Goal: Task Accomplishment & Management: Use online tool/utility

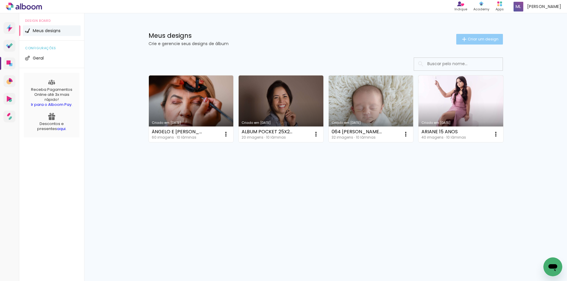
click at [477, 38] on span "Criar um design" at bounding box center [482, 39] width 31 height 4
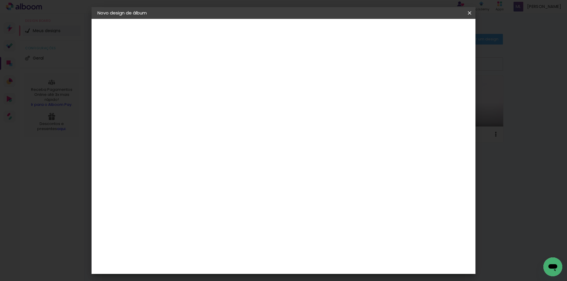
click at [194, 80] on input at bounding box center [194, 79] width 0 height 9
type input "039 [PERSON_NAME] 25 DIAS GOLD KEILA [DATE]"
type paper-input "039 [PERSON_NAME] 25 DIAS GOLD KEILA [DATE]"
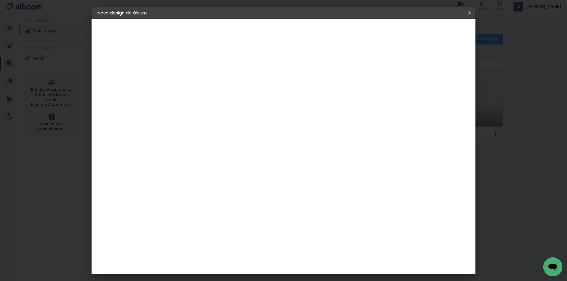
click at [0, 0] on slot "Avançar" at bounding box center [0, 0] width 0 height 0
click at [0, 0] on slot "Tamanho Livre" at bounding box center [0, 0] width 0 height 0
click at [0, 0] on slot "Avançar" at bounding box center [0, 0] width 0 height 0
drag, startPoint x: 316, startPoint y: 247, endPoint x: 326, endPoint y: 241, distance: 11.3
click at [331, 246] on paper-input-container "60 cm" at bounding box center [319, 246] width 27 height 15
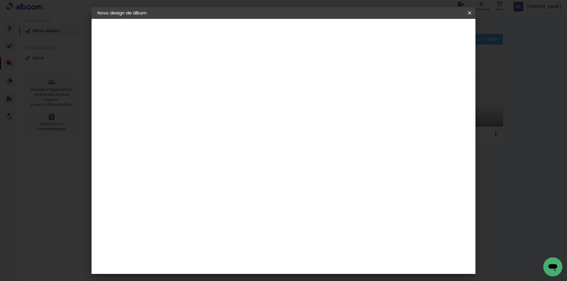
scroll to position [79, 0]
type input "40,6"
type paper-input "40,6"
drag, startPoint x: 175, startPoint y: 195, endPoint x: 189, endPoint y: 195, distance: 14.5
click at [189, 195] on div "30" at bounding box center [179, 195] width 22 height 9
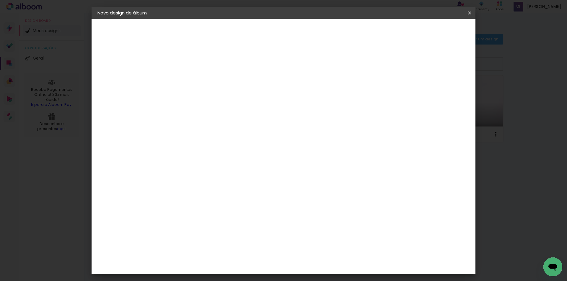
scroll to position [0, 0]
type input "20,29"
type paper-input "20,29"
click at [271, 248] on div "cm" at bounding box center [320, 246] width 232 height 21
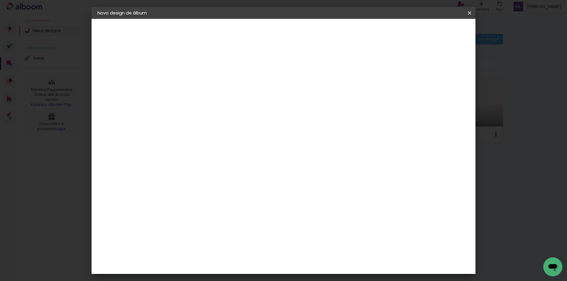
click at [432, 31] on span "Iniciar design" at bounding box center [418, 31] width 27 height 4
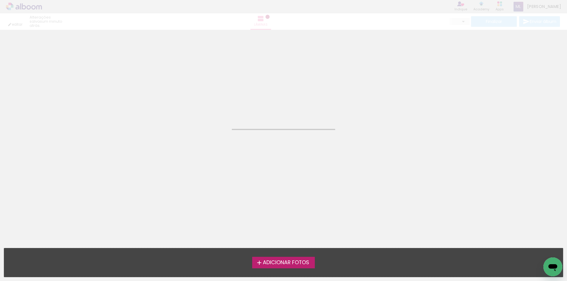
click at [287, 264] on span "Adicionar Fotos" at bounding box center [286, 262] width 46 height 5
click at [0, 0] on input "file" at bounding box center [0, 0] width 0 height 0
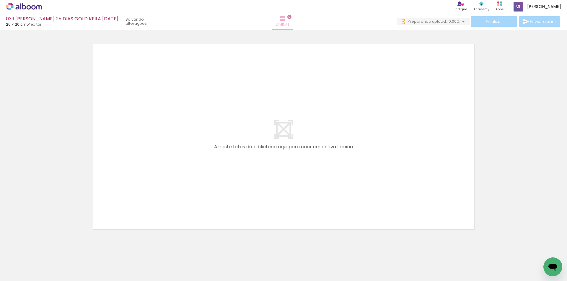
click at [282, 26] on span "Lâminas" at bounding box center [283, 24] width 14 height 5
click at [68, 261] on div at bounding box center [59, 261] width 29 height 22
click at [67, 263] on div at bounding box center [59, 261] width 29 height 22
click at [161, 261] on div at bounding box center [158, 260] width 29 height 19
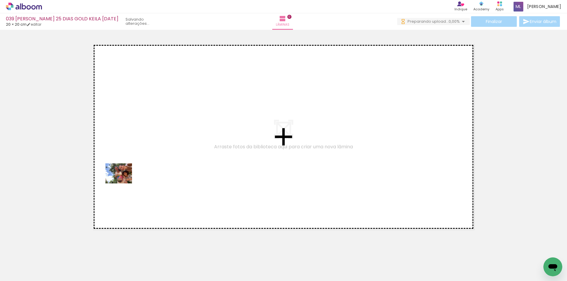
drag, startPoint x: 68, startPoint y: 265, endPoint x: 132, endPoint y: 174, distance: 111.1
click at [132, 174] on quentale-workspace at bounding box center [283, 140] width 567 height 281
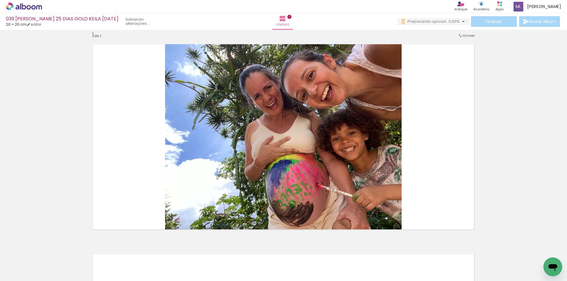
scroll to position [8, 0]
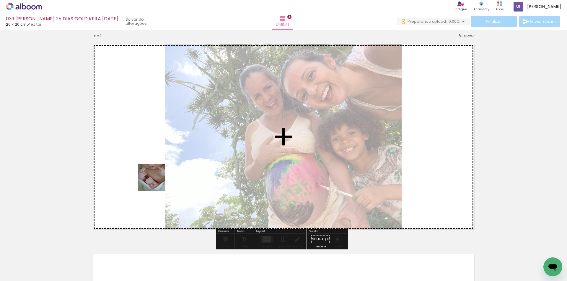
drag, startPoint x: 151, startPoint y: 188, endPoint x: 133, endPoint y: 233, distance: 48.1
click at [159, 177] on quentale-workspace at bounding box center [283, 140] width 567 height 281
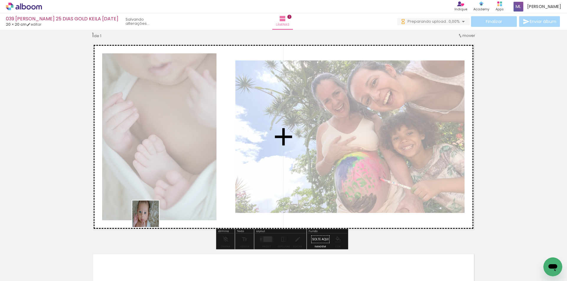
drag, startPoint x: 125, startPoint y: 261, endPoint x: 158, endPoint y: 217, distance: 55.5
click at [169, 164] on quentale-workspace at bounding box center [283, 140] width 567 height 281
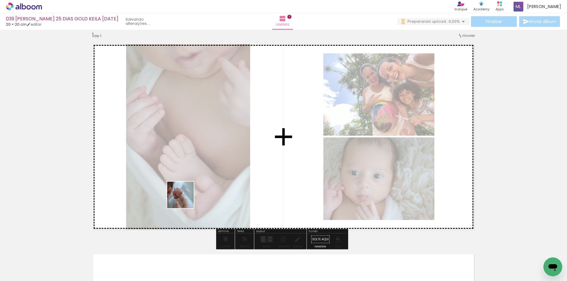
drag, startPoint x: 179, startPoint y: 215, endPoint x: 192, endPoint y: 173, distance: 44.1
click at [192, 173] on quentale-workspace at bounding box center [283, 140] width 567 height 281
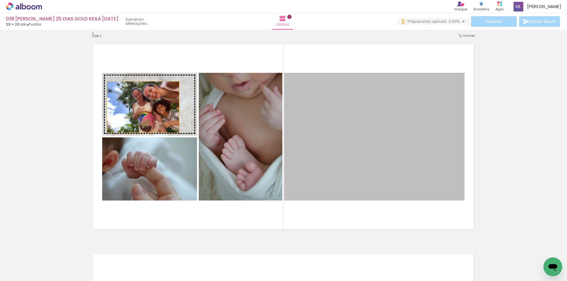
drag, startPoint x: 345, startPoint y: 144, endPoint x: 141, endPoint y: 107, distance: 207.9
click at [0, 0] on slot at bounding box center [0, 0] width 0 height 0
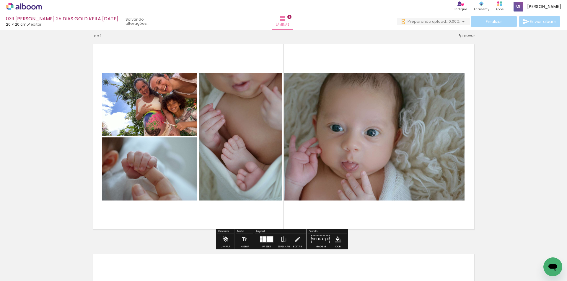
click at [266, 239] on div at bounding box center [269, 240] width 6 height 6
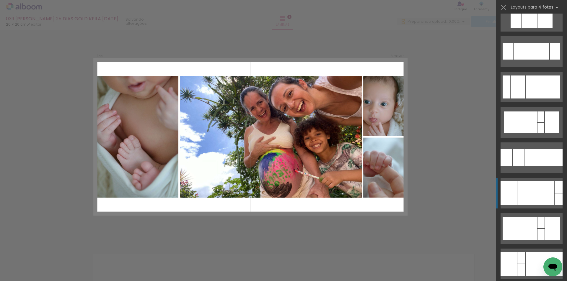
scroll to position [8227, 0]
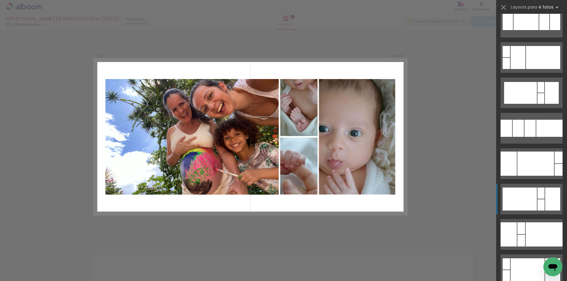
click at [537, 196] on div at bounding box center [540, 193] width 7 height 11
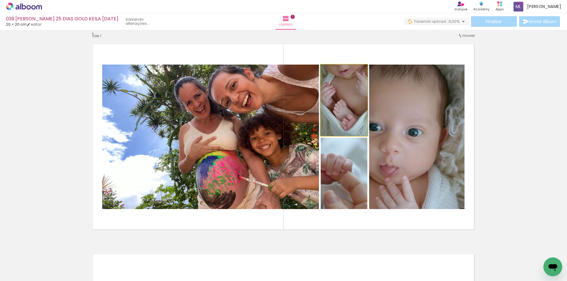
click at [347, 117] on quentale-photo at bounding box center [343, 100] width 47 height 71
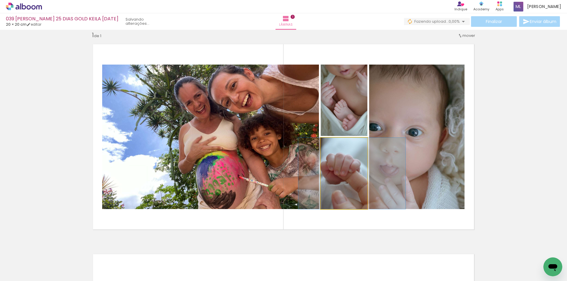
drag, startPoint x: 347, startPoint y: 176, endPoint x: 355, endPoint y: 174, distance: 8.4
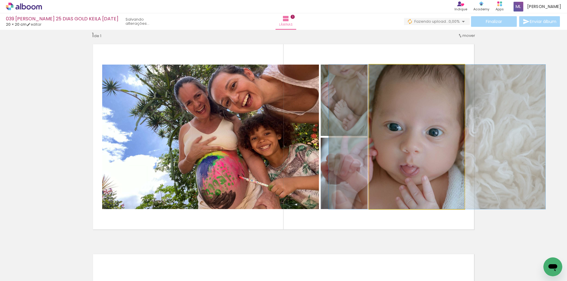
drag, startPoint x: 394, startPoint y: 121, endPoint x: 415, endPoint y: 120, distance: 20.4
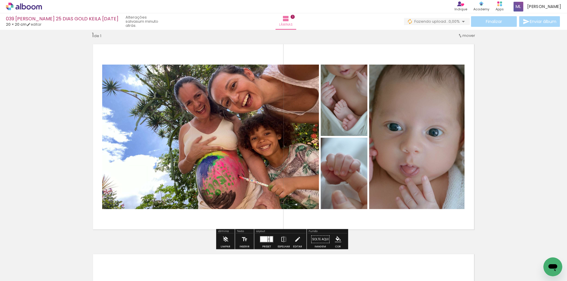
drag, startPoint x: 267, startPoint y: 238, endPoint x: 372, endPoint y: 214, distance: 107.3
click at [268, 238] on div at bounding box center [268, 238] width 1 height 2
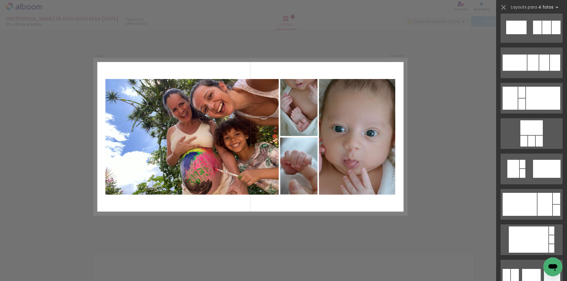
scroll to position [8747, 0]
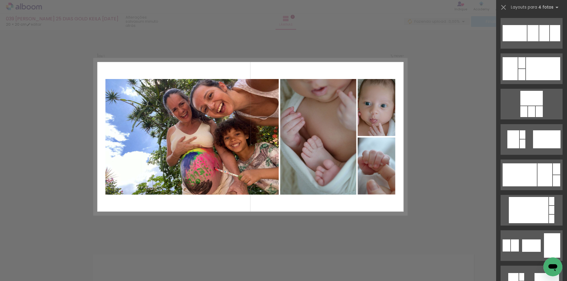
click at [326, 152] on div at bounding box center [318, 137] width 77 height 116
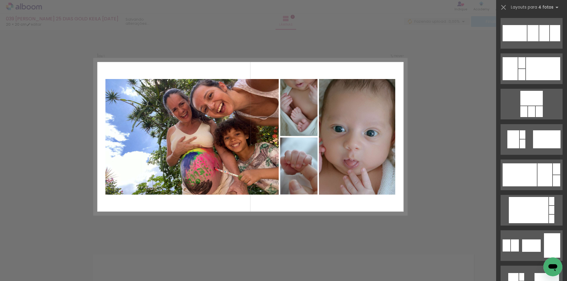
scroll to position [8393, 0]
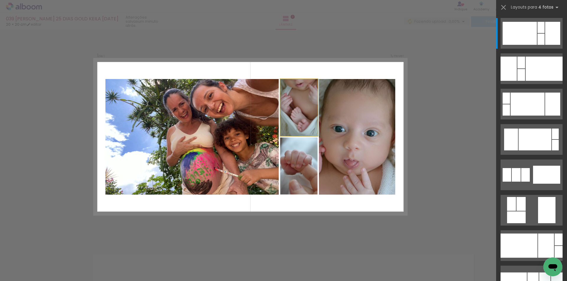
click at [293, 110] on quentale-photo at bounding box center [298, 107] width 37 height 57
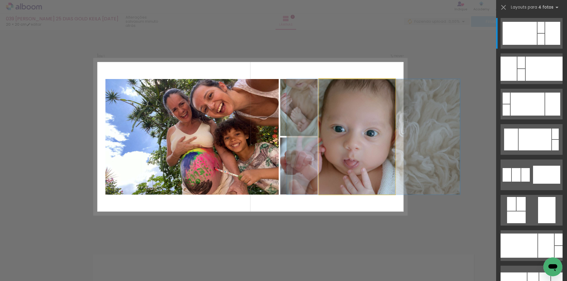
click at [366, 151] on quentale-photo at bounding box center [357, 137] width 76 height 116
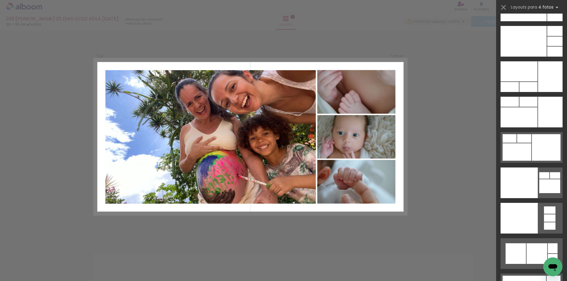
scroll to position [12734, 0]
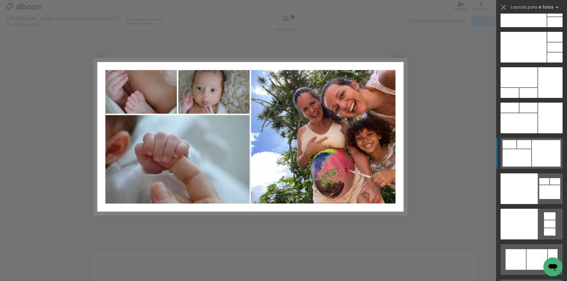
click at [525, 150] on div at bounding box center [516, 157] width 29 height 17
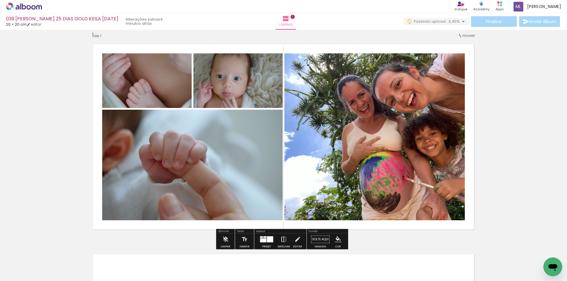
click at [282, 239] on iron-icon at bounding box center [283, 240] width 6 height 12
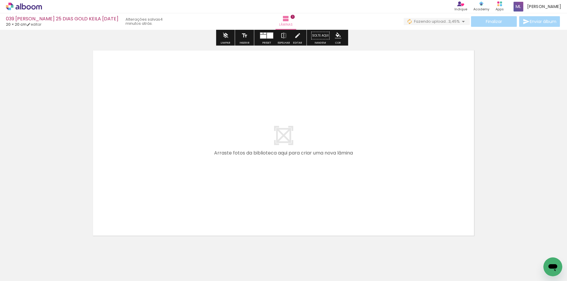
scroll to position [214, 0]
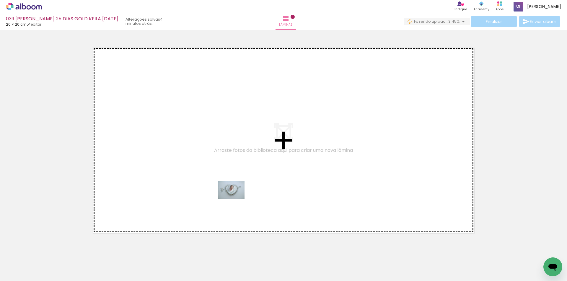
drag, startPoint x: 199, startPoint y: 263, endPoint x: 237, endPoint y: 196, distance: 77.0
click at [237, 196] on quentale-workspace at bounding box center [283, 140] width 567 height 281
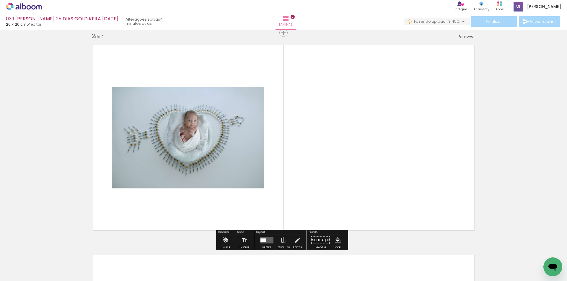
scroll to position [218, 0]
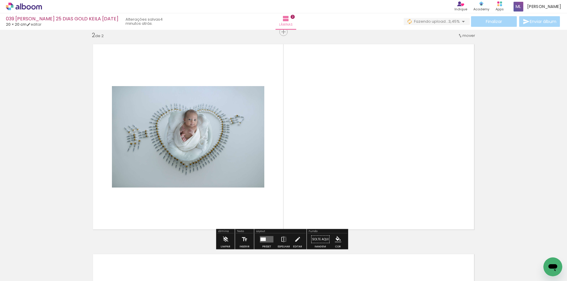
click at [267, 239] on quentale-layouter at bounding box center [267, 239] width 14 height 6
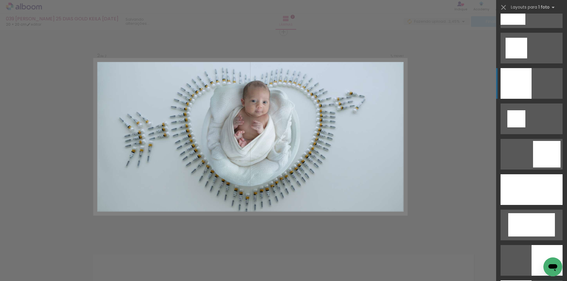
scroll to position [738, 0]
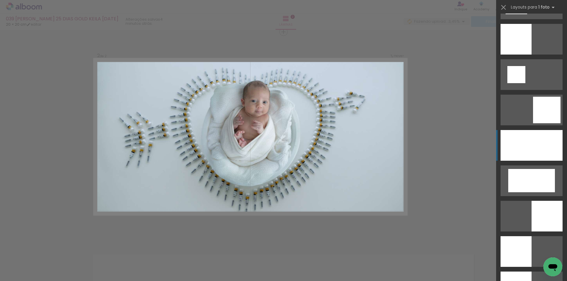
click at [544, 150] on div at bounding box center [531, 145] width 62 height 31
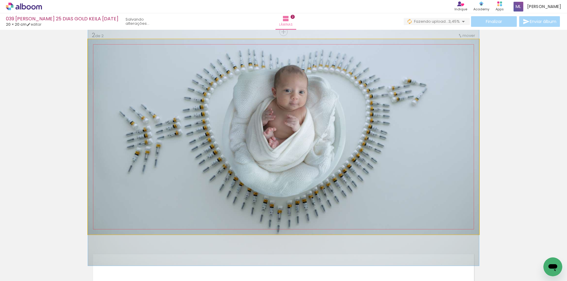
drag, startPoint x: 360, startPoint y: 149, endPoint x: 371, endPoint y: 148, distance: 11.3
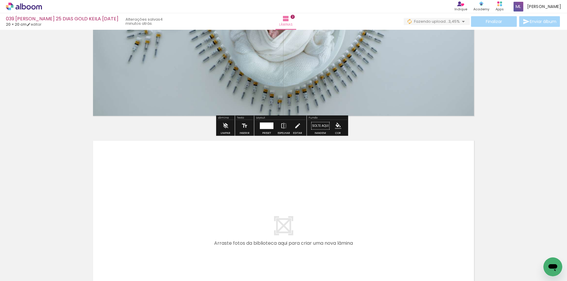
scroll to position [365, 0]
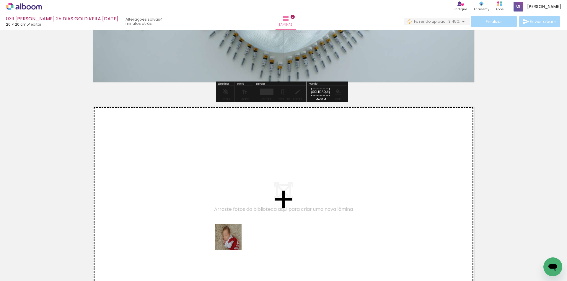
drag, startPoint x: 235, startPoint y: 262, endPoint x: 252, endPoint y: 253, distance: 19.3
click at [225, 200] on quentale-workspace at bounding box center [283, 140] width 567 height 281
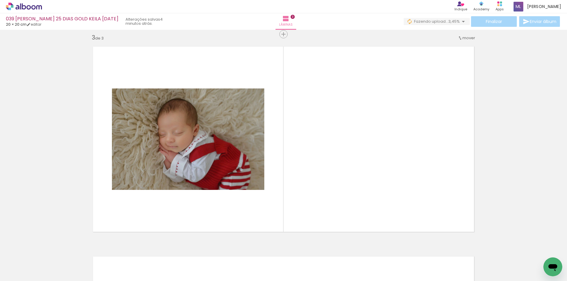
scroll to position [428, 0]
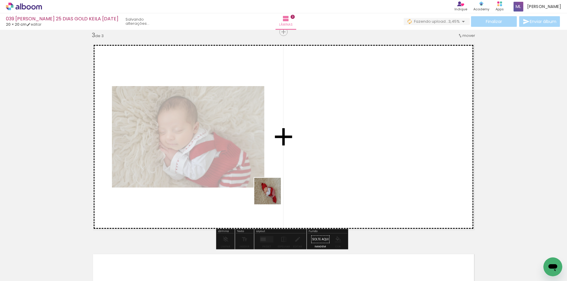
drag, startPoint x: 259, startPoint y: 262, endPoint x: 287, endPoint y: 232, distance: 40.9
click at [273, 187] on quentale-workspace at bounding box center [283, 140] width 567 height 281
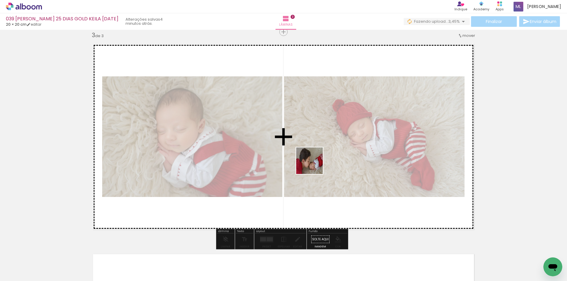
drag, startPoint x: 302, startPoint y: 220, endPoint x: 314, endPoint y: 165, distance: 56.0
click at [314, 165] on quentale-workspace at bounding box center [283, 140] width 567 height 281
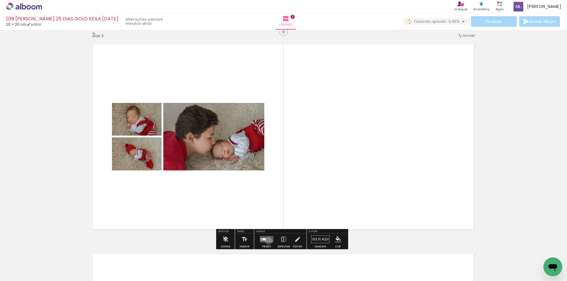
click at [267, 241] on quentale-layouter at bounding box center [267, 239] width 14 height 6
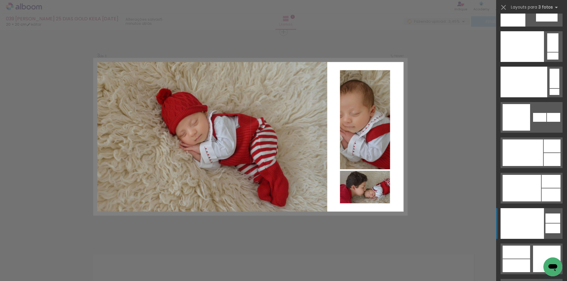
scroll to position [7392, 0]
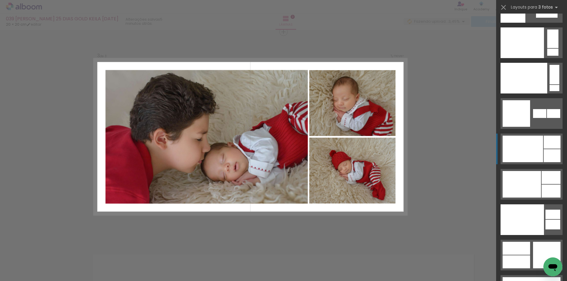
click at [532, 154] on div at bounding box center [522, 149] width 40 height 27
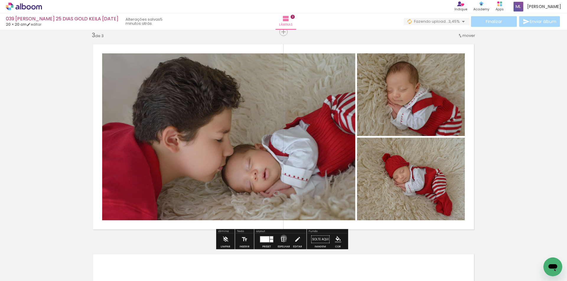
click at [282, 238] on iron-icon at bounding box center [283, 240] width 6 height 12
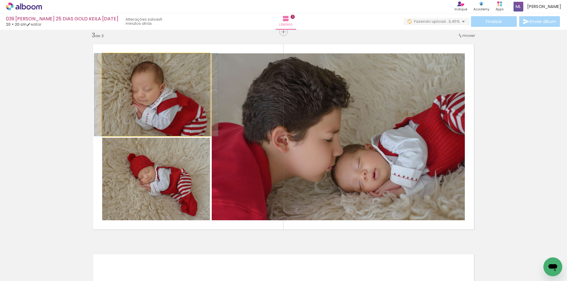
click at [169, 113] on quentale-photo at bounding box center [156, 94] width 108 height 83
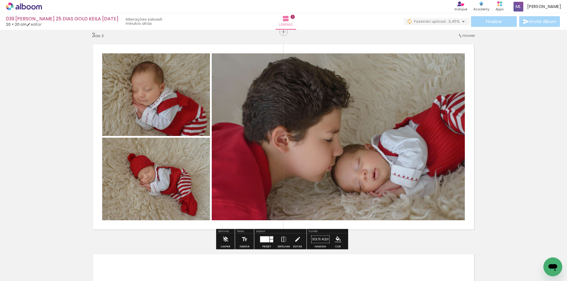
click at [169, 113] on quentale-photo at bounding box center [156, 94] width 108 height 83
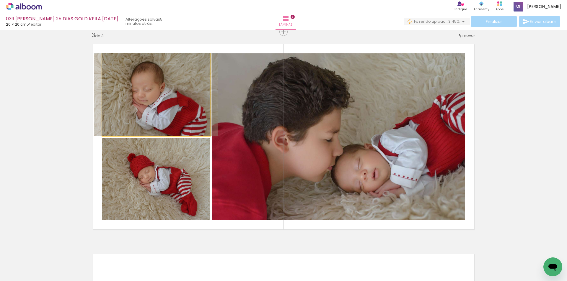
click at [169, 113] on quentale-photo at bounding box center [156, 94] width 108 height 83
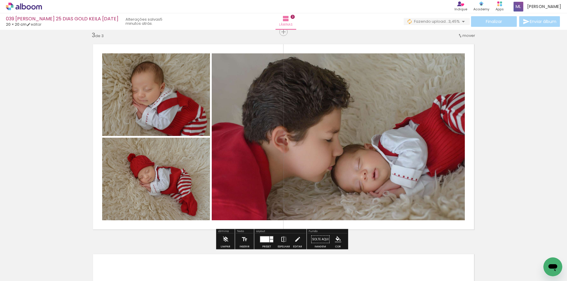
click at [282, 240] on iron-icon at bounding box center [283, 240] width 6 height 12
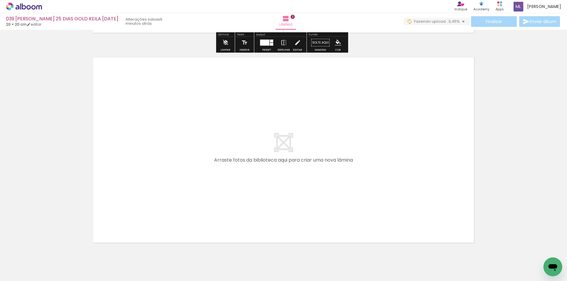
scroll to position [649, 0]
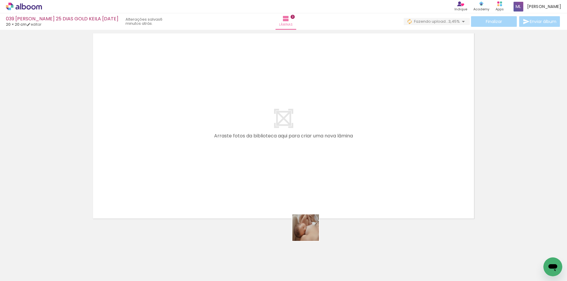
drag, startPoint x: 324, startPoint y: 265, endPoint x: 322, endPoint y: 243, distance: 22.8
click at [289, 195] on quentale-workspace at bounding box center [283, 140] width 567 height 281
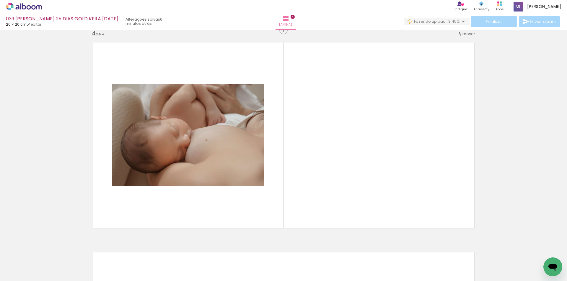
scroll to position [638, 0]
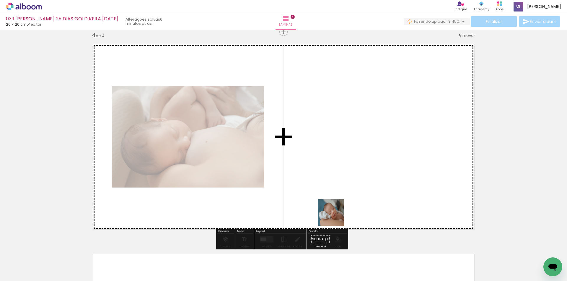
drag, startPoint x: 361, startPoint y: 266, endPoint x: 320, endPoint y: 175, distance: 100.4
click at [320, 175] on quentale-workspace at bounding box center [283, 140] width 567 height 281
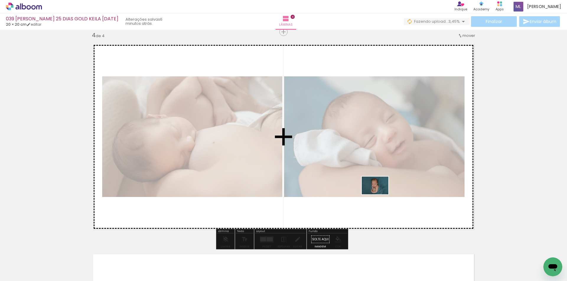
drag, startPoint x: 392, startPoint y: 263, endPoint x: 379, endPoint y: 194, distance: 69.7
click at [379, 194] on quentale-workspace at bounding box center [283, 140] width 567 height 281
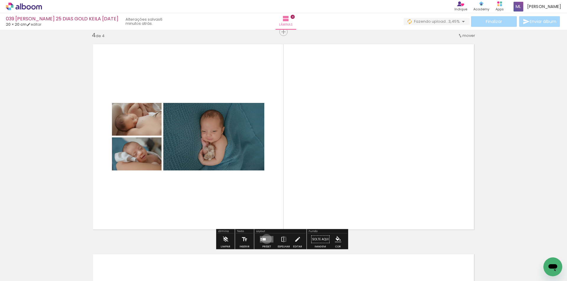
click at [265, 239] on quentale-layouter at bounding box center [267, 239] width 14 height 6
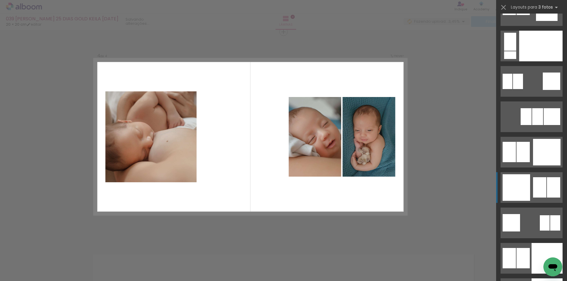
scroll to position [5786, 0]
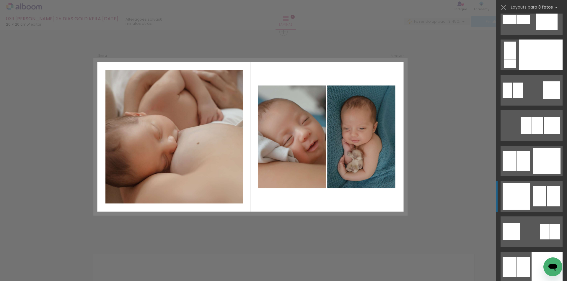
click at [547, 193] on div at bounding box center [553, 196] width 13 height 20
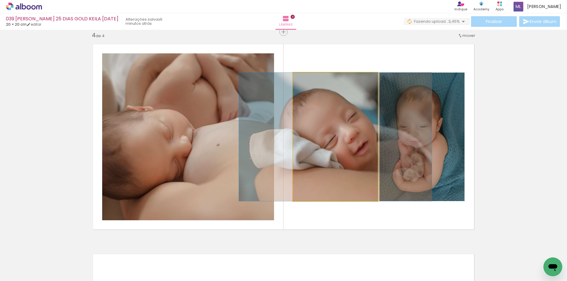
click at [362, 153] on quentale-photo at bounding box center [335, 137] width 85 height 129
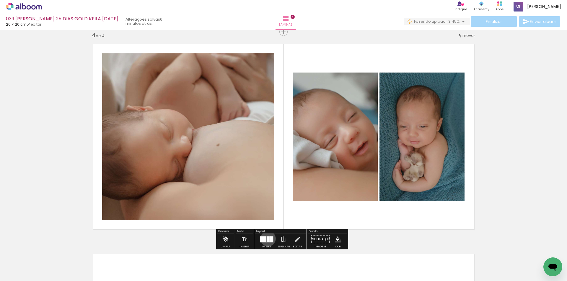
drag, startPoint x: 266, startPoint y: 239, endPoint x: 299, endPoint y: 225, distance: 35.6
click at [267, 239] on div at bounding box center [268, 240] width 3 height 6
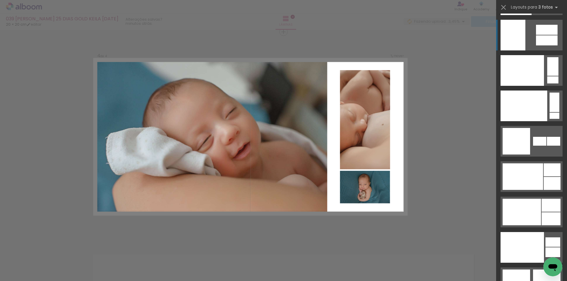
scroll to position [7366, 0]
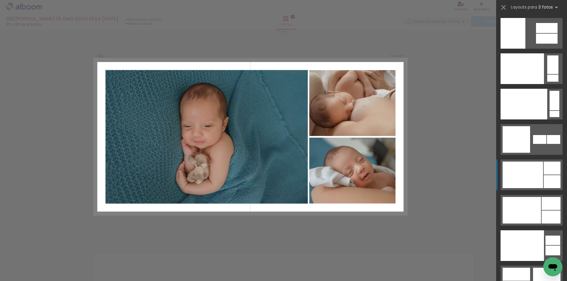
click at [540, 172] on div at bounding box center [522, 175] width 40 height 27
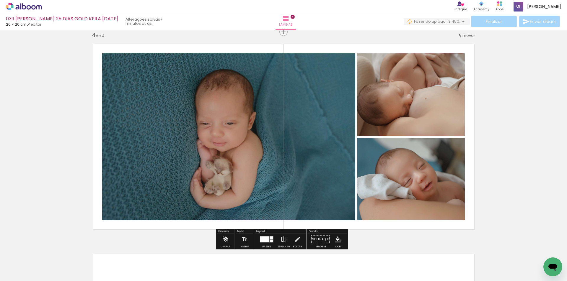
click at [282, 240] on iron-icon at bounding box center [283, 240] width 6 height 12
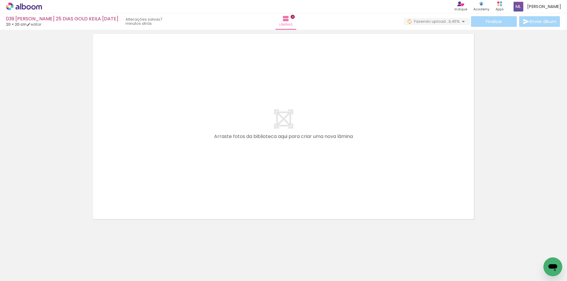
scroll to position [859, 0]
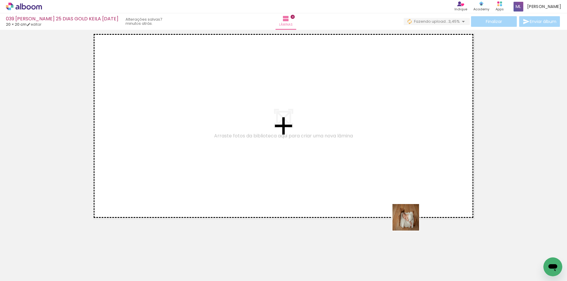
drag, startPoint x: 427, startPoint y: 265, endPoint x: 382, endPoint y: 185, distance: 91.8
click at [382, 185] on quentale-workspace at bounding box center [283, 140] width 567 height 281
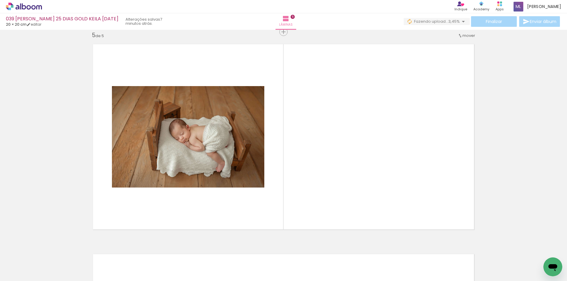
scroll to position [0, 207]
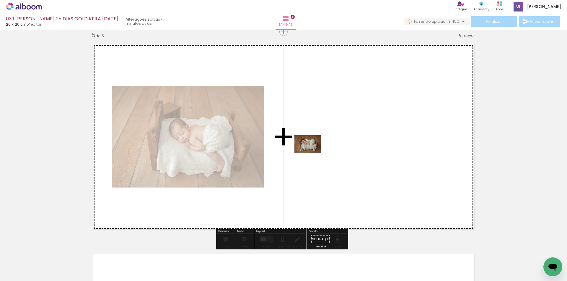
drag, startPoint x: 253, startPoint y: 264, endPoint x: 312, endPoint y: 153, distance: 125.1
click at [312, 153] on quentale-workspace at bounding box center [283, 140] width 567 height 281
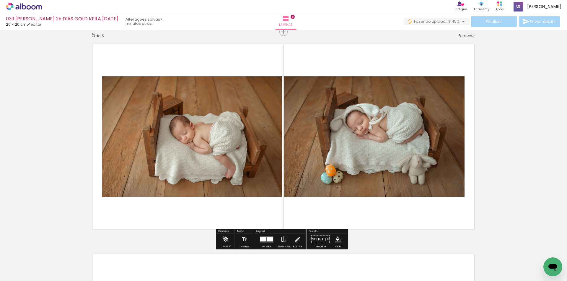
click at [267, 239] on div at bounding box center [269, 240] width 6 height 4
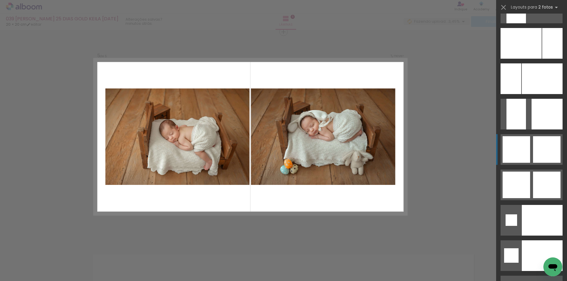
scroll to position [2182, 0]
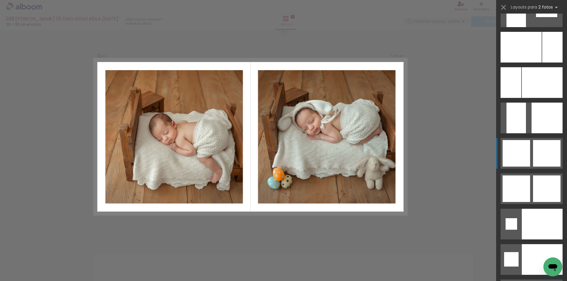
click at [538, 146] on div at bounding box center [546, 153] width 27 height 27
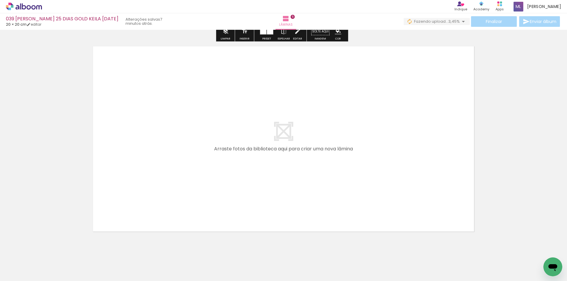
scroll to position [1069, 0]
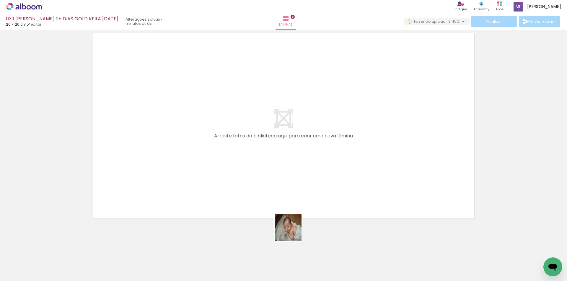
drag, startPoint x: 291, startPoint y: 263, endPoint x: 311, endPoint y: 248, distance: 25.1
click at [292, 193] on quentale-workspace at bounding box center [283, 140] width 567 height 281
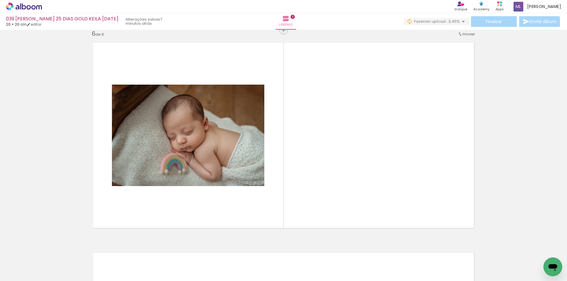
scroll to position [1058, 0]
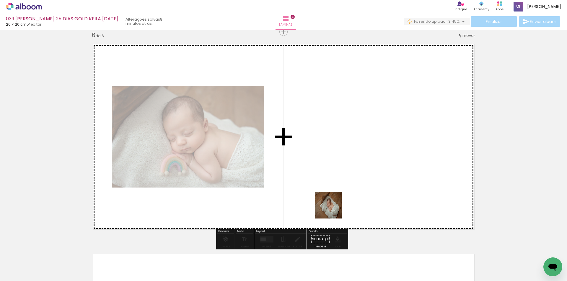
drag, startPoint x: 323, startPoint y: 262, endPoint x: 336, endPoint y: 181, distance: 82.7
click at [336, 181] on quentale-workspace at bounding box center [283, 140] width 567 height 281
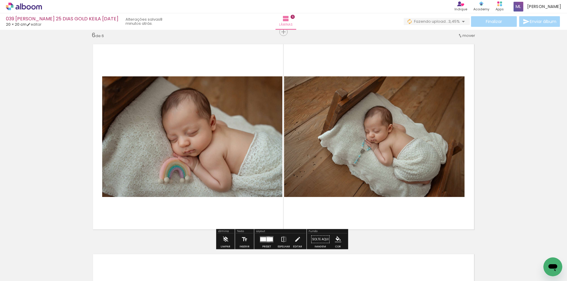
click at [267, 239] on div at bounding box center [269, 240] width 6 height 4
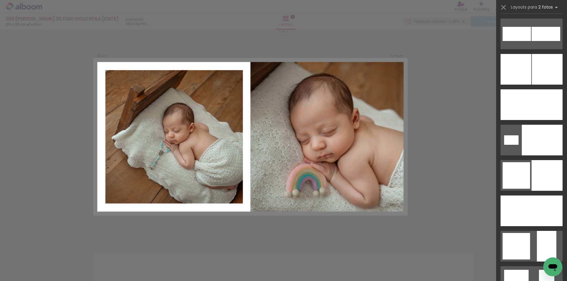
scroll to position [1892, 0]
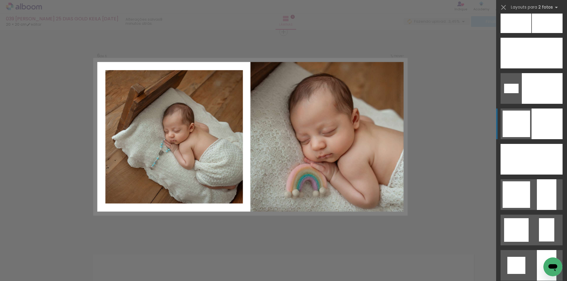
click at [535, 127] on div at bounding box center [546, 124] width 31 height 31
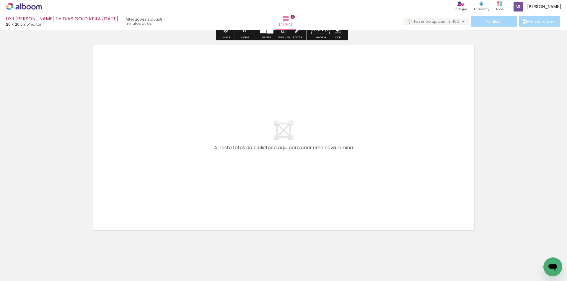
scroll to position [1279, 0]
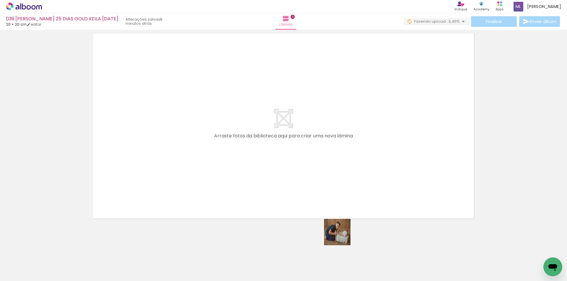
drag, startPoint x: 350, startPoint y: 261, endPoint x: 310, endPoint y: 171, distance: 98.0
click at [310, 171] on quentale-workspace at bounding box center [283, 140] width 567 height 281
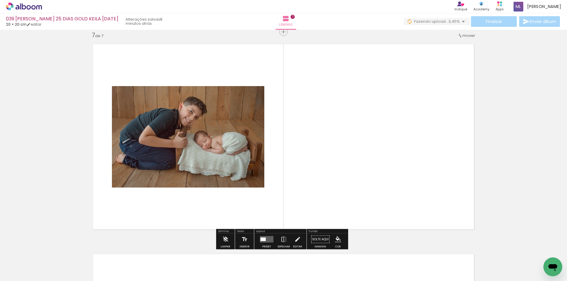
scroll to position [0, 442]
click at [265, 239] on quentale-layouter at bounding box center [267, 239] width 14 height 6
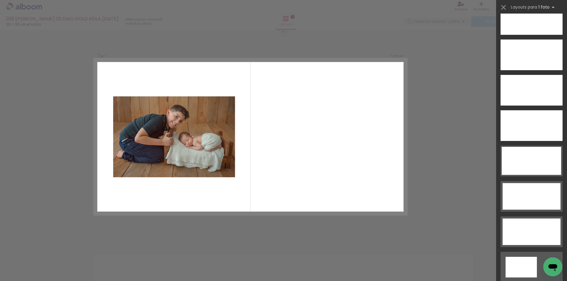
scroll to position [1716, 0]
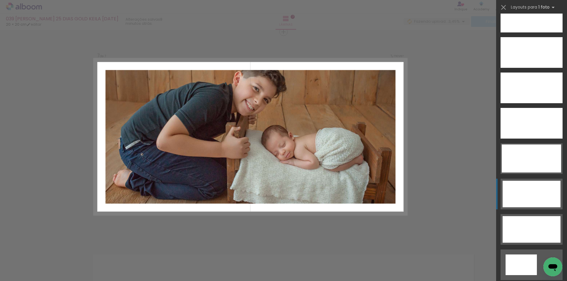
click at [533, 196] on div at bounding box center [531, 194] width 58 height 27
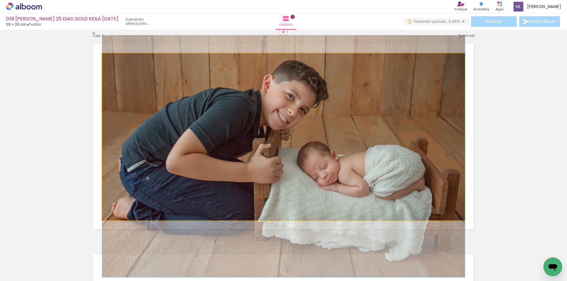
drag, startPoint x: 330, startPoint y: 141, endPoint x: 329, endPoint y: 160, distance: 19.5
drag, startPoint x: 328, startPoint y: 153, endPoint x: 316, endPoint y: 153, distance: 12.1
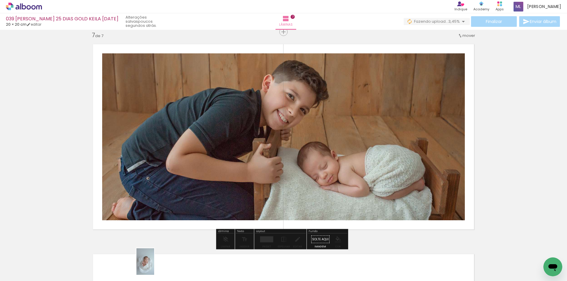
drag, startPoint x: 151, startPoint y: 261, endPoint x: 154, endPoint y: 266, distance: 6.4
click at [154, 266] on div at bounding box center [145, 261] width 19 height 29
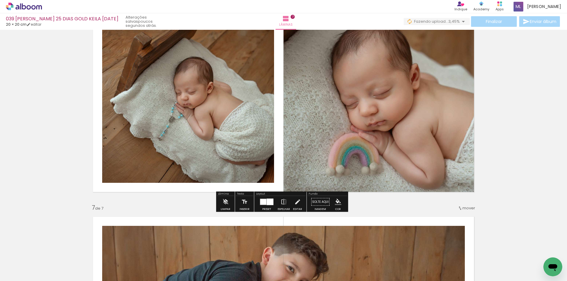
scroll to position [1150, 0]
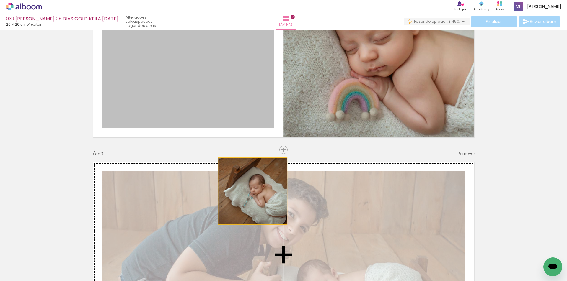
drag, startPoint x: 233, startPoint y: 100, endPoint x: 250, endPoint y: 191, distance: 92.8
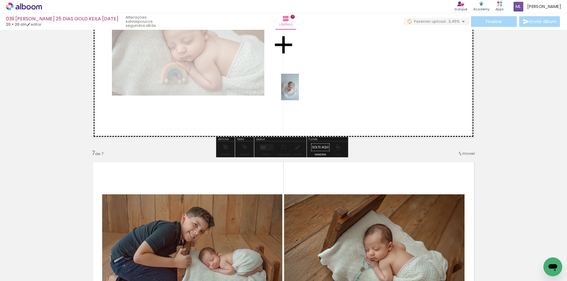
drag, startPoint x: 146, startPoint y: 262, endPoint x: 299, endPoint y: 91, distance: 228.6
click at [299, 91] on quentale-workspace at bounding box center [283, 140] width 567 height 281
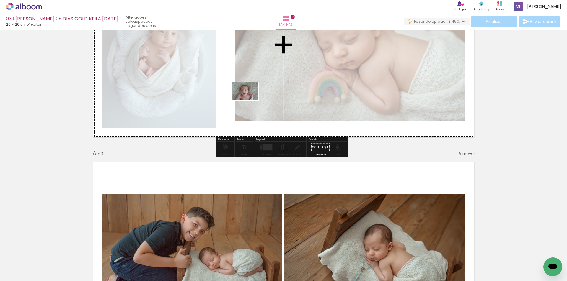
scroll to position [0, 442]
click at [251, 95] on quentale-workspace at bounding box center [283, 140] width 567 height 281
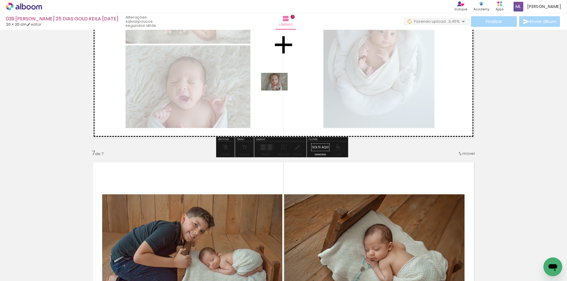
drag, startPoint x: 212, startPoint y: 261, endPoint x: 281, endPoint y: 85, distance: 189.5
click at [281, 85] on quentale-workspace at bounding box center [283, 140] width 567 height 281
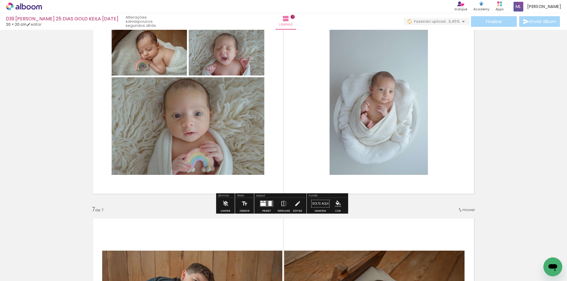
scroll to position [1091, 0]
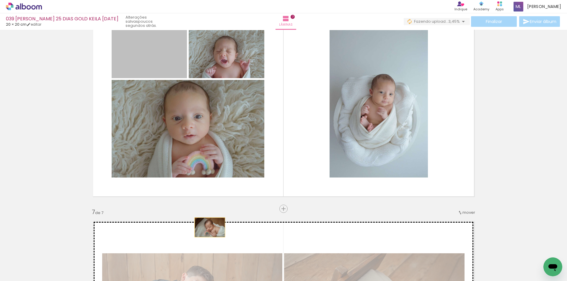
drag, startPoint x: 164, startPoint y: 60, endPoint x: 207, endPoint y: 228, distance: 173.2
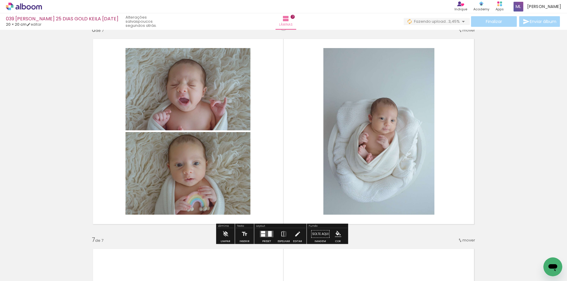
scroll to position [1062, 0]
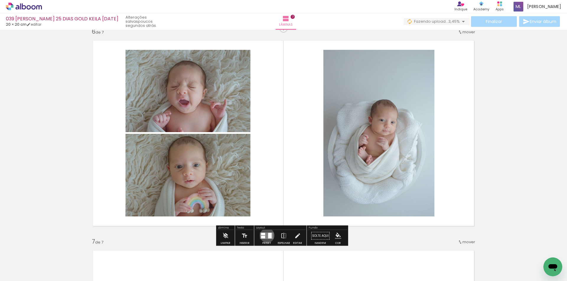
click at [266, 235] on quentale-layouter at bounding box center [267, 236] width 14 height 6
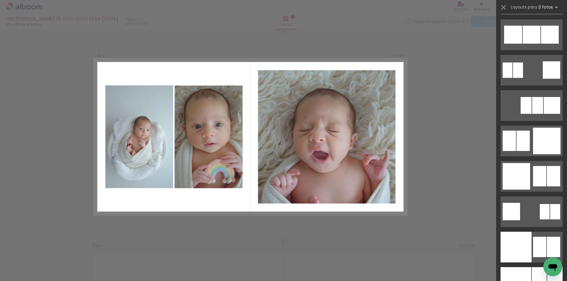
scroll to position [5068, 0]
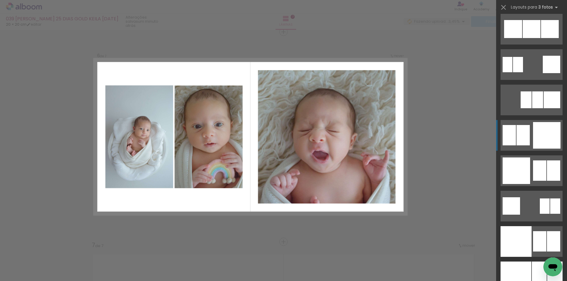
click at [541, 144] on div at bounding box center [546, 135] width 27 height 27
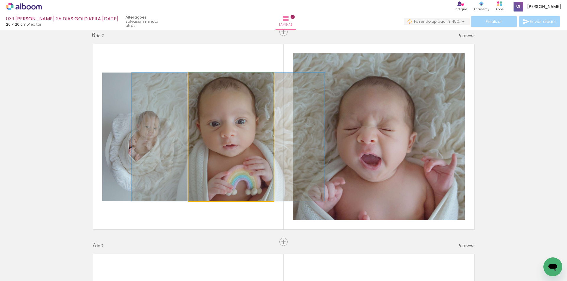
drag, startPoint x: 232, startPoint y: 142, endPoint x: 229, endPoint y: 143, distance: 3.1
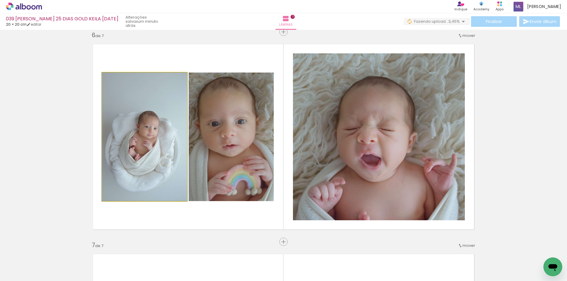
click at [161, 145] on quentale-photo at bounding box center [144, 137] width 85 height 129
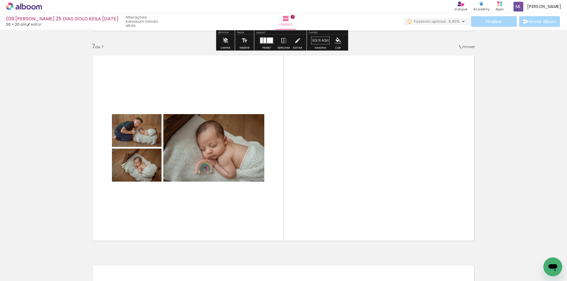
scroll to position [1265, 0]
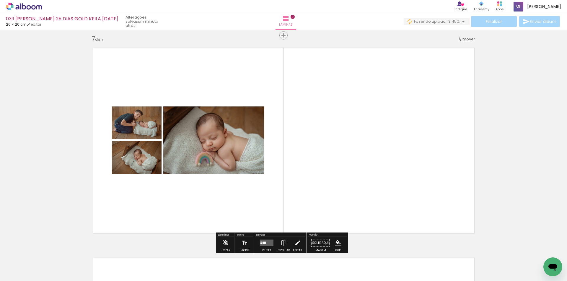
click at [266, 242] on quentale-layouter at bounding box center [267, 243] width 14 height 6
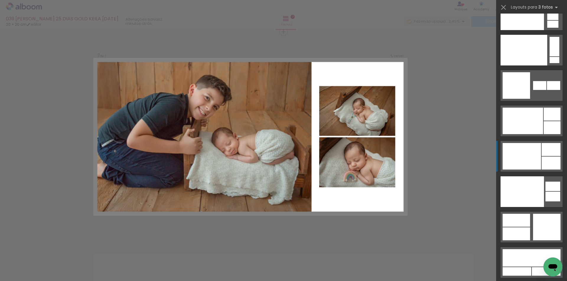
scroll to position [7452, 0]
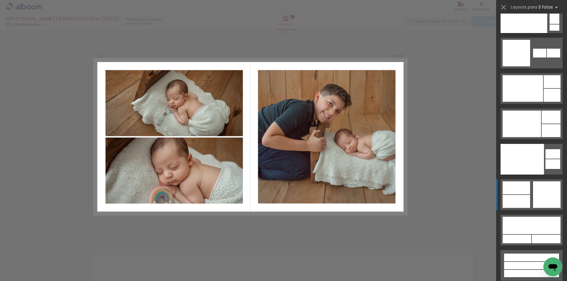
click at [539, 197] on div at bounding box center [546, 194] width 27 height 27
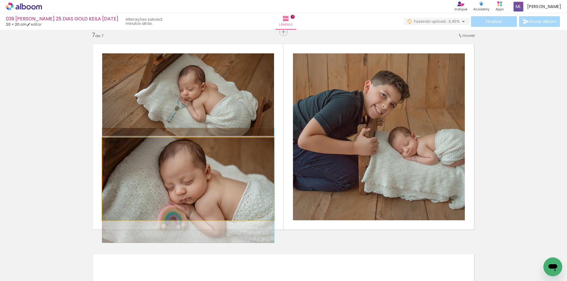
drag, startPoint x: 221, startPoint y: 181, endPoint x: 221, endPoint y: 188, distance: 6.5
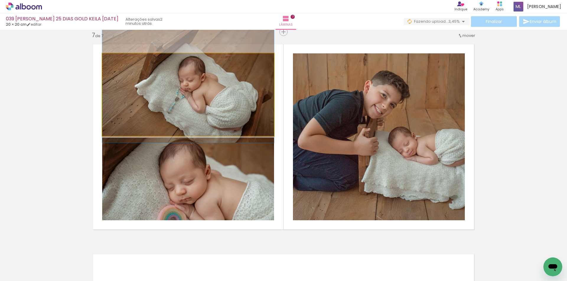
drag, startPoint x: 212, startPoint y: 107, endPoint x: 213, endPoint y: 97, distance: 9.2
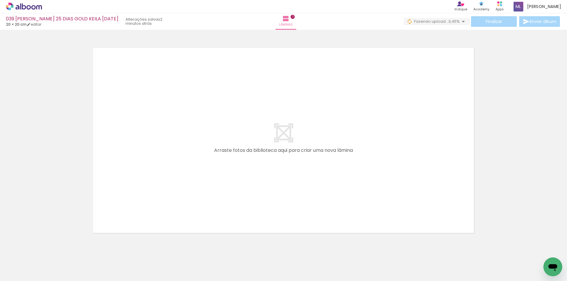
scroll to position [1489, 0]
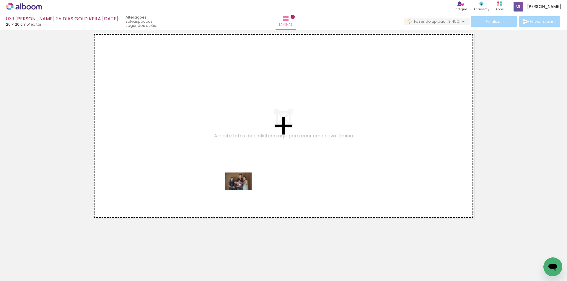
drag, startPoint x: 250, startPoint y: 263, endPoint x: 242, endPoint y: 189, distance: 74.4
click at [242, 189] on quentale-workspace at bounding box center [283, 140] width 567 height 281
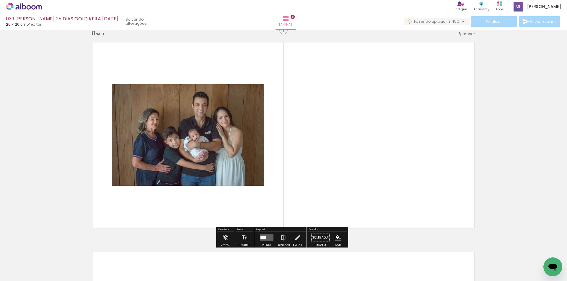
scroll to position [1478, 0]
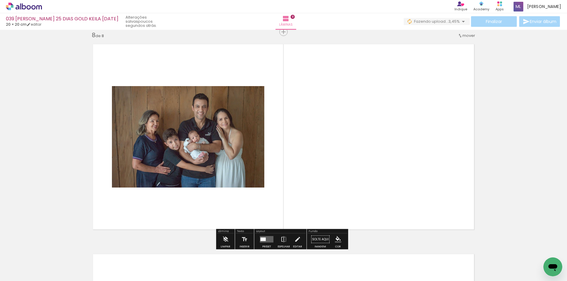
click at [266, 237] on quentale-layouter at bounding box center [267, 239] width 14 height 6
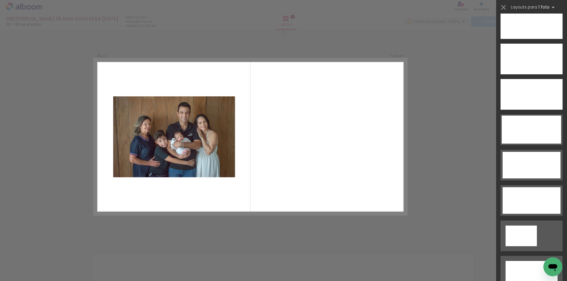
scroll to position [1754, 0]
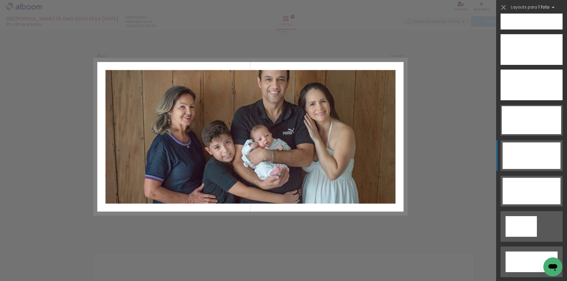
click at [532, 159] on div at bounding box center [531, 156] width 58 height 27
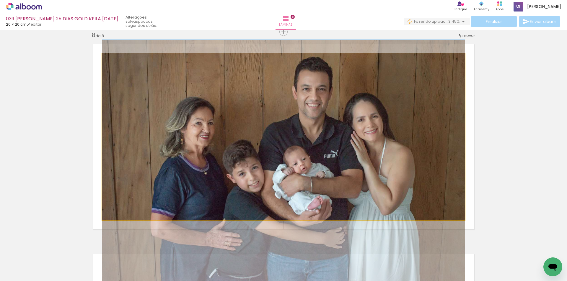
drag, startPoint x: 375, startPoint y: 135, endPoint x: 374, endPoint y: 158, distance: 23.9
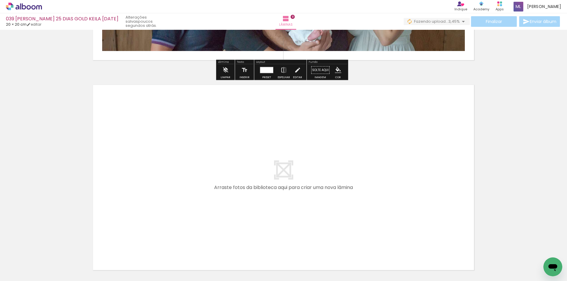
scroll to position [1656, 0]
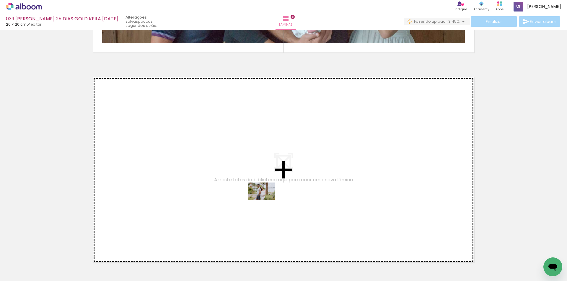
drag, startPoint x: 284, startPoint y: 267, endPoint x: 262, endPoint y: 186, distance: 83.5
click at [262, 186] on quentale-workspace at bounding box center [283, 140] width 567 height 281
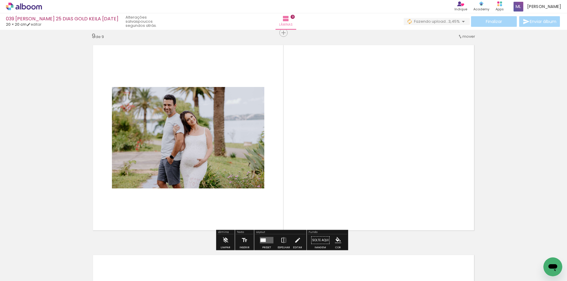
scroll to position [1689, 0]
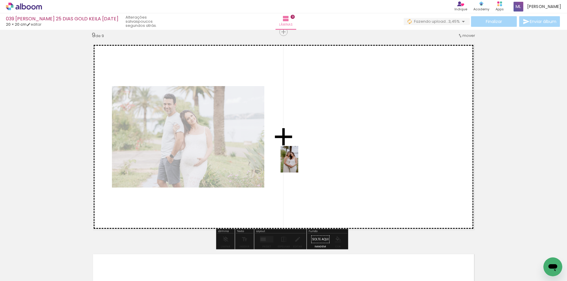
drag, startPoint x: 318, startPoint y: 267, endPoint x: 298, endPoint y: 164, distance: 105.6
click at [298, 164] on quentale-workspace at bounding box center [283, 140] width 567 height 281
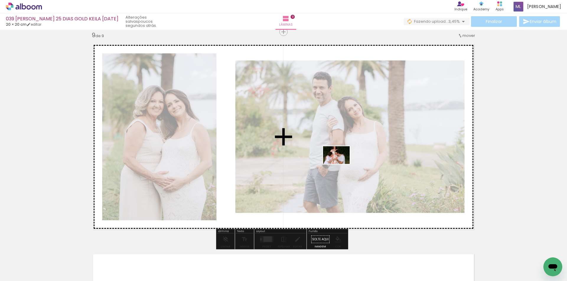
drag, startPoint x: 351, startPoint y: 265, endPoint x: 377, endPoint y: 237, distance: 38.2
click at [340, 161] on quentale-workspace at bounding box center [283, 140] width 567 height 281
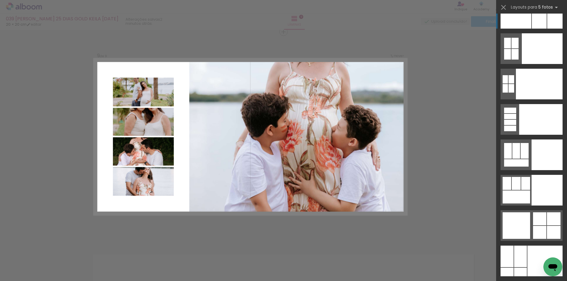
scroll to position [15605, 0]
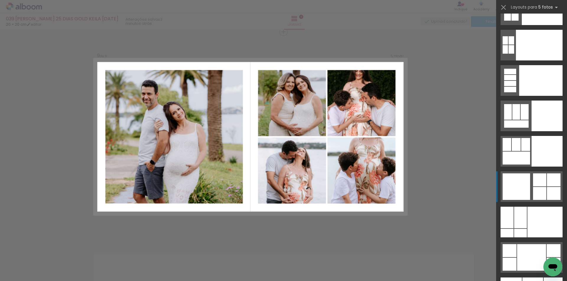
click at [544, 185] on div at bounding box center [539, 180] width 13 height 13
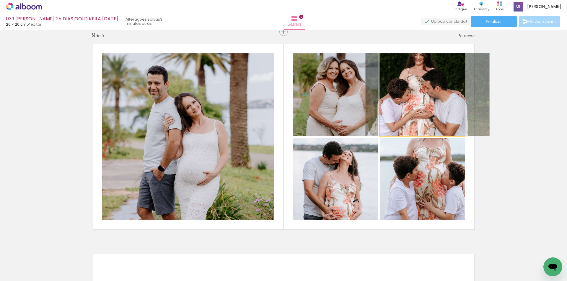
click at [413, 112] on quentale-photo at bounding box center [421, 94] width 85 height 83
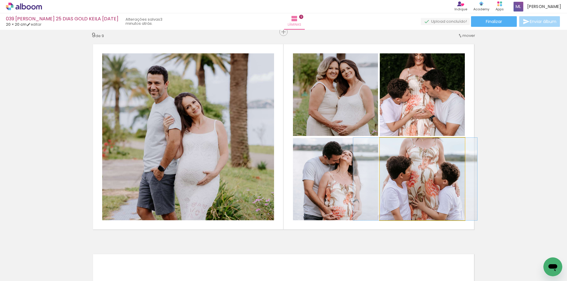
drag, startPoint x: 419, startPoint y: 174, endPoint x: 412, endPoint y: 172, distance: 7.2
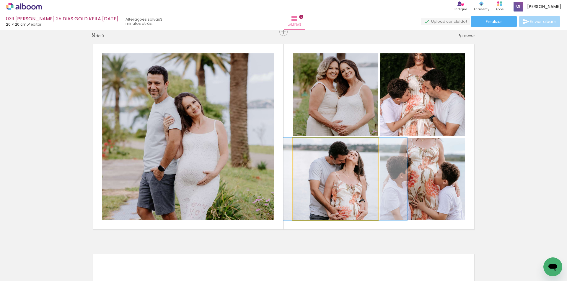
drag, startPoint x: 343, startPoint y: 162, endPoint x: 349, endPoint y: 161, distance: 5.9
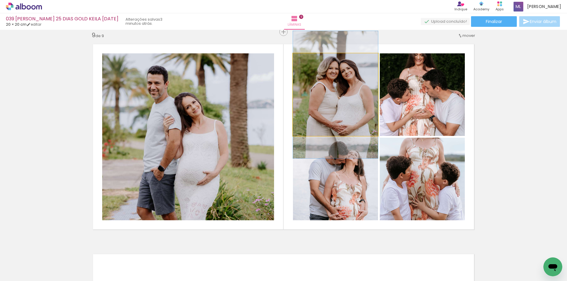
click at [352, 110] on quentale-photo at bounding box center [335, 94] width 85 height 83
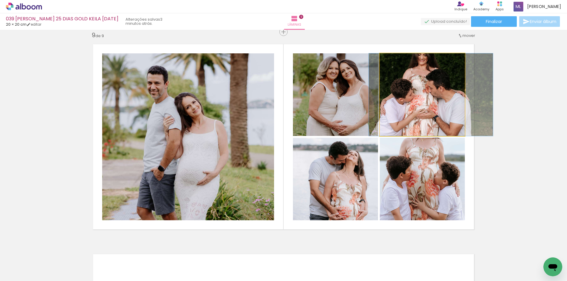
drag, startPoint x: 409, startPoint y: 110, endPoint x: 412, endPoint y: 109, distance: 3.5
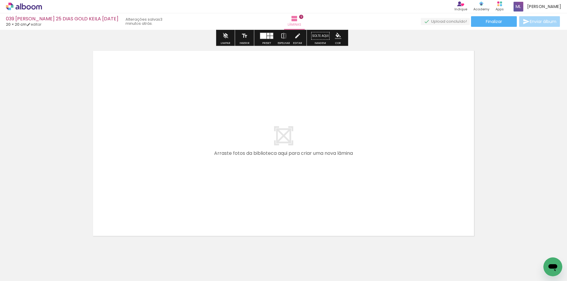
scroll to position [1910, 0]
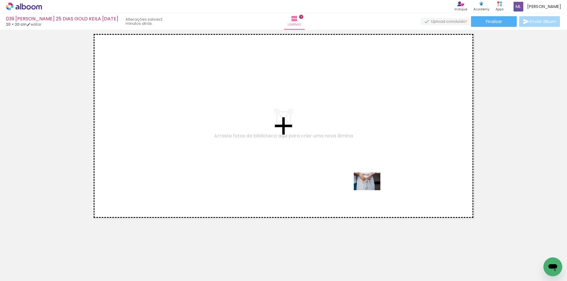
drag, startPoint x: 426, startPoint y: 246, endPoint x: 369, endPoint y: 188, distance: 81.8
click at [369, 188] on quentale-workspace at bounding box center [283, 140] width 567 height 281
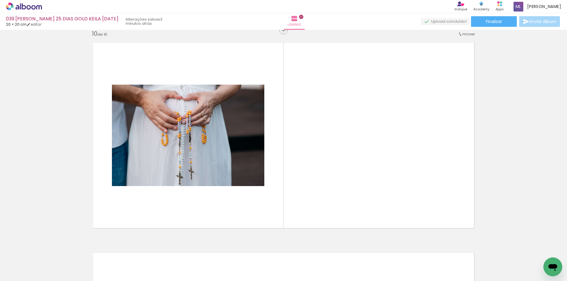
scroll to position [1899, 0]
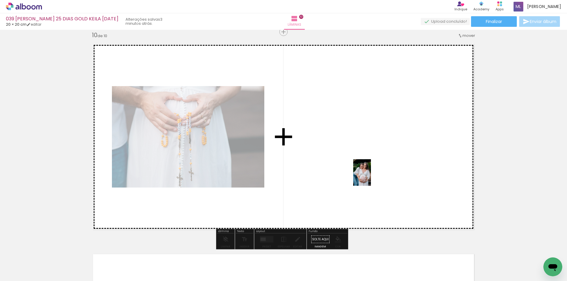
drag, startPoint x: 419, startPoint y: 215, endPoint x: 371, endPoint y: 177, distance: 61.8
click at [371, 177] on quentale-workspace at bounding box center [283, 140] width 567 height 281
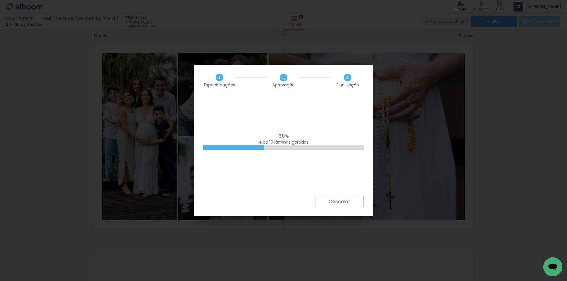
scroll to position [0, 442]
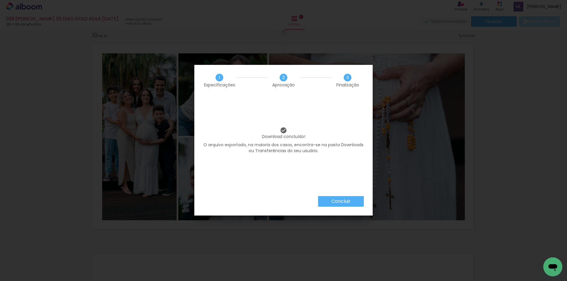
click at [0, 0] on slot "Concluir" at bounding box center [0, 0] width 0 height 0
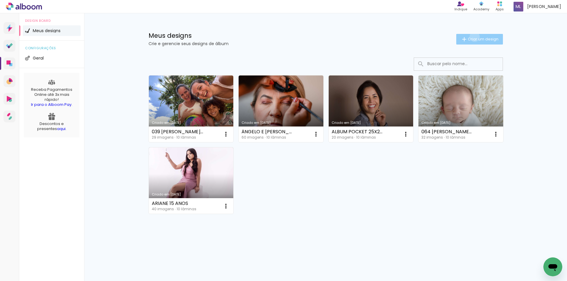
click at [473, 37] on span "Criar um design" at bounding box center [482, 39] width 31 height 4
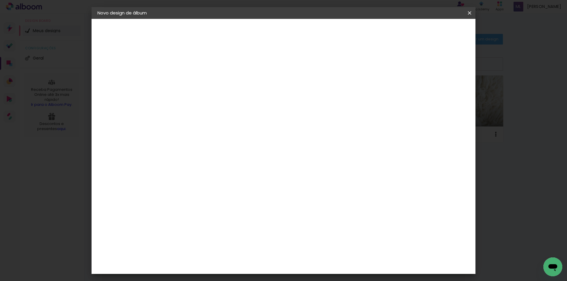
click at [194, 80] on input at bounding box center [194, 79] width 0 height 9
type input "052 [PERSON_NAME] 12 DIAS GOLD [PERSON_NAME] [DATE]"
type paper-input "052 [PERSON_NAME] 12 DIAS GOLD [PERSON_NAME] [DATE]"
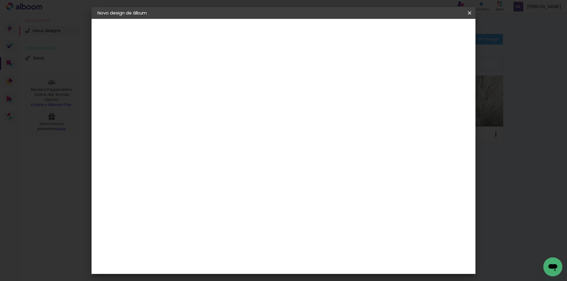
click at [220, 69] on div "Informações Dê um título ao seu álbum. Avançar" at bounding box center [193, 44] width 51 height 50
click at [0, 0] on slot "Avançar" at bounding box center [0, 0] width 0 height 0
click at [305, 90] on paper-item "Tamanho Livre" at bounding box center [276, 89] width 57 height 13
click at [0, 0] on slot "Avançar" at bounding box center [0, 0] width 0 height 0
drag, startPoint x: 316, startPoint y: 246, endPoint x: 332, endPoint y: 247, distance: 15.4
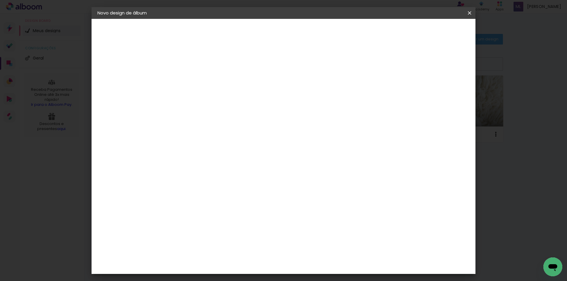
click at [332, 247] on paper-input-container "60 cm" at bounding box center [319, 246] width 27 height 15
type input "40,6"
type paper-input "40,6"
drag, startPoint x: 175, startPoint y: 196, endPoint x: 187, endPoint y: 197, distance: 12.5
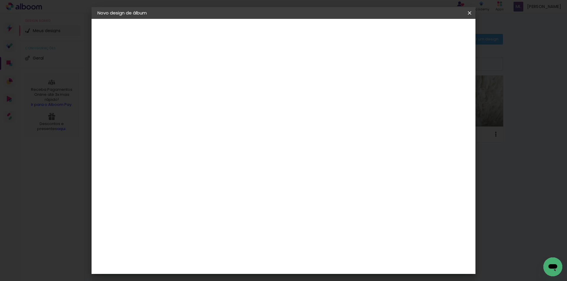
click at [187, 197] on div "30" at bounding box center [179, 195] width 22 height 9
type input "20,29"
type paper-input "20,29"
click at [432, 31] on span "Iniciar design" at bounding box center [418, 31] width 27 height 4
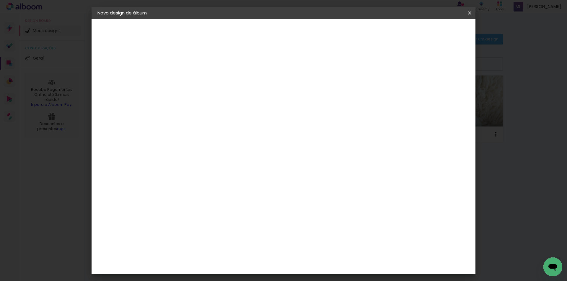
scroll to position [0, 0]
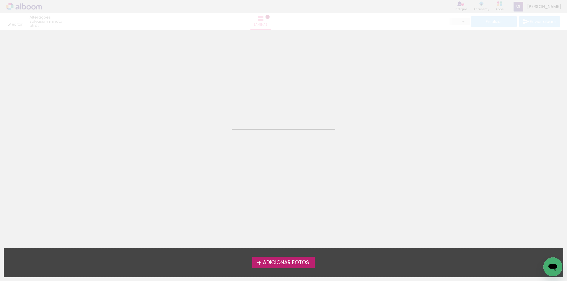
click at [277, 264] on span "Adicionar Fotos" at bounding box center [286, 262] width 46 height 5
click at [0, 0] on input "file" at bounding box center [0, 0] width 0 height 0
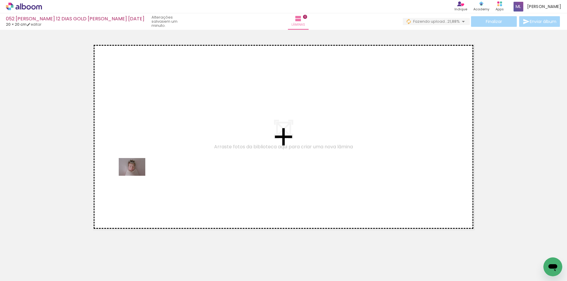
drag, startPoint x: 66, startPoint y: 266, endPoint x: 136, endPoint y: 176, distance: 114.5
click at [136, 176] on quentale-workspace at bounding box center [283, 140] width 567 height 281
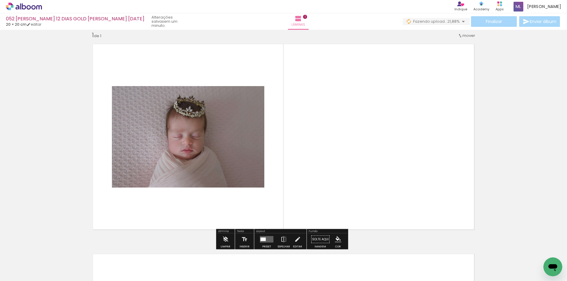
scroll to position [8, 0]
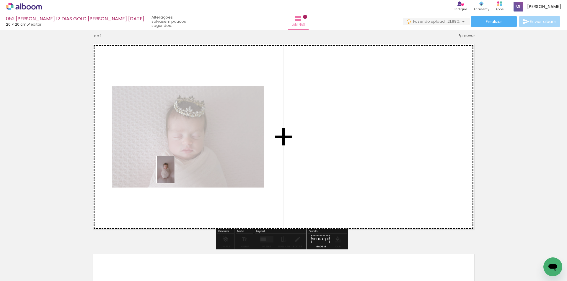
drag, startPoint x: 93, startPoint y: 260, endPoint x: 174, endPoint y: 174, distance: 118.6
click at [174, 174] on quentale-workspace at bounding box center [283, 140] width 567 height 281
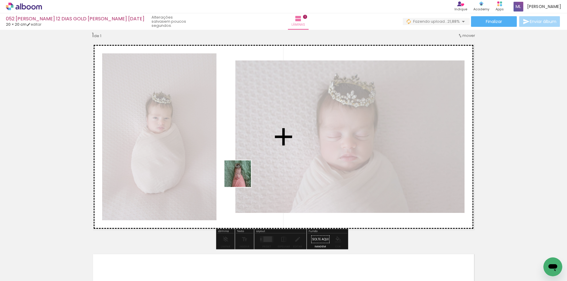
drag, startPoint x: 129, startPoint y: 266, endPoint x: 254, endPoint y: 171, distance: 156.9
click at [254, 171] on quentale-workspace at bounding box center [283, 140] width 567 height 281
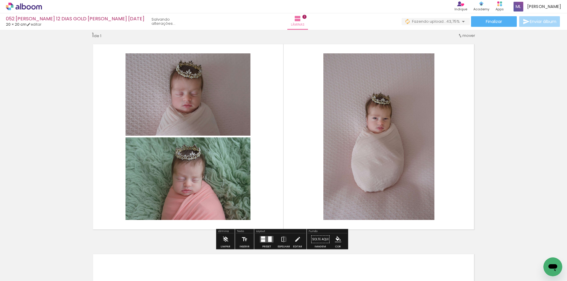
click at [266, 238] on quentale-layouter at bounding box center [267, 239] width 14 height 6
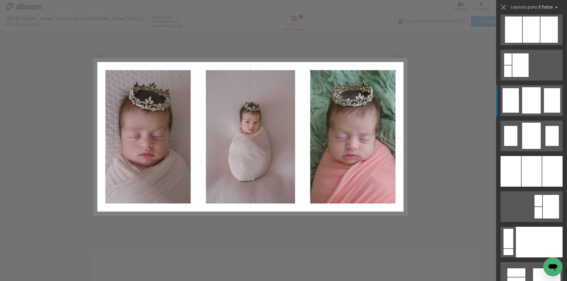
scroll to position [6213, 0]
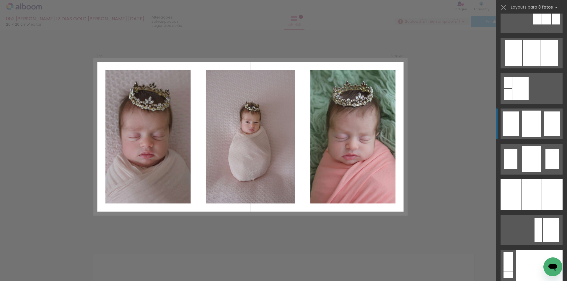
click at [531, 117] on div at bounding box center [531, 124] width 19 height 26
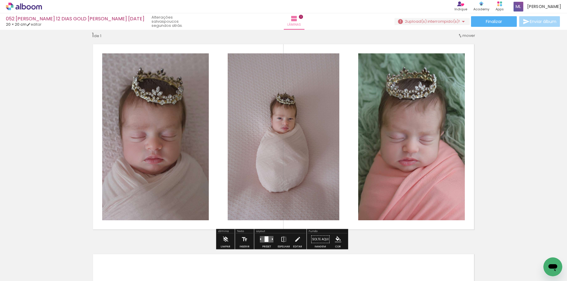
click at [428, 142] on quentale-photo at bounding box center [411, 136] width 107 height 167
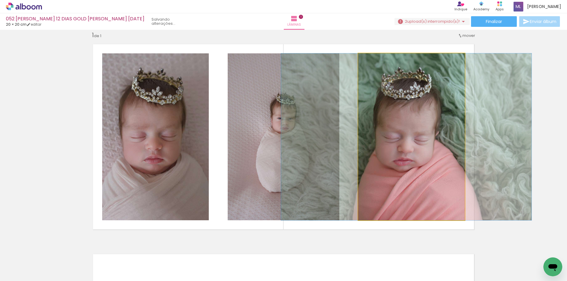
drag, startPoint x: 428, startPoint y: 142, endPoint x: 423, endPoint y: 140, distance: 5.3
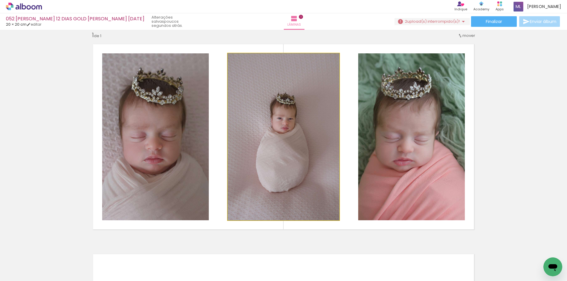
click at [322, 146] on quentale-photo at bounding box center [284, 136] width 112 height 167
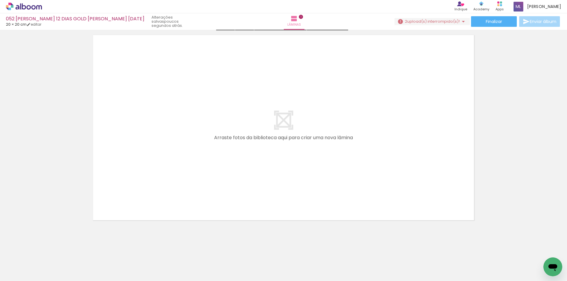
scroll to position [233, 0]
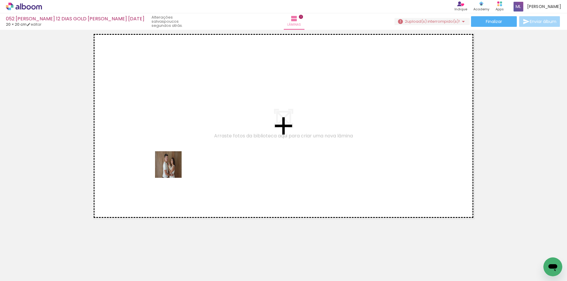
drag, startPoint x: 167, startPoint y: 266, endPoint x: 185, endPoint y: 192, distance: 76.2
click at [173, 155] on quentale-workspace at bounding box center [283, 140] width 567 height 281
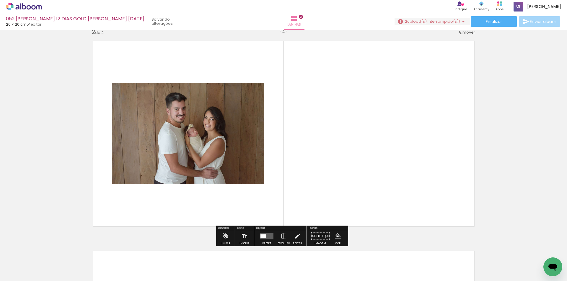
scroll to position [218, 0]
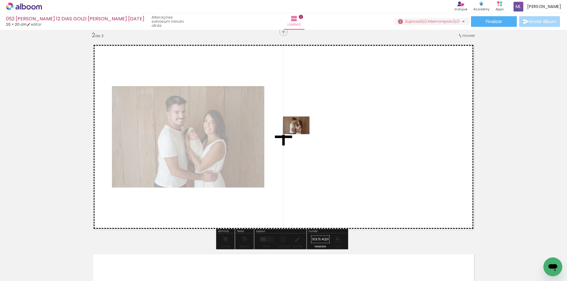
drag, startPoint x: 194, startPoint y: 265, endPoint x: 300, endPoint y: 134, distance: 168.5
click at [300, 134] on quentale-workspace at bounding box center [283, 140] width 567 height 281
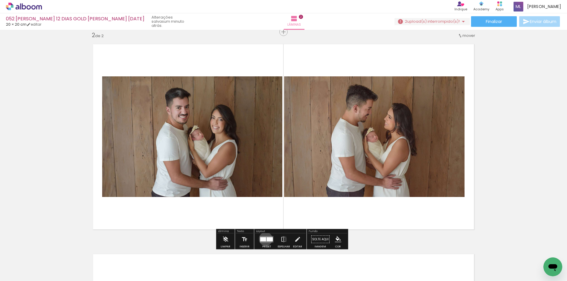
click at [264, 239] on div at bounding box center [263, 240] width 6 height 4
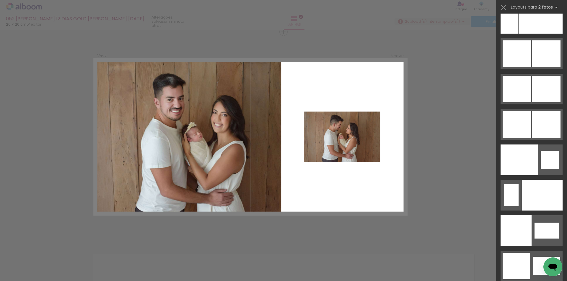
scroll to position [2949, 0]
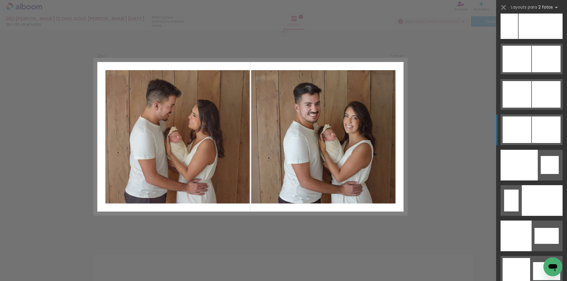
click at [535, 126] on div at bounding box center [545, 130] width 29 height 27
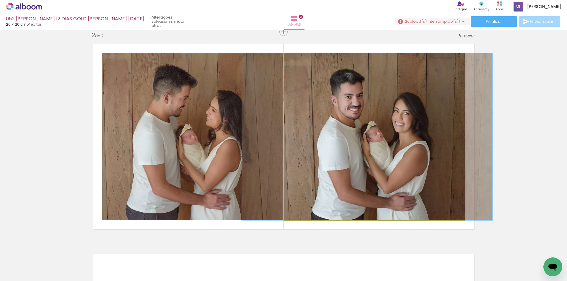
drag, startPoint x: 412, startPoint y: 132, endPoint x: 405, endPoint y: 132, distance: 7.4
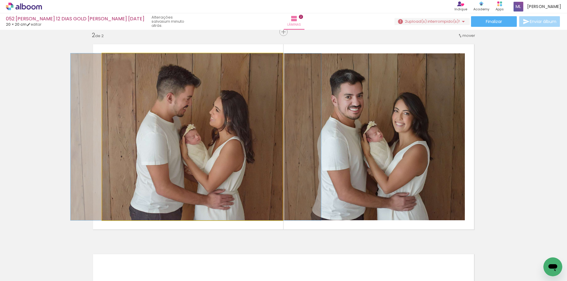
drag, startPoint x: 248, startPoint y: 132, endPoint x: 251, endPoint y: 131, distance: 3.7
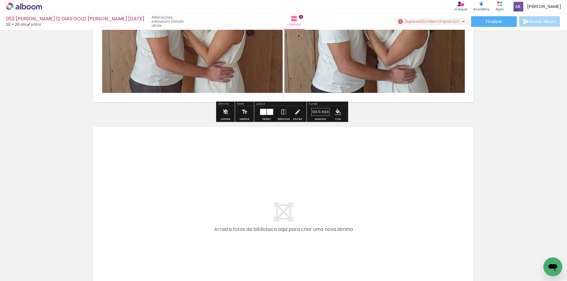
scroll to position [424, 0]
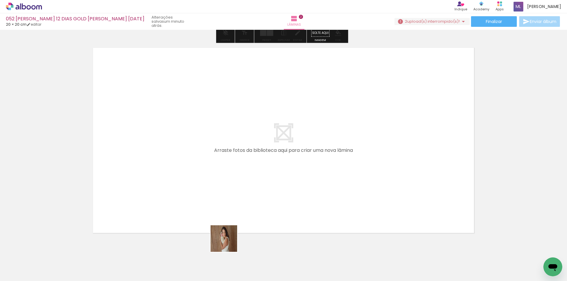
drag, startPoint x: 231, startPoint y: 256, endPoint x: 217, endPoint y: 180, distance: 77.7
click at [217, 180] on quentale-workspace at bounding box center [283, 140] width 567 height 281
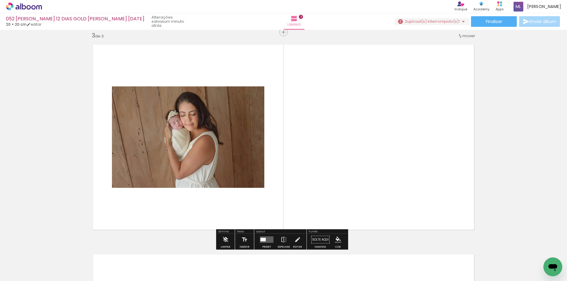
scroll to position [428, 0]
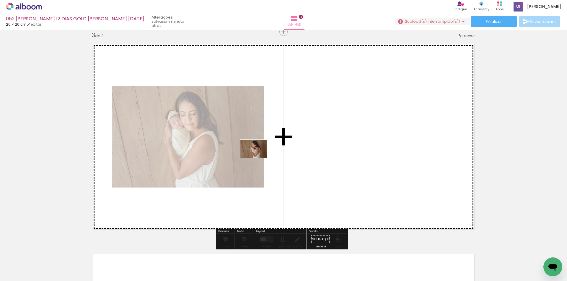
drag, startPoint x: 259, startPoint y: 259, endPoint x: 258, endPoint y: 158, distance: 100.9
click at [258, 158] on quentale-workspace at bounding box center [283, 140] width 567 height 281
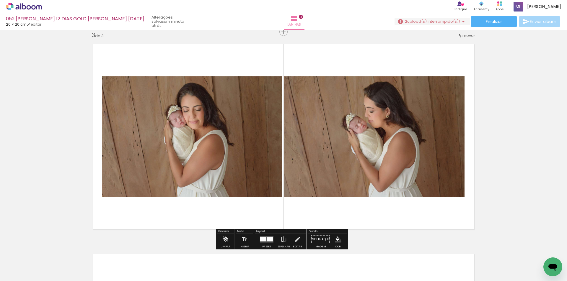
click at [266, 241] on div at bounding box center [269, 240] width 6 height 4
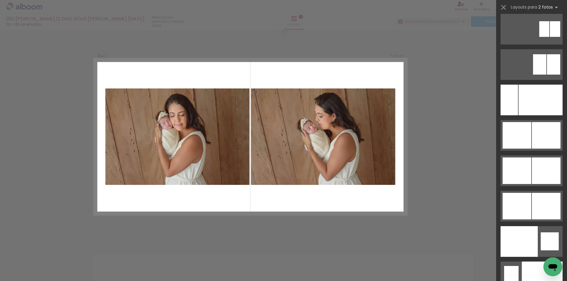
scroll to position [2907, 0]
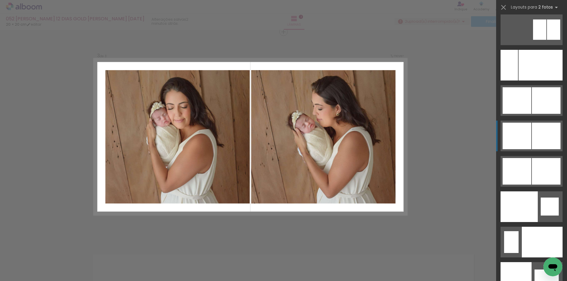
click at [531, 140] on div at bounding box center [545, 136] width 29 height 27
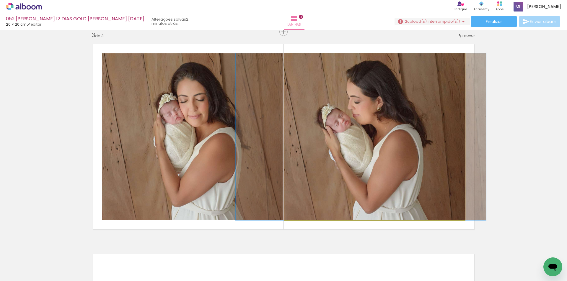
drag, startPoint x: 427, startPoint y: 156, endPoint x: 413, endPoint y: 156, distance: 13.6
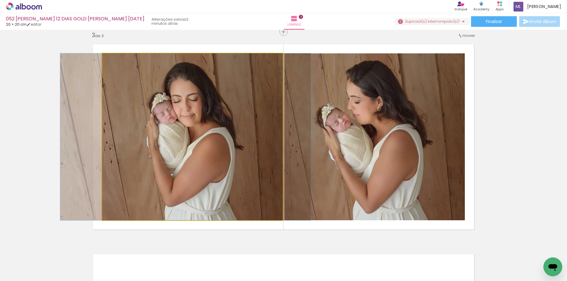
drag, startPoint x: 243, startPoint y: 156, endPoint x: 236, endPoint y: 156, distance: 6.8
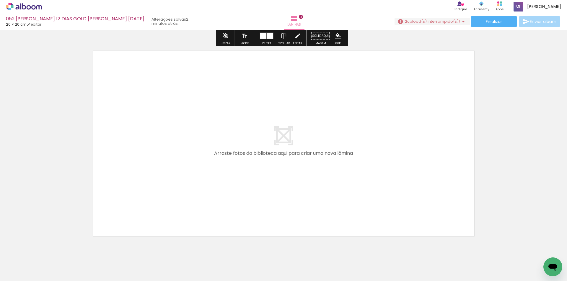
scroll to position [634, 0]
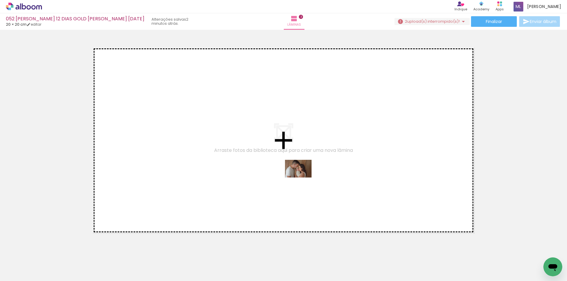
drag, startPoint x: 293, startPoint y: 263, endPoint x: 302, endPoint y: 178, distance: 86.1
click at [302, 178] on quentale-workspace at bounding box center [283, 140] width 567 height 281
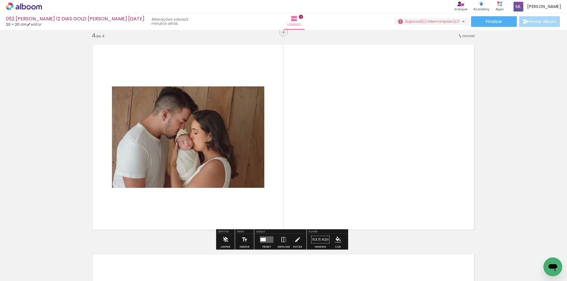
scroll to position [638, 0]
click at [263, 240] on div at bounding box center [262, 240] width 5 height 4
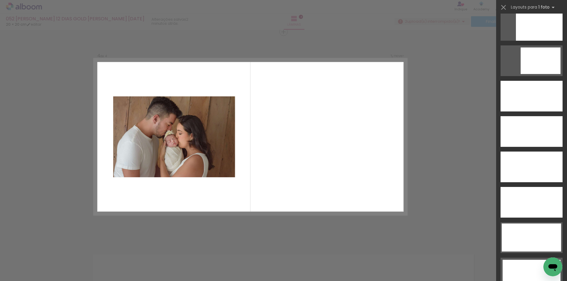
scroll to position [1646, 0]
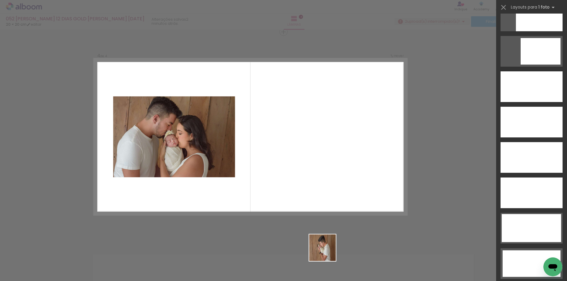
drag, startPoint x: 327, startPoint y: 252, endPoint x: 343, endPoint y: 251, distance: 16.5
click at [312, 195] on quentale-workspace at bounding box center [283, 140] width 567 height 281
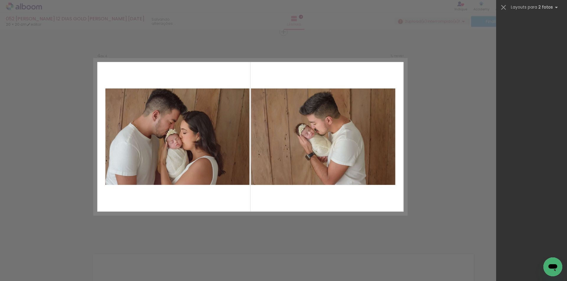
scroll to position [0, 0]
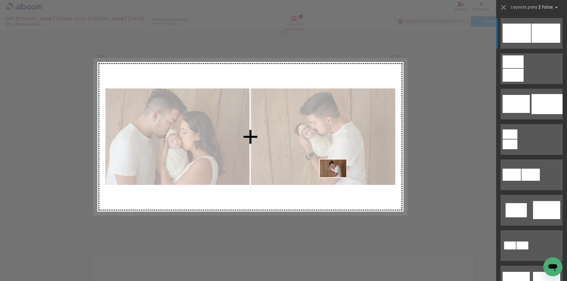
drag, startPoint x: 355, startPoint y: 264, endPoint x: 337, endPoint y: 175, distance: 91.5
click at [337, 175] on quentale-workspace at bounding box center [283, 140] width 567 height 281
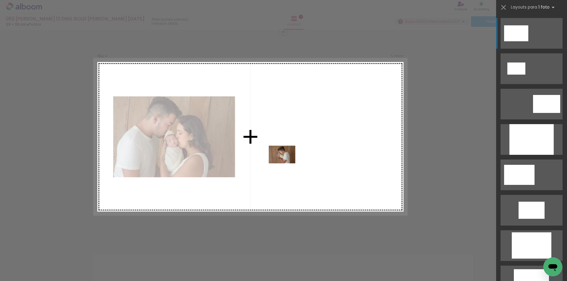
drag, startPoint x: 327, startPoint y: 261, endPoint x: 286, endPoint y: 163, distance: 105.2
click at [286, 163] on quentale-workspace at bounding box center [283, 140] width 567 height 281
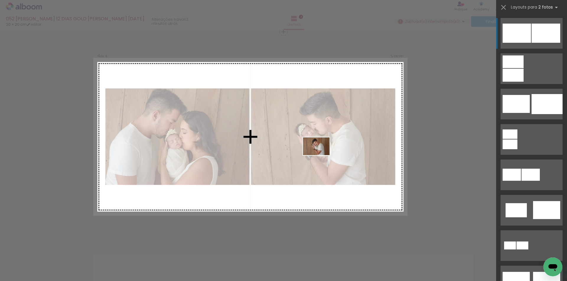
drag, startPoint x: 354, startPoint y: 265, endPoint x: 324, endPoint y: 158, distance: 111.3
click at [320, 155] on quentale-workspace at bounding box center [283, 140] width 567 height 281
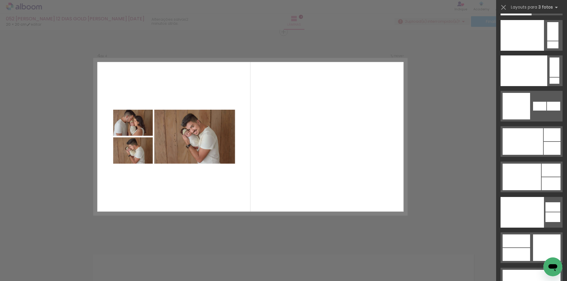
scroll to position [7452, 0]
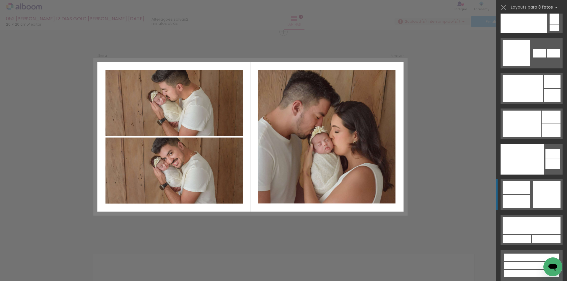
click at [540, 200] on div at bounding box center [546, 194] width 27 height 27
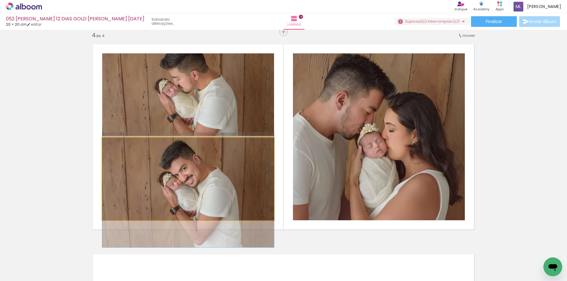
drag, startPoint x: 236, startPoint y: 156, endPoint x: 236, endPoint y: 167, distance: 11.2
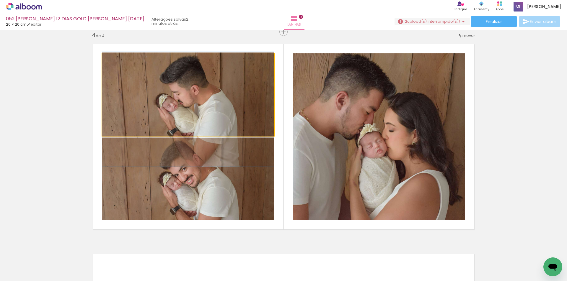
drag, startPoint x: 224, startPoint y: 89, endPoint x: 224, endPoint y: 104, distance: 14.8
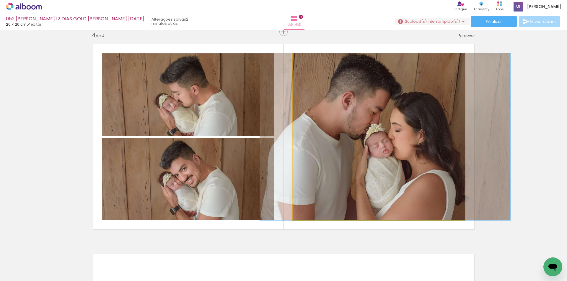
drag, startPoint x: 386, startPoint y: 134, endPoint x: 392, endPoint y: 133, distance: 6.3
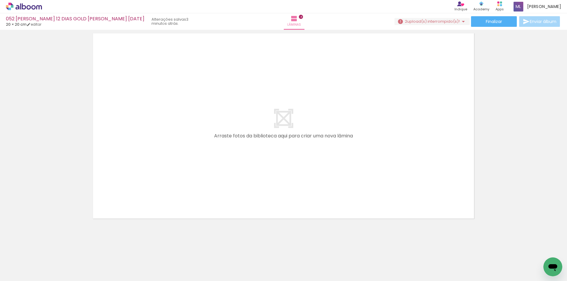
scroll to position [0, 105]
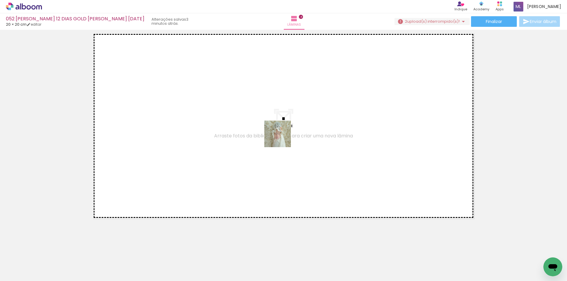
drag, startPoint x: 289, startPoint y: 264, endPoint x: 310, endPoint y: 220, distance: 48.6
click at [281, 132] on quentale-workspace at bounding box center [283, 140] width 567 height 281
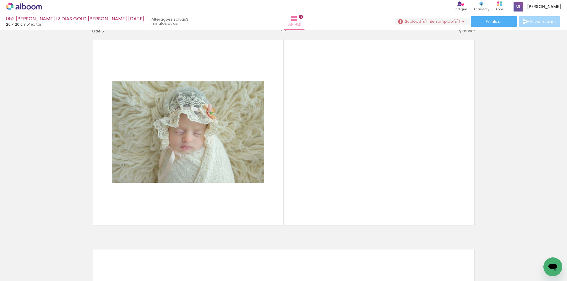
scroll to position [848, 0]
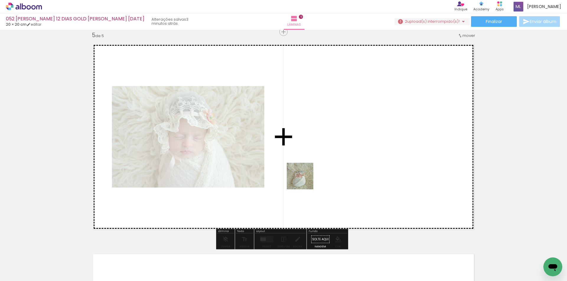
drag, startPoint x: 319, startPoint y: 262, endPoint x: 356, endPoint y: 151, distance: 116.9
click at [303, 173] on quentale-workspace at bounding box center [283, 140] width 567 height 281
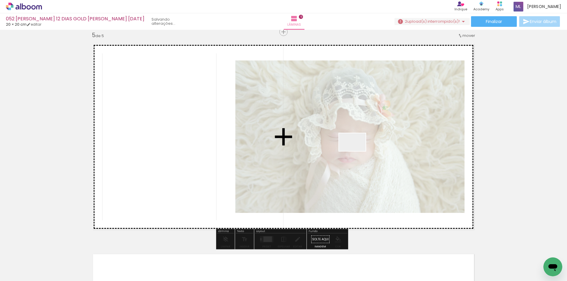
click at [356, 151] on quentale-workspace at bounding box center [283, 140] width 567 height 281
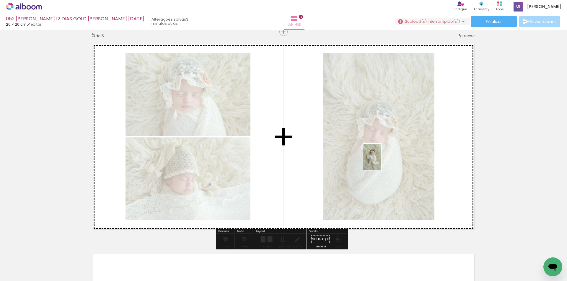
drag, startPoint x: 388, startPoint y: 263, endPoint x: 381, endPoint y: 162, distance: 101.2
click at [381, 162] on quentale-workspace at bounding box center [283, 140] width 567 height 281
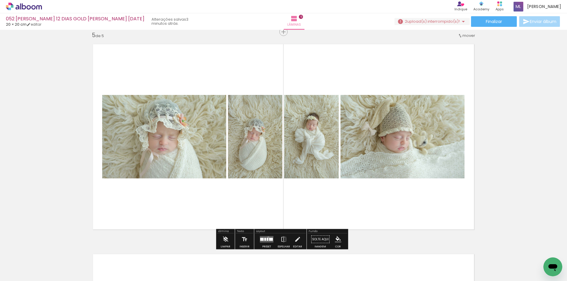
click at [267, 237] on quentale-layouter at bounding box center [267, 239] width 14 height 6
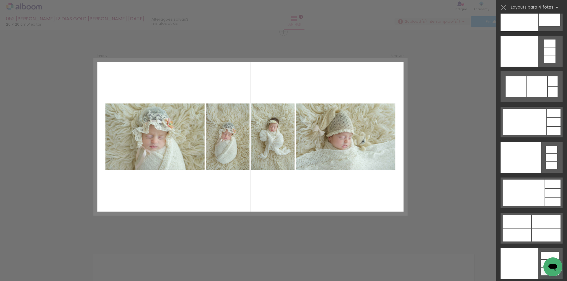
scroll to position [12941, 0]
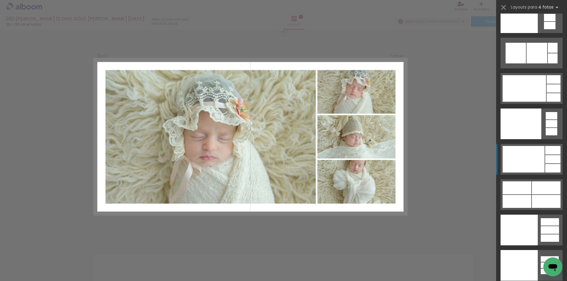
click at [531, 162] on div at bounding box center [523, 159] width 42 height 27
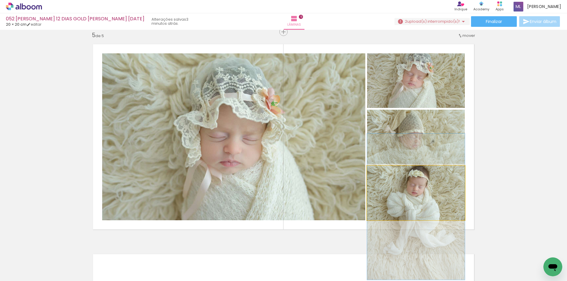
drag, startPoint x: 452, startPoint y: 191, endPoint x: 451, endPoint y: 205, distance: 13.9
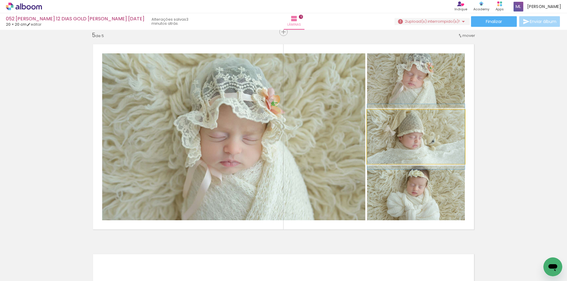
click at [430, 139] on quentale-photo at bounding box center [416, 137] width 98 height 54
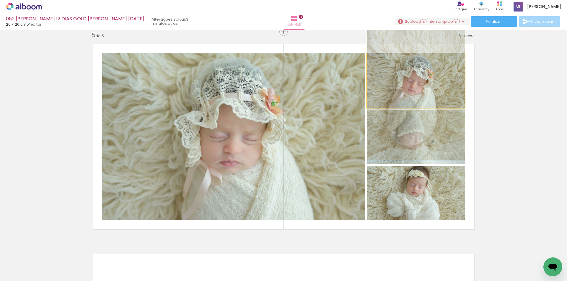
drag, startPoint x: 419, startPoint y: 75, endPoint x: 420, endPoint y: 82, distance: 6.5
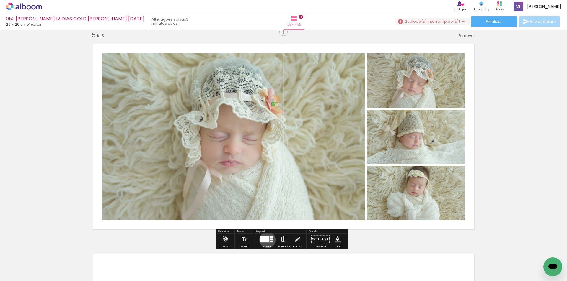
click at [266, 240] on div at bounding box center [264, 240] width 9 height 6
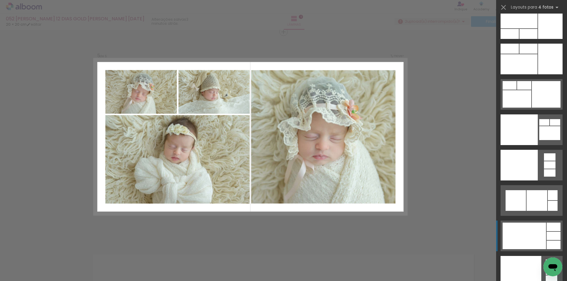
scroll to position [12764, 0]
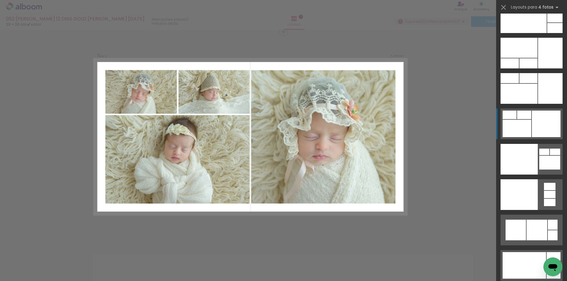
click at [540, 119] on div at bounding box center [545, 124] width 29 height 27
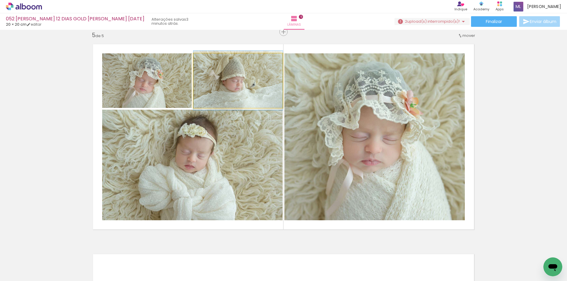
drag, startPoint x: 229, startPoint y: 85, endPoint x: 190, endPoint y: 91, distance: 39.4
click at [228, 85] on quentale-photo at bounding box center [237, 80] width 89 height 55
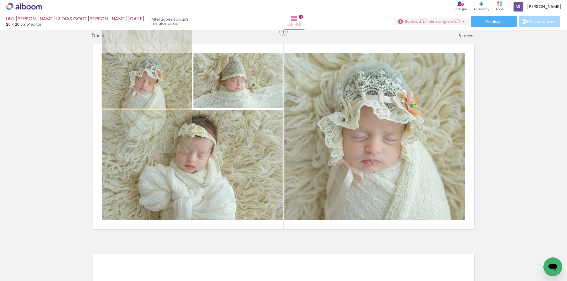
click at [170, 93] on quentale-photo at bounding box center [146, 80] width 89 height 55
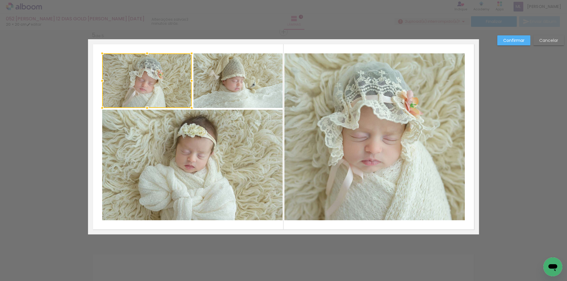
click at [170, 93] on div at bounding box center [146, 80] width 89 height 55
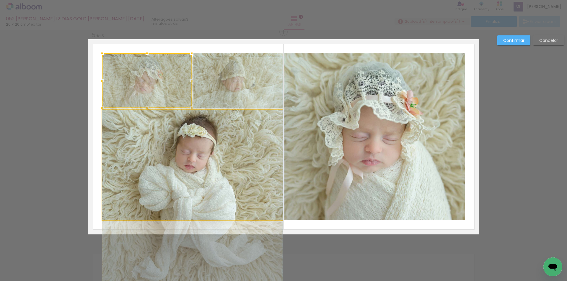
click at [228, 133] on quentale-photo at bounding box center [192, 165] width 180 height 111
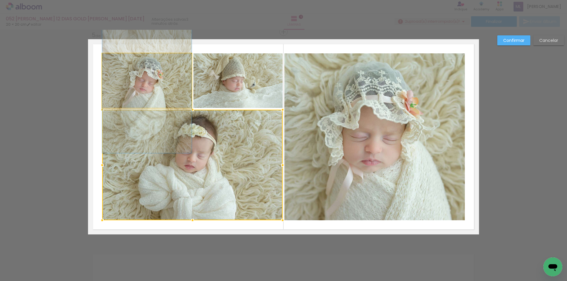
click at [179, 98] on quentale-photo at bounding box center [146, 80] width 89 height 55
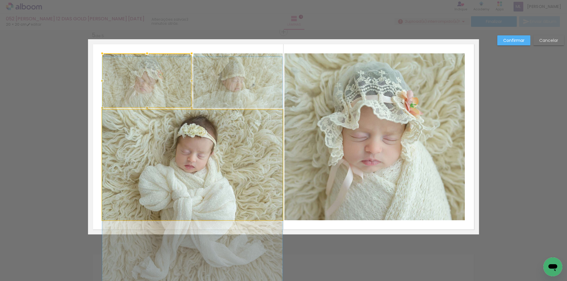
drag, startPoint x: 230, startPoint y: 135, endPoint x: 237, endPoint y: 137, distance: 7.4
click at [230, 136] on quentale-photo at bounding box center [192, 165] width 180 height 111
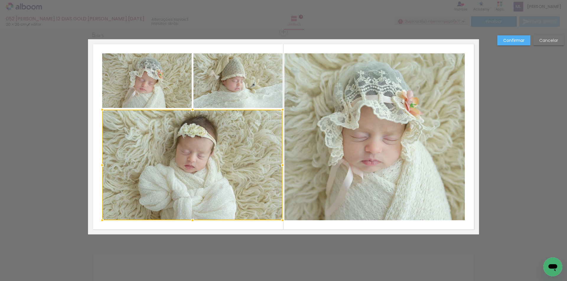
click at [366, 129] on quentale-photo at bounding box center [374, 136] width 180 height 167
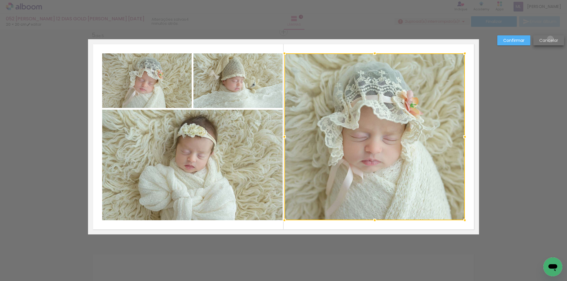
click at [0, 0] on slot "Cancelar" at bounding box center [0, 0] width 0 height 0
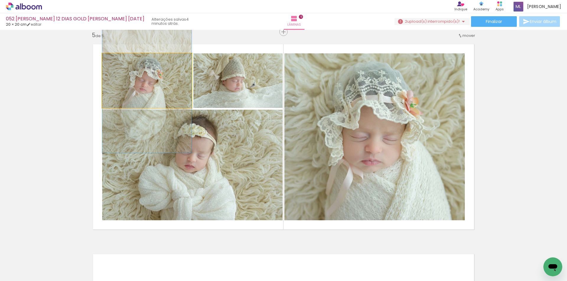
click at [162, 94] on quentale-photo at bounding box center [146, 80] width 89 height 55
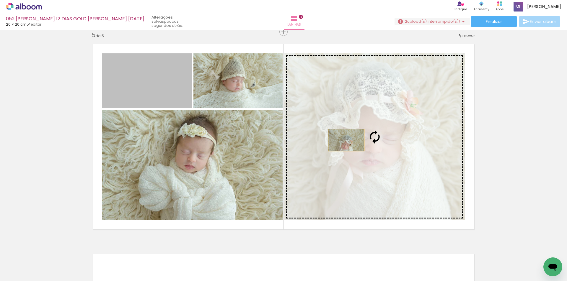
drag, startPoint x: 160, startPoint y: 91, endPoint x: 349, endPoint y: 141, distance: 195.3
click at [0, 0] on slot at bounding box center [0, 0] width 0 height 0
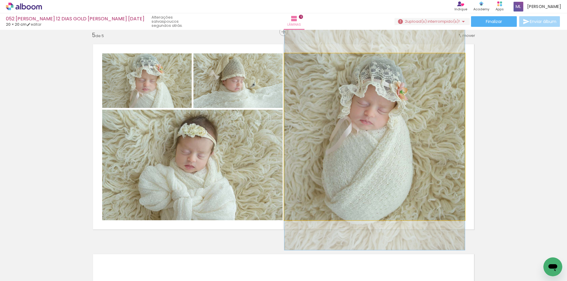
drag, startPoint x: 399, startPoint y: 153, endPoint x: 401, endPoint y: 131, distance: 21.6
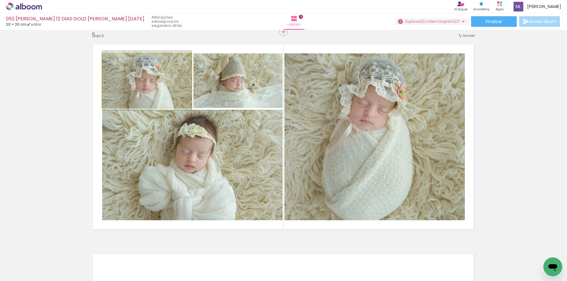
click at [160, 94] on quentale-photo at bounding box center [146, 80] width 89 height 55
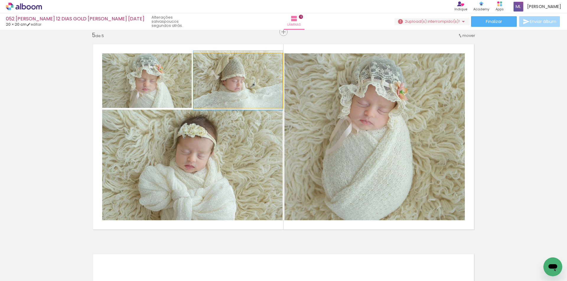
click at [223, 89] on quentale-photo at bounding box center [237, 80] width 89 height 55
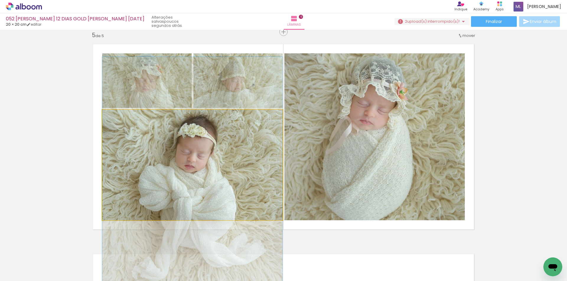
click at [212, 140] on quentale-photo at bounding box center [192, 165] width 180 height 111
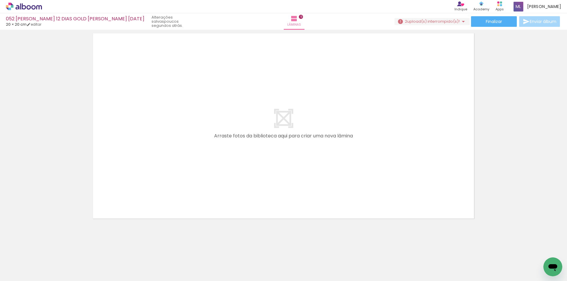
scroll to position [0, 541]
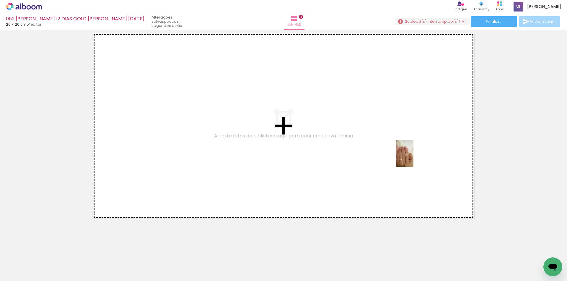
drag, startPoint x: 541, startPoint y: 257, endPoint x: 488, endPoint y: 231, distance: 58.6
click at [398, 146] on quentale-workspace at bounding box center [283, 140] width 567 height 281
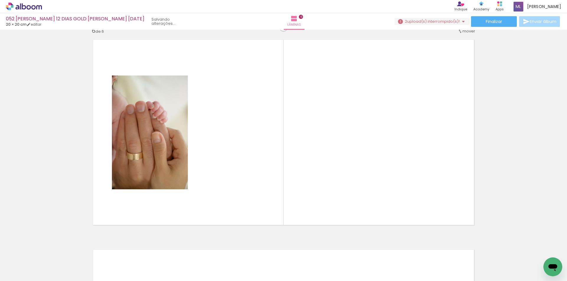
scroll to position [1058, 0]
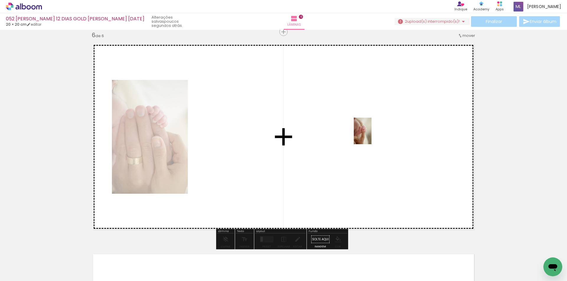
drag, startPoint x: 511, startPoint y: 266, endPoint x: 370, endPoint y: 134, distance: 192.7
click at [370, 134] on quentale-workspace at bounding box center [283, 140] width 567 height 281
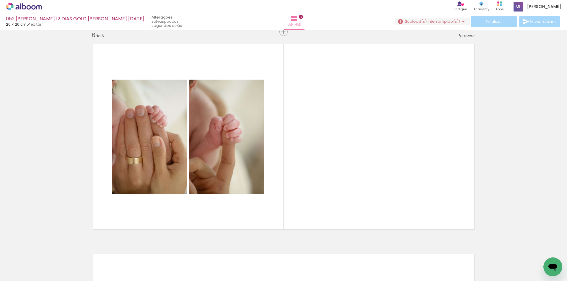
scroll to position [0, 226]
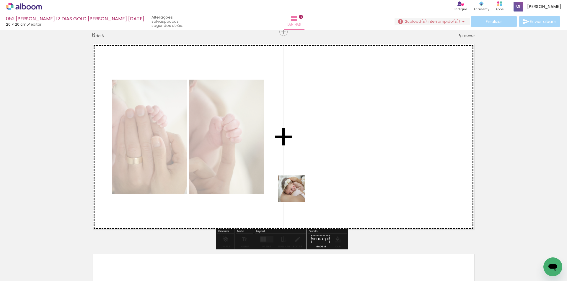
drag, startPoint x: 307, startPoint y: 265, endPoint x: 296, endPoint y: 153, distance: 112.1
click at [296, 153] on quentale-workspace at bounding box center [283, 140] width 567 height 281
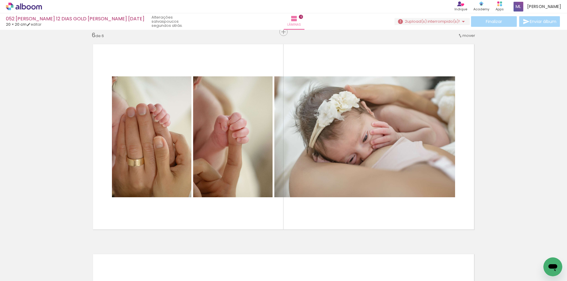
scroll to position [0, 541]
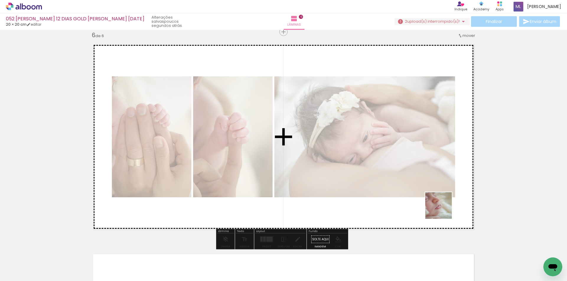
drag, startPoint x: 454, startPoint y: 225, endPoint x: 442, endPoint y: 260, distance: 37.3
click at [403, 161] on quentale-workspace at bounding box center [283, 140] width 567 height 281
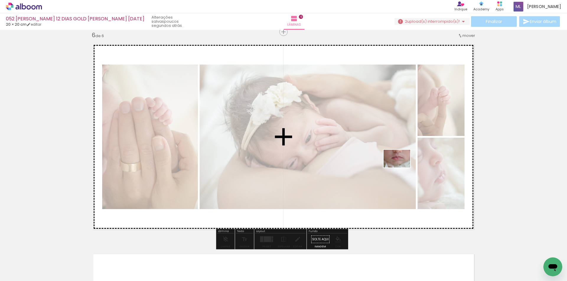
drag, startPoint x: 449, startPoint y: 265, endPoint x: 418, endPoint y: 246, distance: 36.4
click at [400, 166] on quentale-workspace at bounding box center [283, 140] width 567 height 281
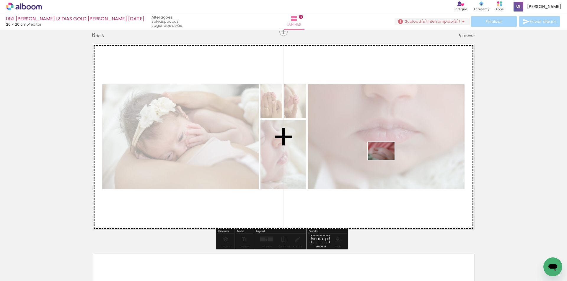
drag, startPoint x: 414, startPoint y: 260, endPoint x: 394, endPoint y: 219, distance: 45.8
click at [385, 160] on quentale-workspace at bounding box center [283, 140] width 567 height 281
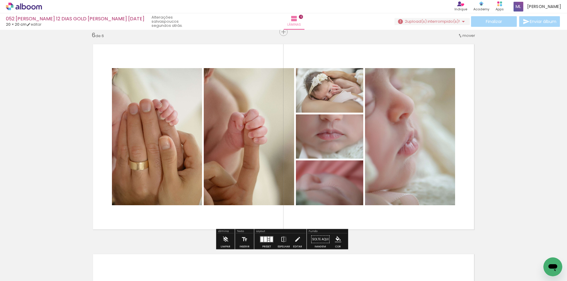
click at [264, 241] on div at bounding box center [265, 239] width 3 height 5
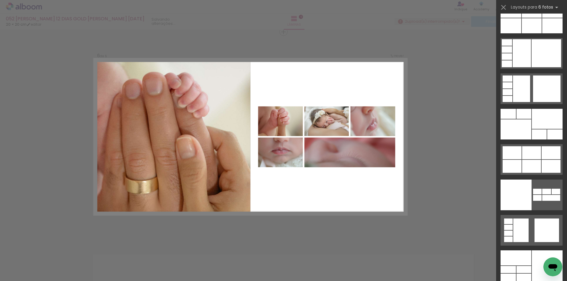
scroll to position [18501, 0]
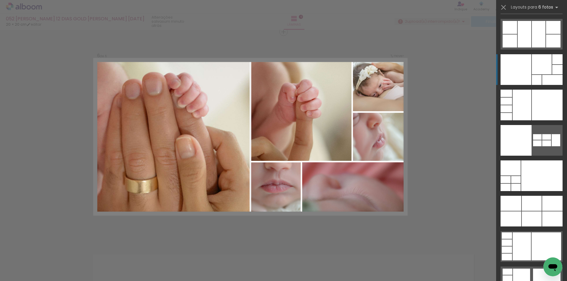
scroll to position [18265, 0]
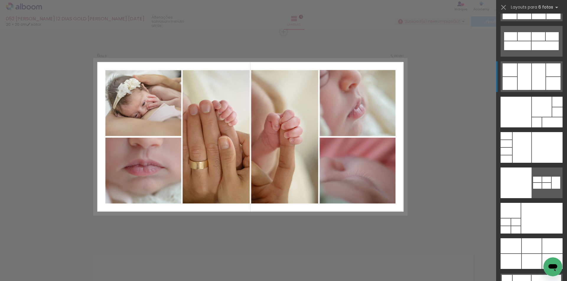
click at [536, 74] on div at bounding box center [538, 76] width 14 height 27
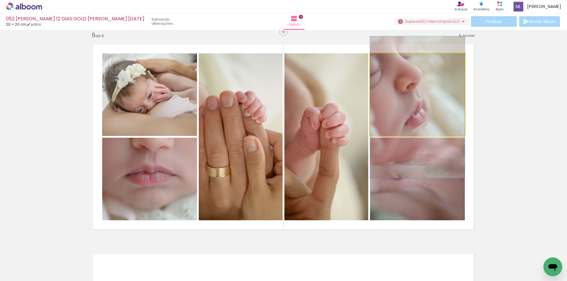
drag, startPoint x: 422, startPoint y: 110, endPoint x: 420, endPoint y: 123, distance: 12.8
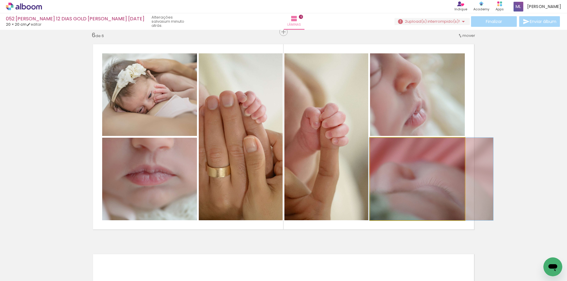
drag, startPoint x: 446, startPoint y: 187, endPoint x: 459, endPoint y: 186, distance: 13.9
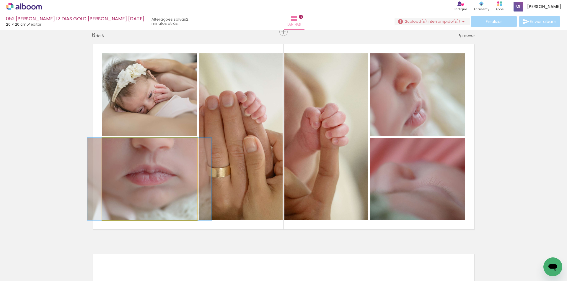
drag, startPoint x: 176, startPoint y: 162, endPoint x: 219, endPoint y: 146, distance: 45.6
click at [177, 162] on quentale-photo at bounding box center [149, 179] width 95 height 83
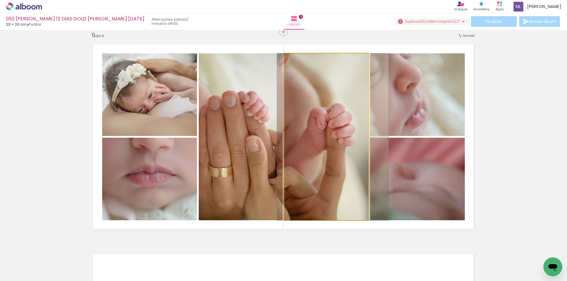
drag, startPoint x: 331, startPoint y: 127, endPoint x: 337, endPoint y: 127, distance: 6.6
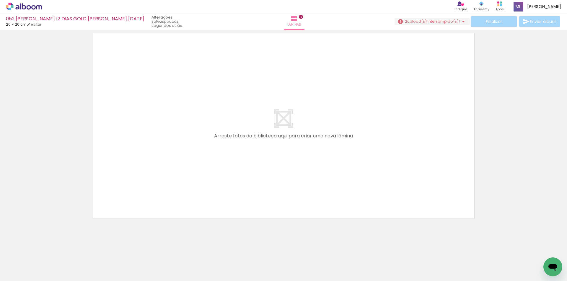
scroll to position [0, 361]
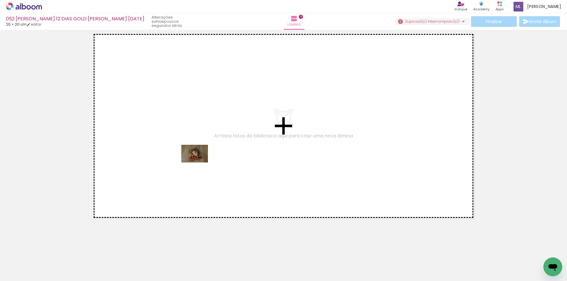
drag, startPoint x: 199, startPoint y: 264, endPoint x: 229, endPoint y: 259, distance: 30.9
click at [199, 155] on quentale-workspace at bounding box center [283, 140] width 567 height 281
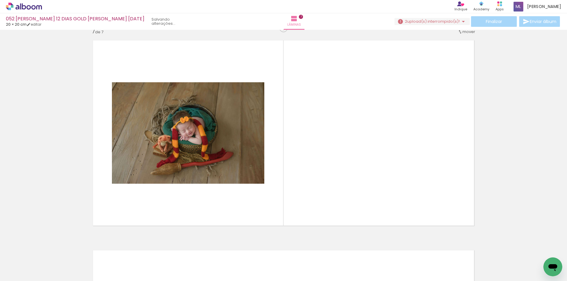
scroll to position [1268, 0]
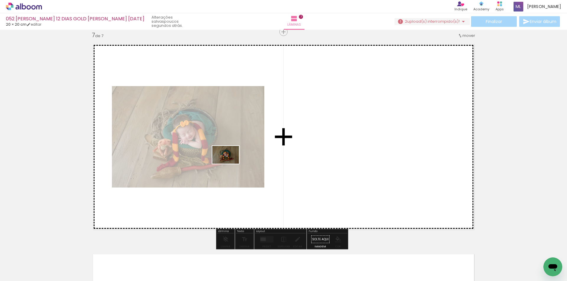
drag, startPoint x: 230, startPoint y: 262, endPoint x: 230, endPoint y: 164, distance: 98.0
click at [230, 164] on quentale-workspace at bounding box center [283, 140] width 567 height 281
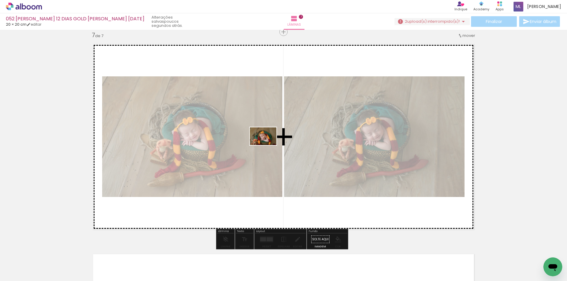
drag, startPoint x: 266, startPoint y: 242, endPoint x: 267, endPoint y: 145, distance: 97.1
click at [267, 145] on quentale-workspace at bounding box center [283, 140] width 567 height 281
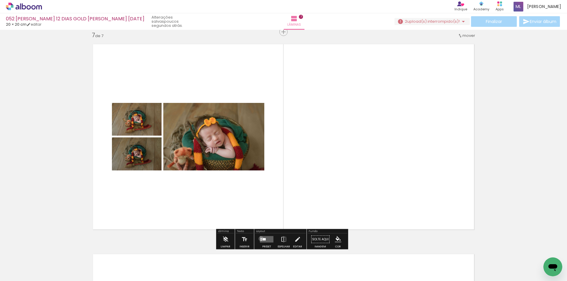
click at [260, 239] on div at bounding box center [260, 238] width 1 height 1
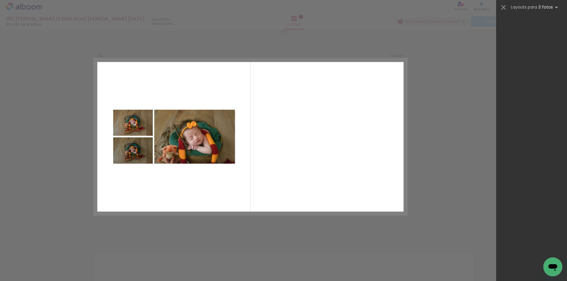
scroll to position [0, 0]
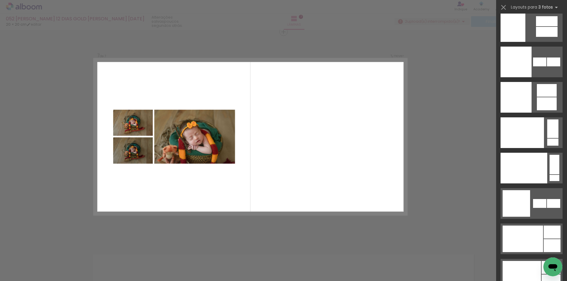
drag, startPoint x: 565, startPoint y: 25, endPoint x: 1, endPoint y: 5, distance: 564.0
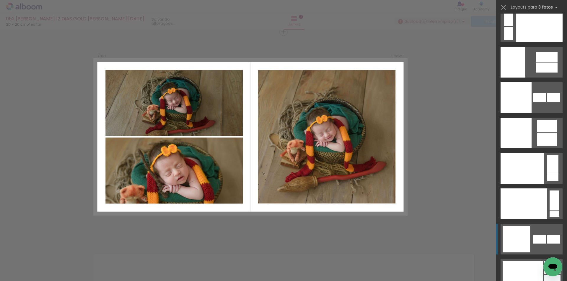
scroll to position [7413, 0]
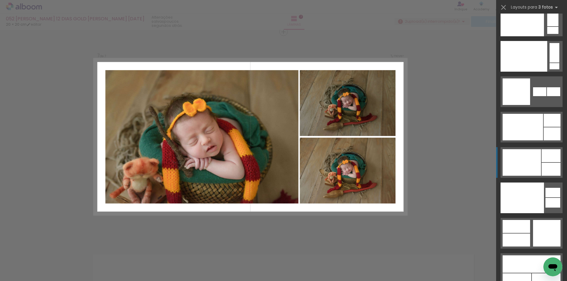
click at [532, 160] on div at bounding box center [521, 162] width 38 height 27
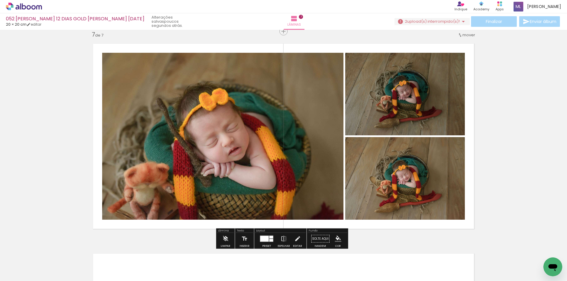
scroll to position [1298, 0]
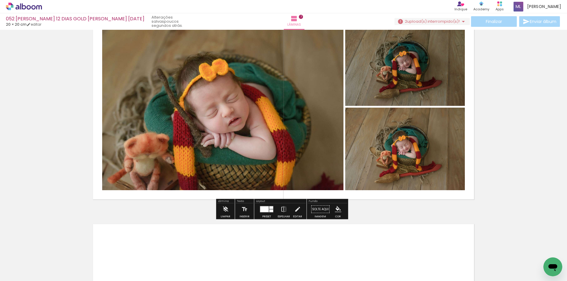
click at [395, 74] on quentale-photo at bounding box center [405, 64] width 120 height 83
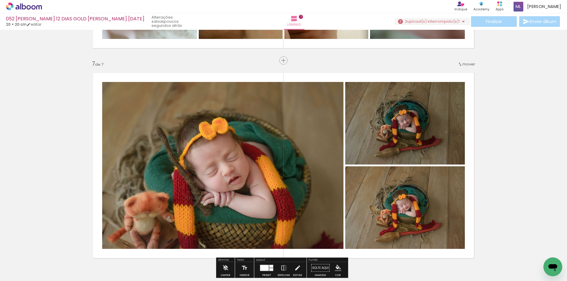
scroll to position [1239, 0]
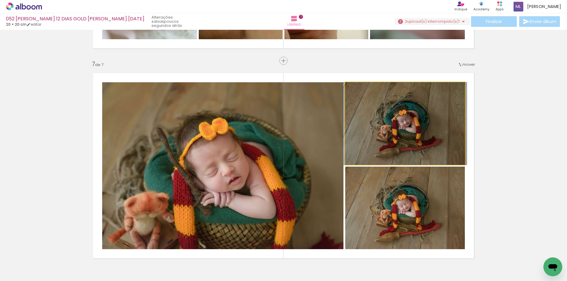
drag, startPoint x: 358, startPoint y: 89, endPoint x: 355, endPoint y: 87, distance: 3.6
type paper-slider "100"
click at [356, 87] on div at bounding box center [358, 88] width 5 height 5
click at [446, 95] on quentale-photo at bounding box center [405, 123] width 120 height 83
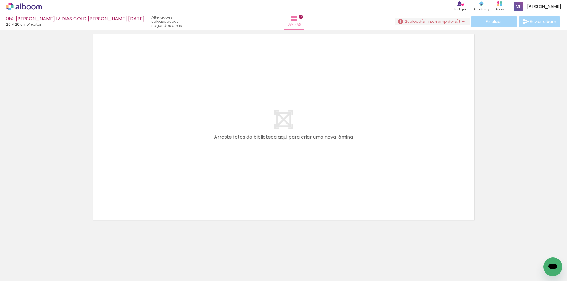
scroll to position [1494, 0]
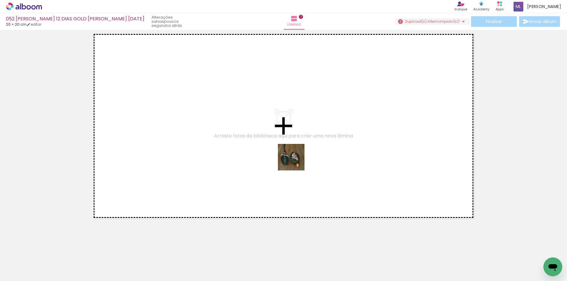
drag, startPoint x: 299, startPoint y: 215, endPoint x: 318, endPoint y: 220, distance: 19.3
click at [295, 139] on quentale-workspace at bounding box center [283, 140] width 567 height 281
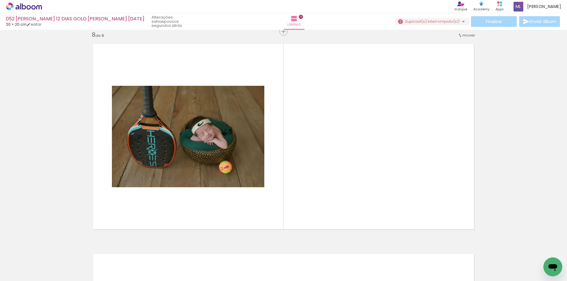
scroll to position [1478, 0]
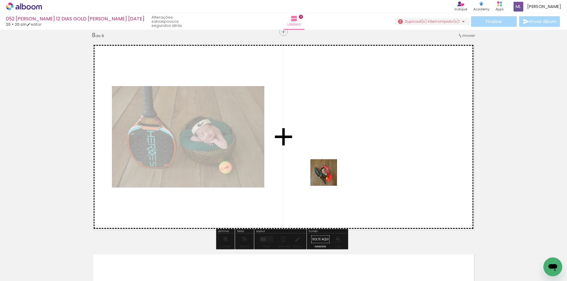
drag, startPoint x: 333, startPoint y: 264, endPoint x: 350, endPoint y: 230, distance: 38.1
click at [327, 151] on quentale-workspace at bounding box center [283, 140] width 567 height 281
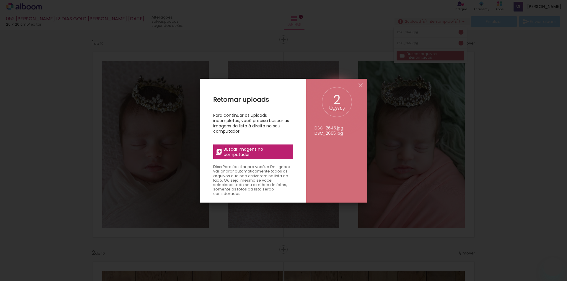
click at [245, 153] on span "Buscar imagens no computador" at bounding box center [256, 152] width 66 height 11
click at [0, 0] on input "file" at bounding box center [0, 0] width 0 height 0
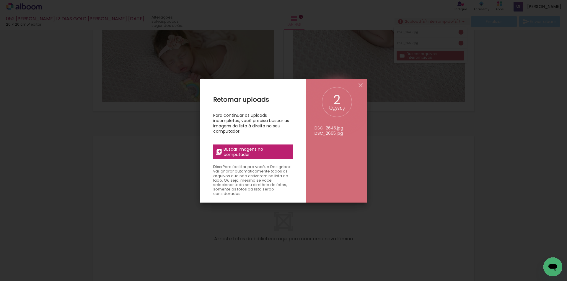
scroll to position [7452, 0]
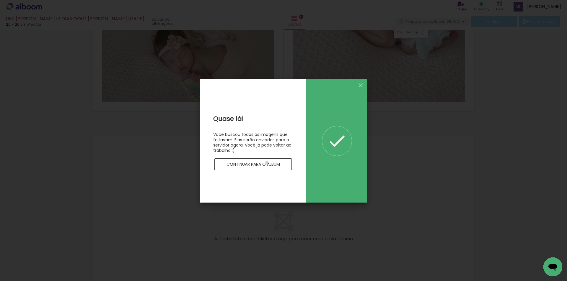
click at [0, 0] on slot "Continuar para o álbum" at bounding box center [0, 0] width 0 height 0
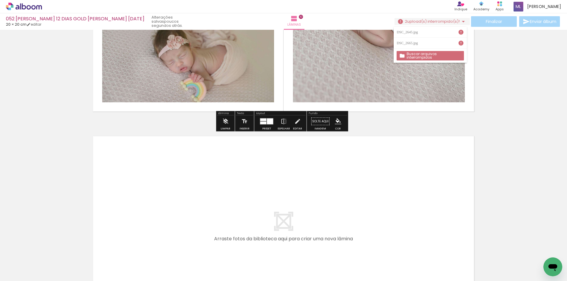
click at [0, 0] on slot "Buscar arquivos interrompidos" at bounding box center [0, 0] width 0 height 0
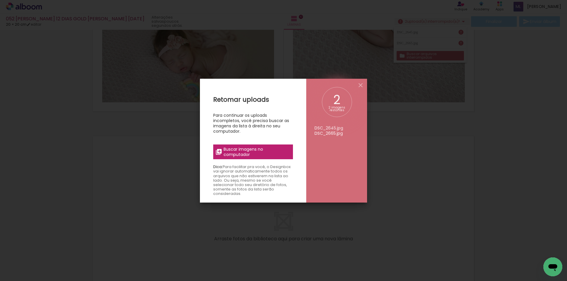
click at [248, 151] on span "Buscar imagens no computador" at bounding box center [256, 152] width 66 height 11
click at [0, 0] on input "file" at bounding box center [0, 0] width 0 height 0
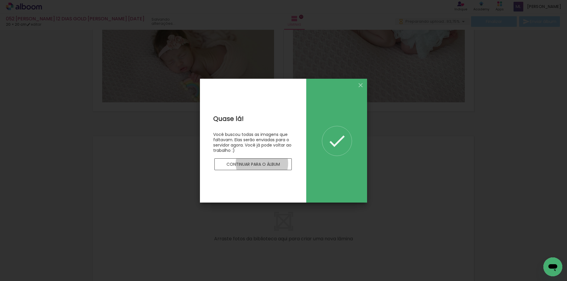
click at [0, 0] on slot "Continuar para o álbum" at bounding box center [0, 0] width 0 height 0
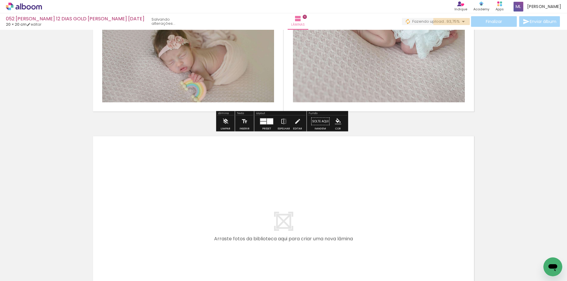
click at [461, 22] on iron-icon at bounding box center [462, 21] width 7 height 7
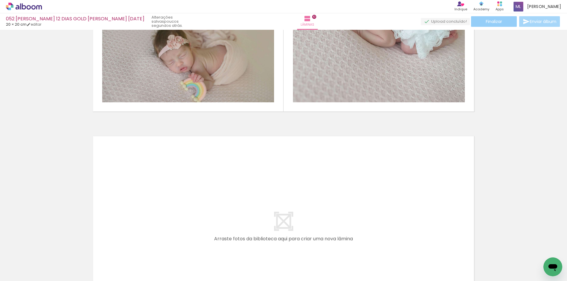
click at [490, 20] on span "Finalizar" at bounding box center [493, 21] width 16 height 4
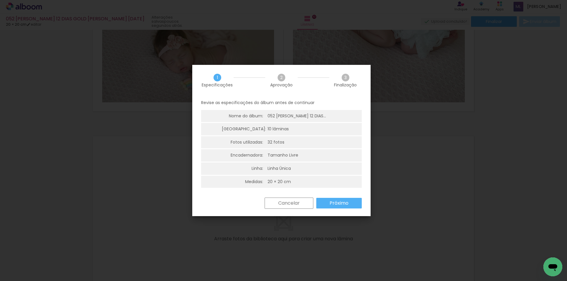
click at [0, 0] on slot "Próximo" at bounding box center [0, 0] width 0 height 0
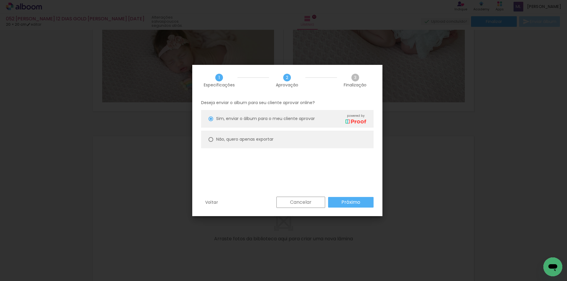
click at [0, 0] on slot "Não, quero apenas exportar" at bounding box center [0, 0] width 0 height 0
type paper-radio-button "on"
click at [0, 0] on slot "Próximo" at bounding box center [0, 0] width 0 height 0
type input "Alta, 300 DPI"
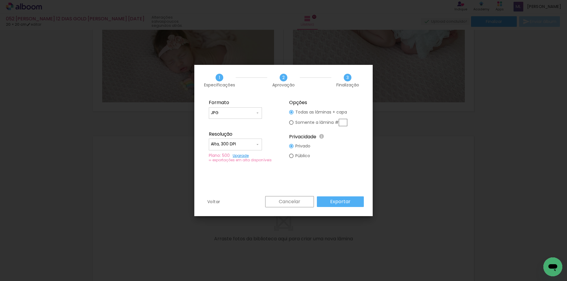
click at [0, 0] on slot "Exportar" at bounding box center [0, 0] width 0 height 0
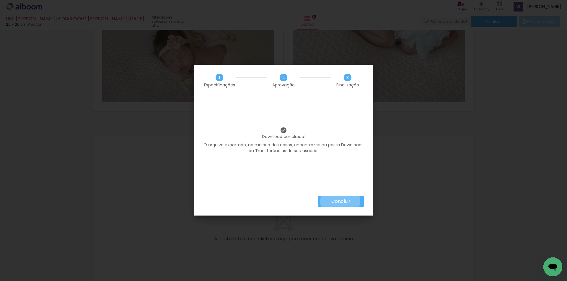
click at [0, 0] on slot "Concluir" at bounding box center [0, 0] width 0 height 0
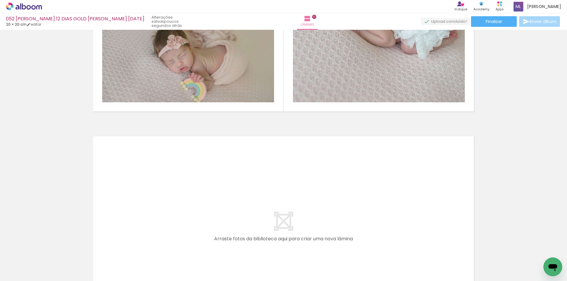
scroll to position [7452, 0]
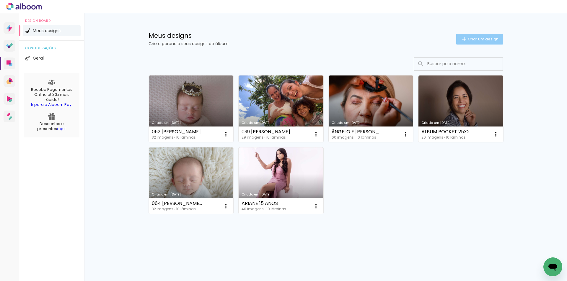
click at [489, 37] on span "Criar um design" at bounding box center [482, 39] width 31 height 4
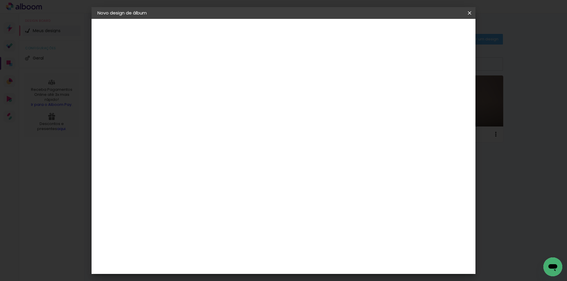
click at [194, 81] on input at bounding box center [194, 79] width 0 height 9
type input "065 [PERSON_NAME] 15 DIAS GOLD [PERSON_NAME] E [PERSON_NAME] PROMO ANCHIETA [DA…"
type paper-input "065 [PERSON_NAME] 15 DIAS GOLD [PERSON_NAME] E [PERSON_NAME] PROMO ANCHIETA [DA…"
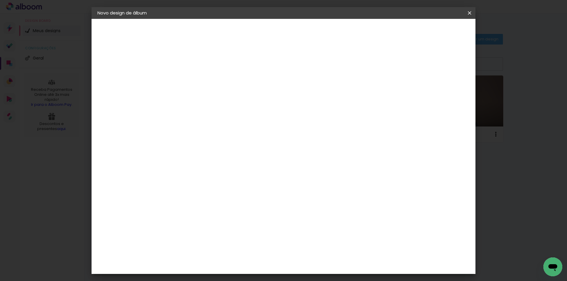
click at [0, 0] on slot "Avançar" at bounding box center [0, 0] width 0 height 0
click at [0, 0] on slot "Tamanho Livre" at bounding box center [0, 0] width 0 height 0
click at [304, 28] on paper-button "Avançar" at bounding box center [289, 31] width 29 height 10
drag, startPoint x: 316, startPoint y: 247, endPoint x: 323, endPoint y: 245, distance: 7.2
click at [323, 245] on div "60" at bounding box center [319, 246] width 22 height 9
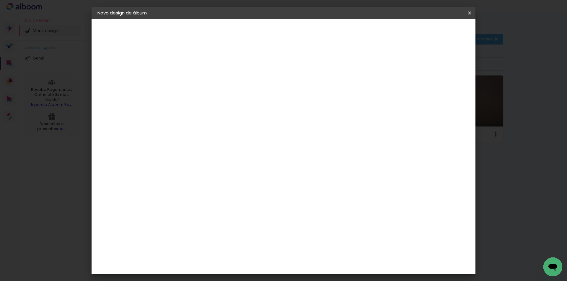
scroll to position [79, 0]
type input "40,6"
type paper-input "40,6"
drag, startPoint x: 175, startPoint y: 196, endPoint x: 190, endPoint y: 198, distance: 14.9
click at [190, 198] on paper-input-container "30 cm" at bounding box center [179, 195] width 27 height 15
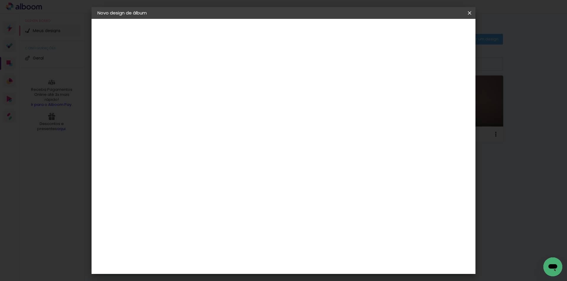
scroll to position [0, 0]
type input "20,29"
type paper-input "20,29"
click at [432, 31] on span "Iniciar design" at bounding box center [418, 31] width 27 height 4
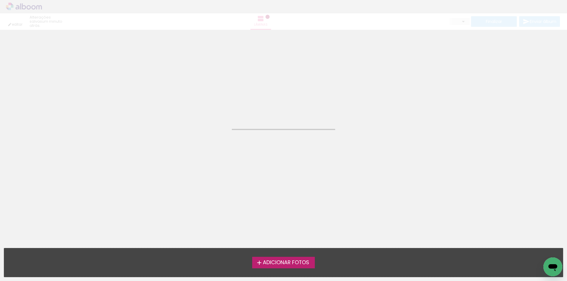
click at [281, 263] on span "Adicionar Fotos" at bounding box center [286, 262] width 46 height 5
click at [0, 0] on input "file" at bounding box center [0, 0] width 0 height 0
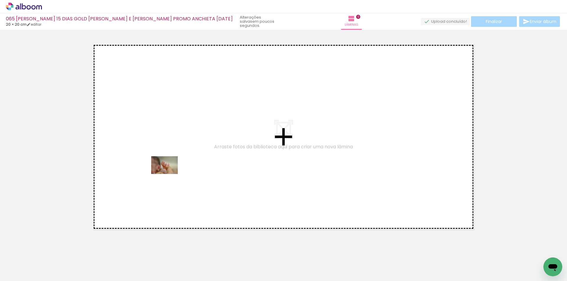
drag, startPoint x: 63, startPoint y: 263, endPoint x: 171, endPoint y: 171, distance: 140.7
click at [171, 171] on quentale-workspace at bounding box center [283, 140] width 567 height 281
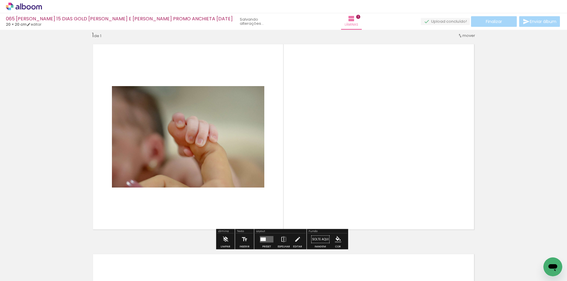
scroll to position [8, 0]
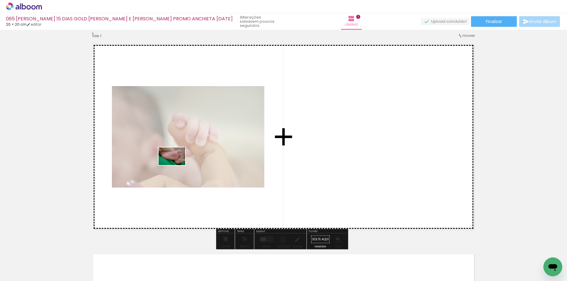
drag, startPoint x: 92, startPoint y: 266, endPoint x: 176, endPoint y: 165, distance: 131.1
click at [176, 165] on quentale-workspace at bounding box center [283, 140] width 567 height 281
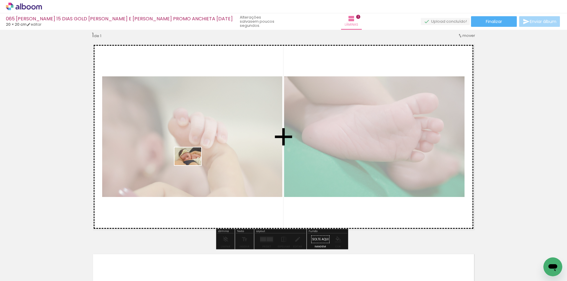
drag, startPoint x: 128, startPoint y: 266, endPoint x: 192, endPoint y: 165, distance: 118.9
click at [192, 165] on quentale-workspace at bounding box center [283, 140] width 567 height 281
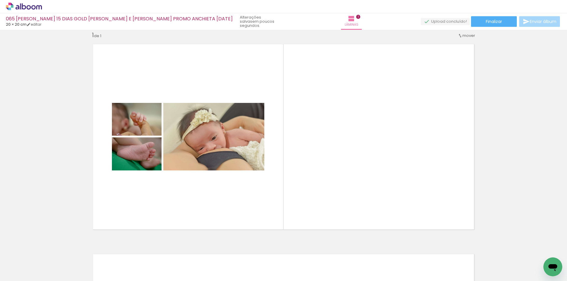
scroll to position [0, 0]
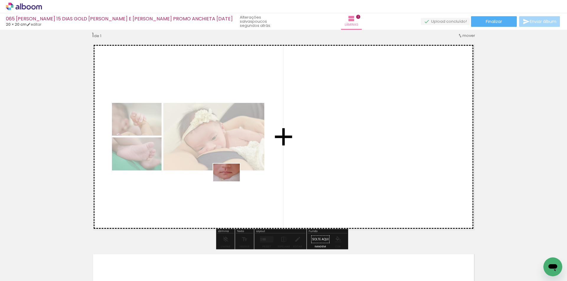
drag, startPoint x: 198, startPoint y: 263, endPoint x: 231, endPoint y: 181, distance: 88.4
click at [231, 181] on quentale-workspace at bounding box center [283, 140] width 567 height 281
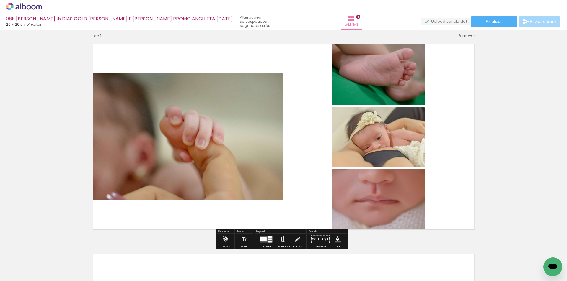
click at [264, 241] on div at bounding box center [263, 239] width 7 height 4
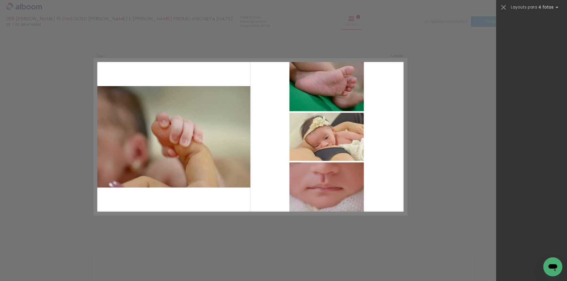
scroll to position [12941, 0]
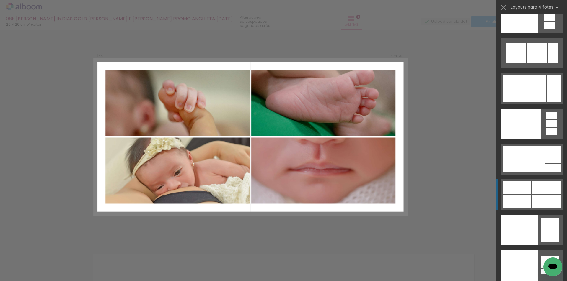
click at [531, 192] on div at bounding box center [545, 187] width 29 height 13
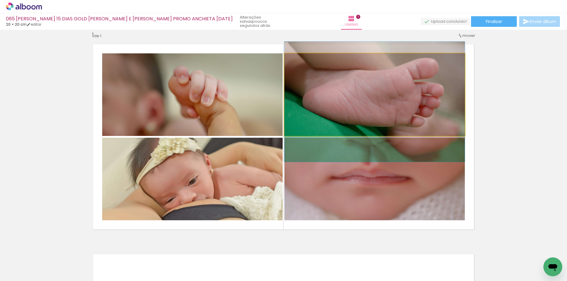
drag, startPoint x: 377, startPoint y: 112, endPoint x: 376, endPoint y: 120, distance: 7.1
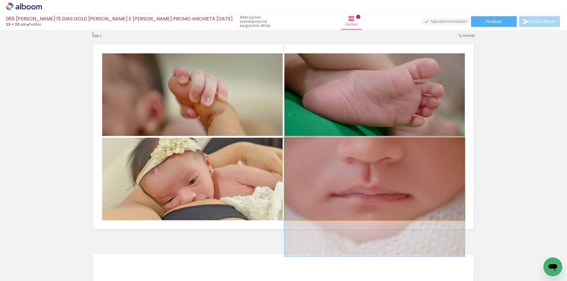
drag, startPoint x: 376, startPoint y: 171, endPoint x: 373, endPoint y: 189, distance: 17.7
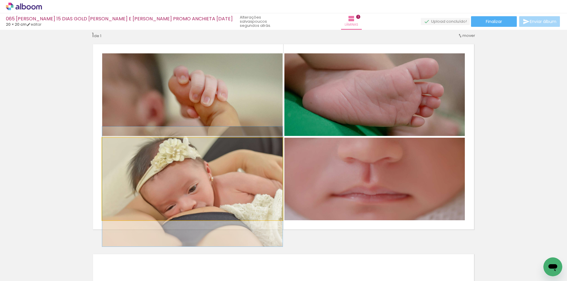
drag, startPoint x: 222, startPoint y: 177, endPoint x: 221, endPoint y: 184, distance: 7.8
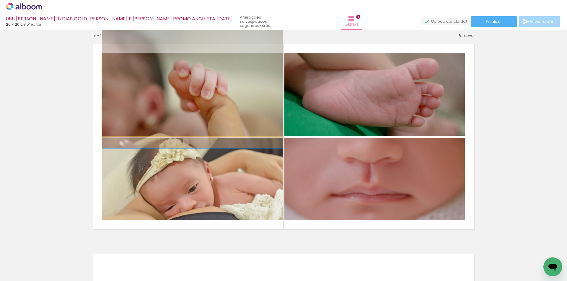
drag, startPoint x: 221, startPoint y: 116, endPoint x: 221, endPoint y: 109, distance: 6.5
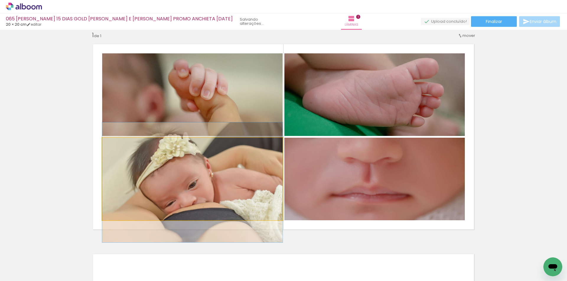
drag, startPoint x: 226, startPoint y: 166, endPoint x: 228, endPoint y: 162, distance: 4.5
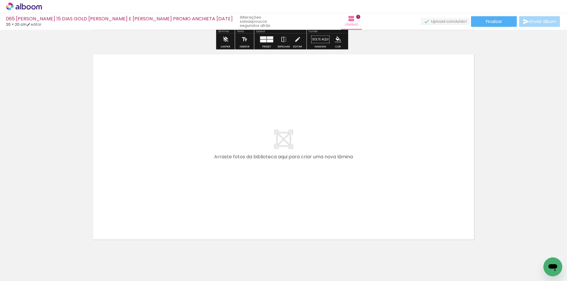
scroll to position [214, 0]
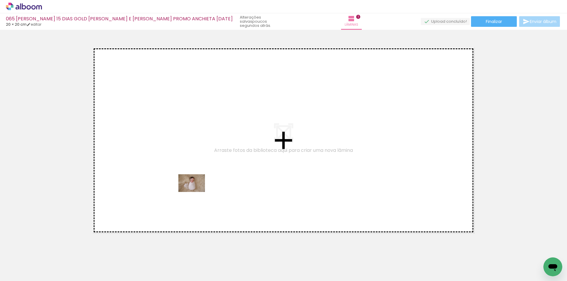
drag, startPoint x: 164, startPoint y: 265, endPoint x: 207, endPoint y: 175, distance: 99.9
click at [207, 175] on quentale-workspace at bounding box center [283, 140] width 567 height 281
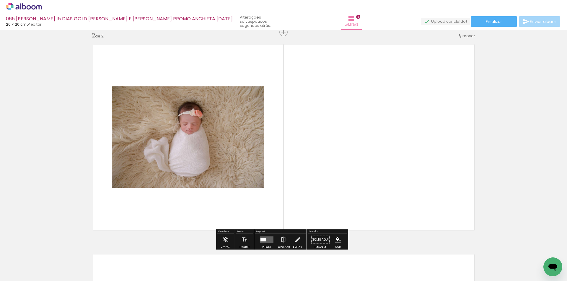
scroll to position [218, 0]
drag, startPoint x: 227, startPoint y: 265, endPoint x: 272, endPoint y: 171, distance: 103.6
click at [272, 171] on quentale-workspace at bounding box center [283, 140] width 567 height 281
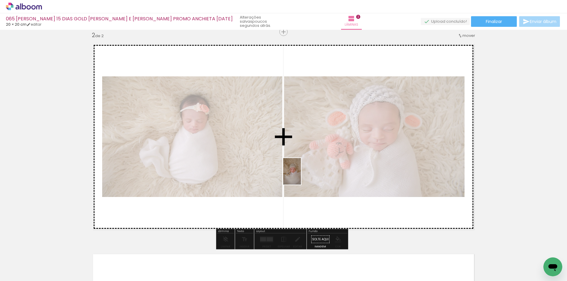
drag, startPoint x: 261, startPoint y: 265, endPoint x: 301, endPoint y: 176, distance: 97.1
click at [301, 176] on quentale-workspace at bounding box center [283, 140] width 567 height 281
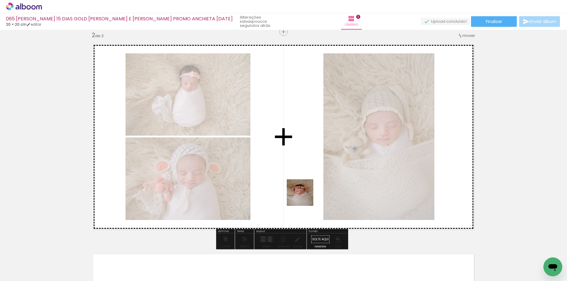
drag, startPoint x: 291, startPoint y: 259, endPoint x: 310, endPoint y: 173, distance: 88.0
click at [310, 173] on quentale-workspace at bounding box center [283, 140] width 567 height 281
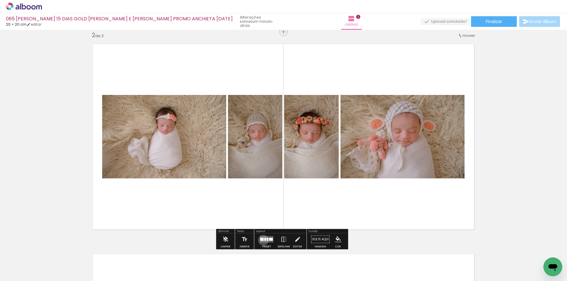
click at [262, 240] on div at bounding box center [262, 239] width 4 height 3
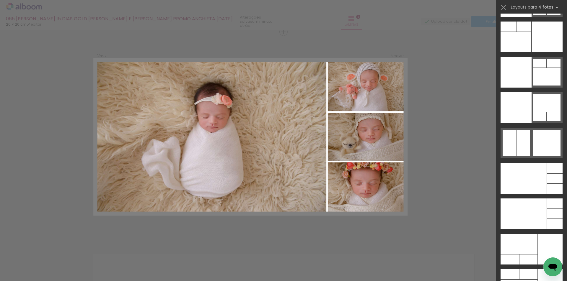
scroll to position [12557, 0]
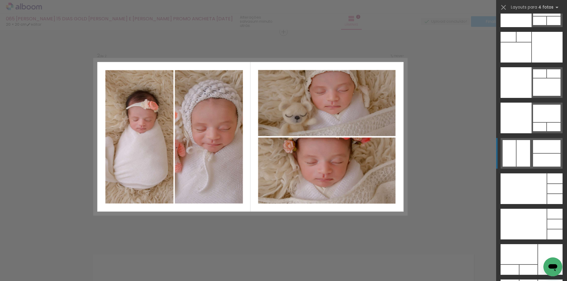
click at [534, 160] on div at bounding box center [546, 160] width 27 height 13
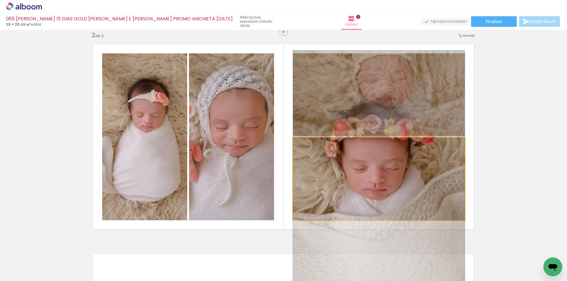
click at [432, 173] on quentale-photo at bounding box center [379, 179] width 172 height 83
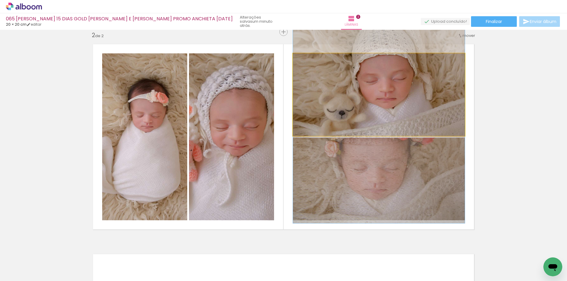
click at [401, 116] on quentale-photo at bounding box center [379, 94] width 172 height 83
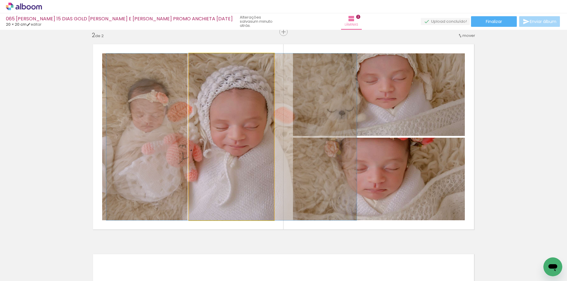
click at [239, 145] on quentale-photo at bounding box center [231, 136] width 85 height 167
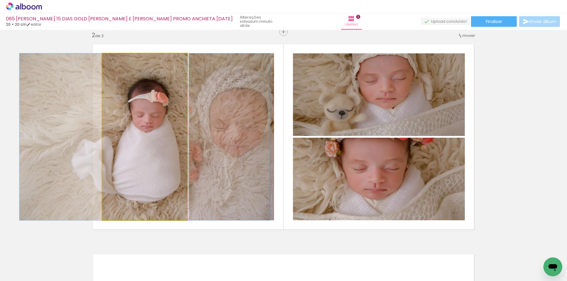
click at [162, 145] on quentale-photo at bounding box center [144, 136] width 85 height 167
click at [163, 145] on quentale-photo at bounding box center [144, 136] width 85 height 167
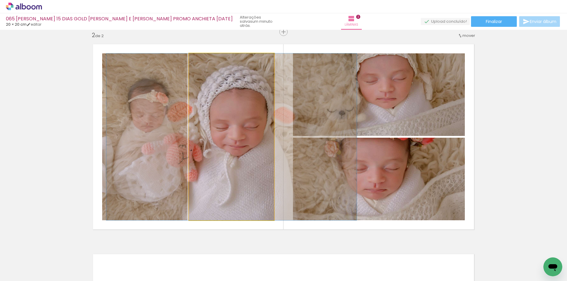
click at [224, 135] on quentale-photo at bounding box center [231, 136] width 85 height 167
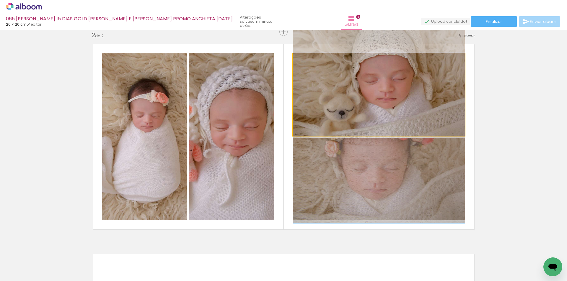
click at [362, 111] on quentale-photo at bounding box center [379, 94] width 172 height 83
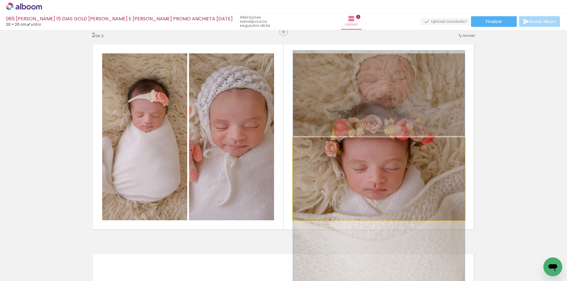
click at [364, 174] on quentale-photo at bounding box center [379, 179] width 172 height 83
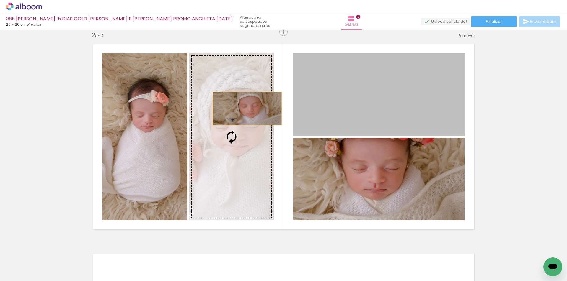
drag, startPoint x: 369, startPoint y: 91, endPoint x: 245, endPoint y: 109, distance: 125.5
click at [0, 0] on slot at bounding box center [0, 0] width 0 height 0
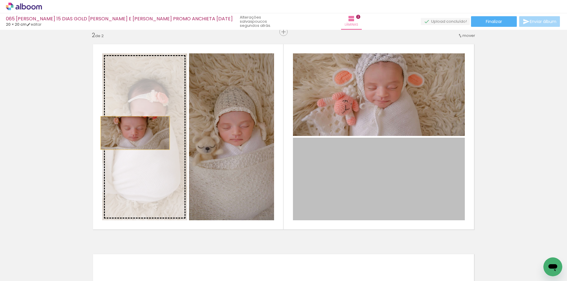
drag, startPoint x: 356, startPoint y: 185, endPoint x: 133, endPoint y: 133, distance: 228.8
click at [0, 0] on slot at bounding box center [0, 0] width 0 height 0
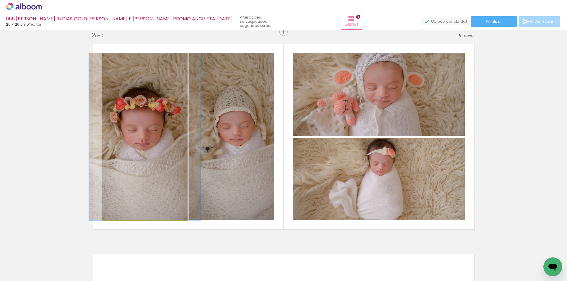
click at [154, 143] on quentale-photo at bounding box center [144, 136] width 85 height 167
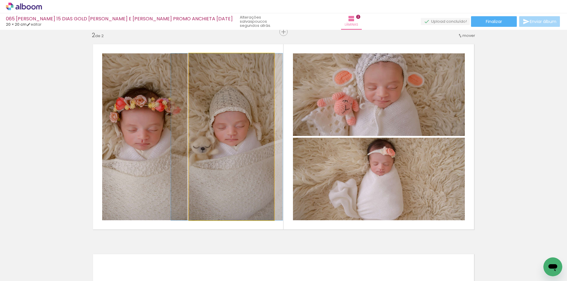
drag, startPoint x: 213, startPoint y: 144, endPoint x: 208, endPoint y: 144, distance: 4.7
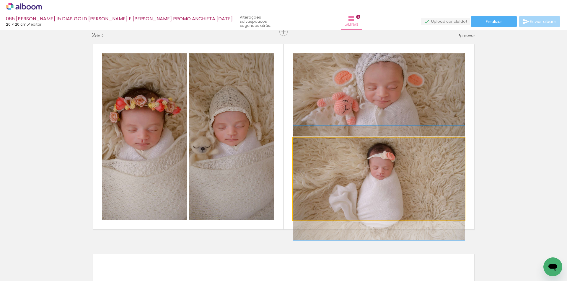
drag, startPoint x: 370, startPoint y: 185, endPoint x: 371, endPoint y: 189, distance: 4.2
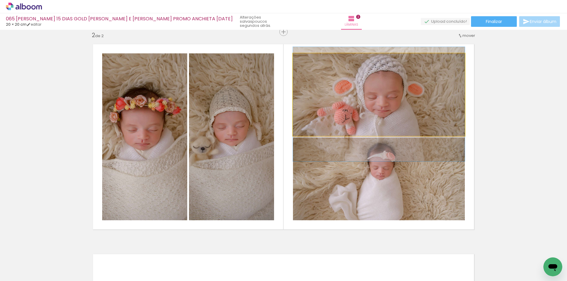
drag, startPoint x: 385, startPoint y: 113, endPoint x: 384, endPoint y: 122, distance: 9.5
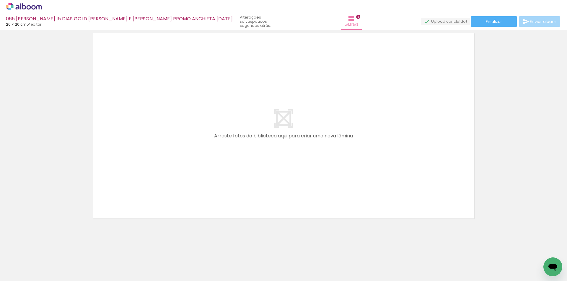
scroll to position [0, 81]
drag, startPoint x: 247, startPoint y: 233, endPoint x: 248, endPoint y: 159, distance: 74.4
click at [248, 159] on quentale-workspace at bounding box center [283, 140] width 567 height 281
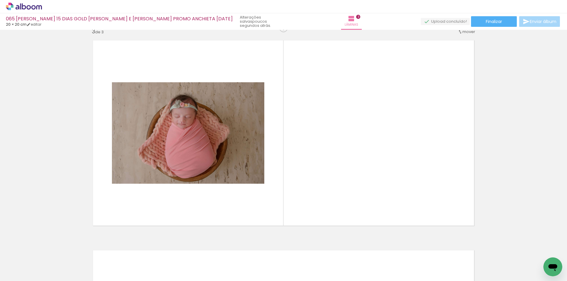
scroll to position [428, 0]
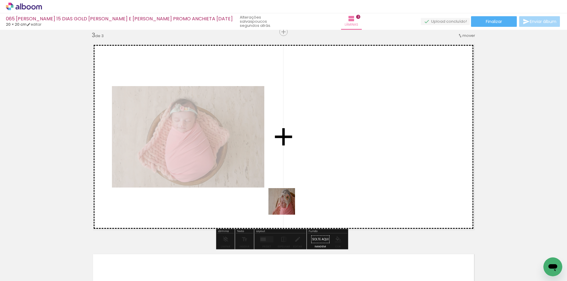
drag, startPoint x: 279, startPoint y: 265, endPoint x: 300, endPoint y: 238, distance: 34.4
click at [288, 176] on quentale-workspace at bounding box center [283, 140] width 567 height 281
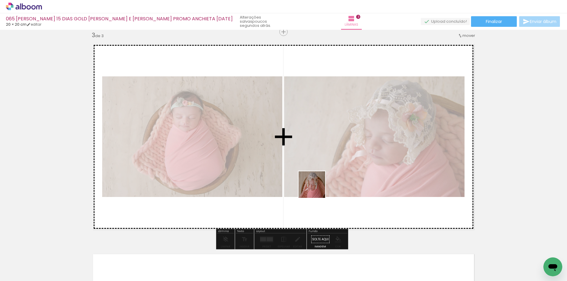
drag, startPoint x: 316, startPoint y: 217, endPoint x: 335, endPoint y: 238, distance: 27.6
click at [316, 174] on quentale-workspace at bounding box center [283, 140] width 567 height 281
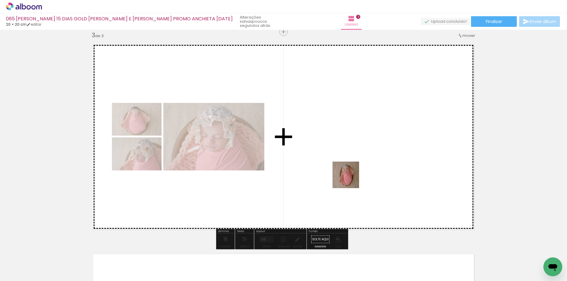
drag, startPoint x: 346, startPoint y: 261, endPoint x: 350, endPoint y: 173, distance: 87.4
click at [350, 173] on quentale-workspace at bounding box center [283, 140] width 567 height 281
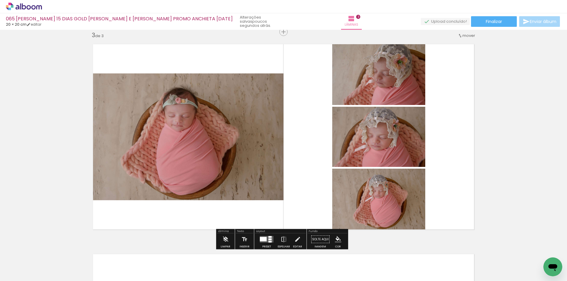
click at [263, 239] on div at bounding box center [263, 239] width 7 height 4
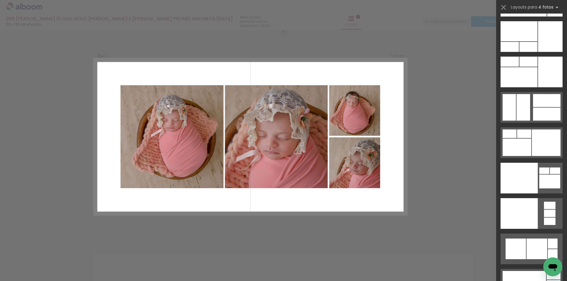
scroll to position [12734, 0]
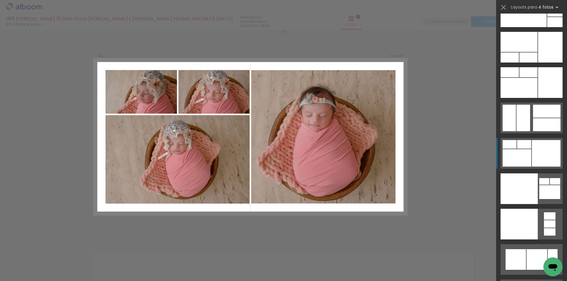
click at [525, 155] on div at bounding box center [516, 157] width 29 height 17
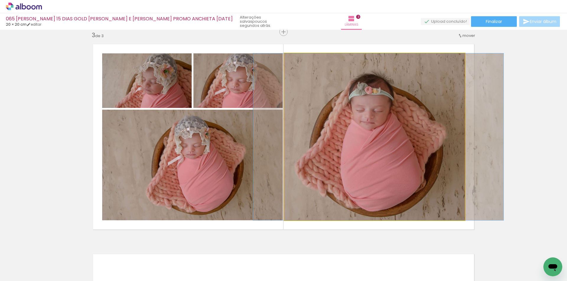
drag, startPoint x: 401, startPoint y: 156, endPoint x: 405, endPoint y: 155, distance: 3.9
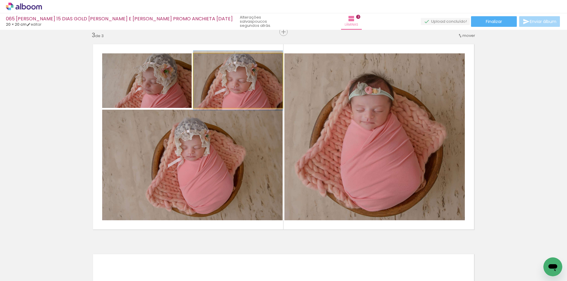
click at [234, 92] on quentale-photo at bounding box center [237, 80] width 89 height 55
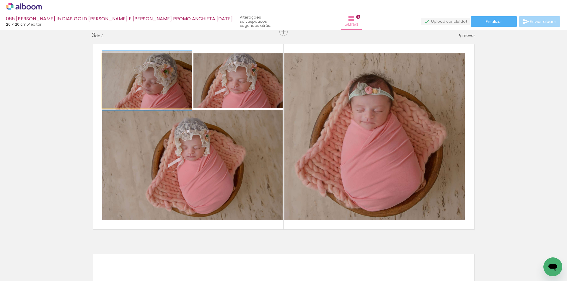
click at [157, 88] on quentale-photo at bounding box center [146, 80] width 89 height 55
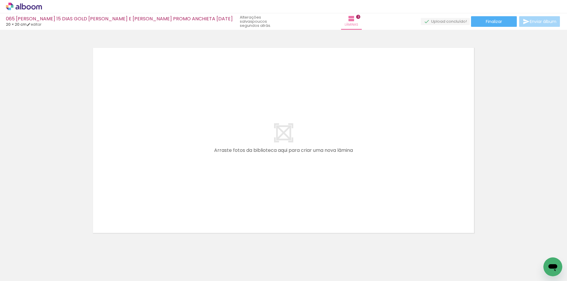
scroll to position [0, 292]
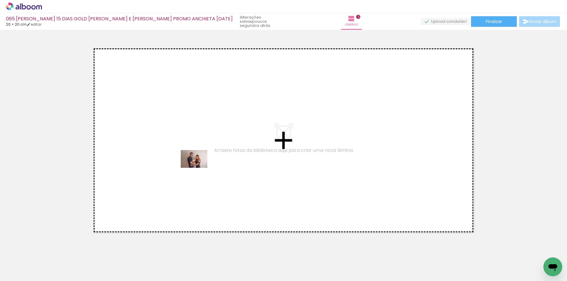
drag, startPoint x: 168, startPoint y: 265, endPoint x: 198, endPoint y: 168, distance: 101.4
click at [198, 168] on quentale-workspace at bounding box center [283, 140] width 567 height 281
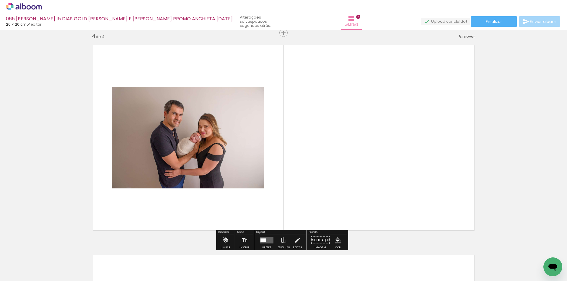
scroll to position [638, 0]
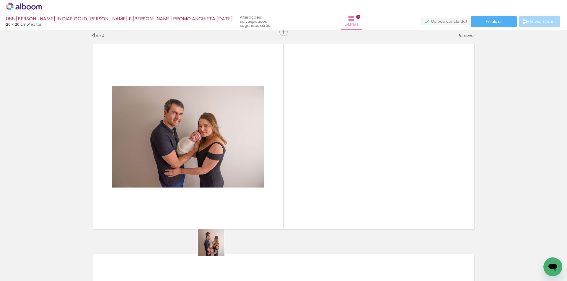
drag, startPoint x: 202, startPoint y: 264, endPoint x: 254, endPoint y: 177, distance: 101.4
click at [254, 177] on quentale-workspace at bounding box center [283, 140] width 567 height 281
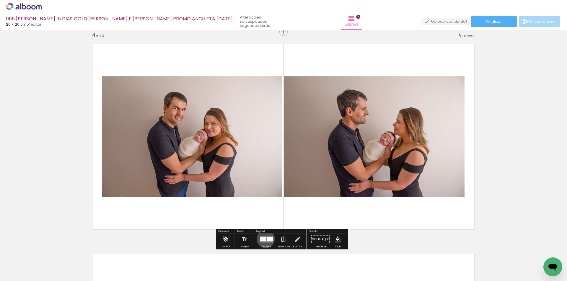
click at [264, 239] on div at bounding box center [263, 240] width 6 height 4
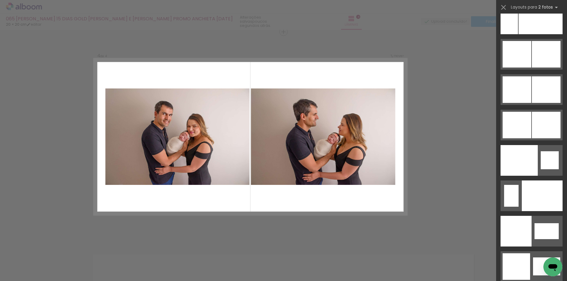
scroll to position [2946, 0]
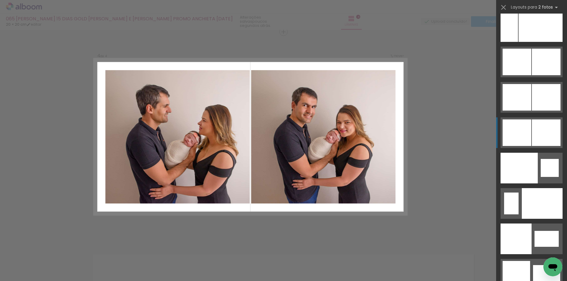
click at [529, 138] on quentale-layouter at bounding box center [531, 132] width 62 height 31
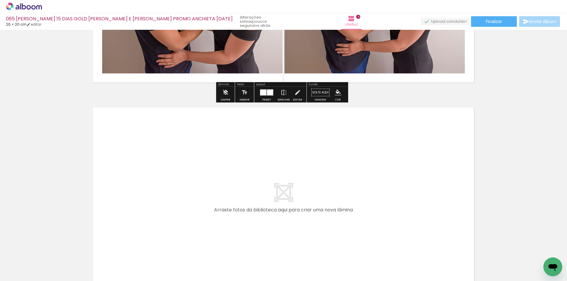
scroll to position [786, 0]
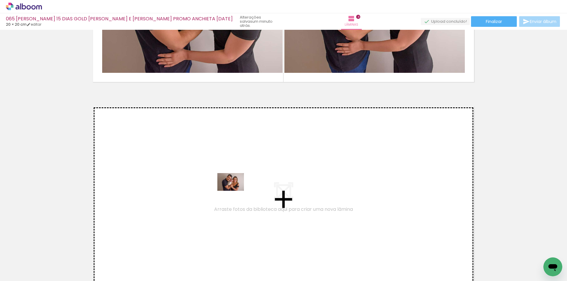
drag, startPoint x: 235, startPoint y: 263, endPoint x: 235, endPoint y: 191, distance: 71.7
click at [235, 191] on quentale-workspace at bounding box center [283, 140] width 567 height 281
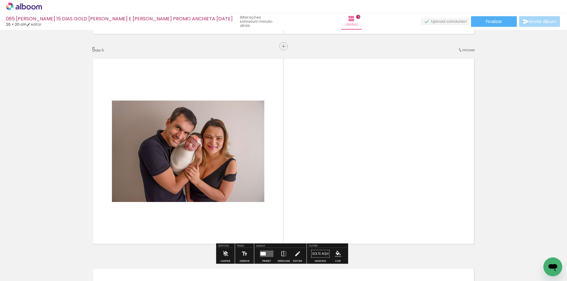
scroll to position [848, 0]
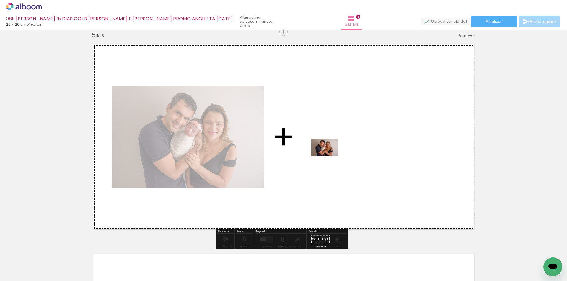
drag, startPoint x: 270, startPoint y: 260, endPoint x: 329, endPoint y: 156, distance: 118.7
click at [329, 156] on quentale-workspace at bounding box center [283, 140] width 567 height 281
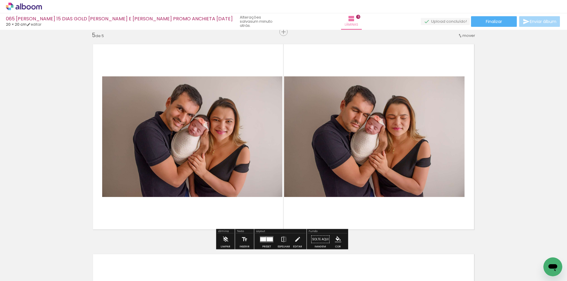
click at [264, 238] on div at bounding box center [263, 240] width 6 height 4
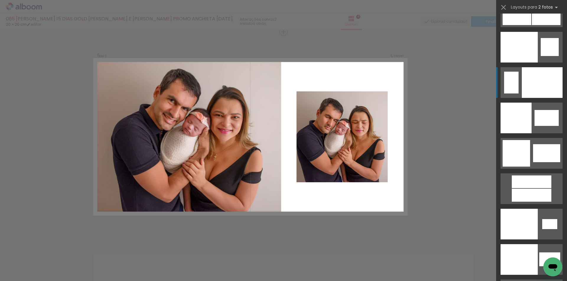
scroll to position [3037, 0]
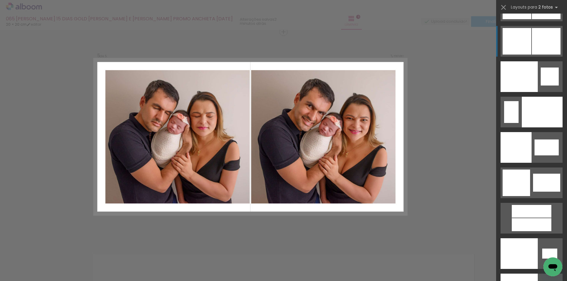
click at [534, 42] on div at bounding box center [545, 41] width 29 height 27
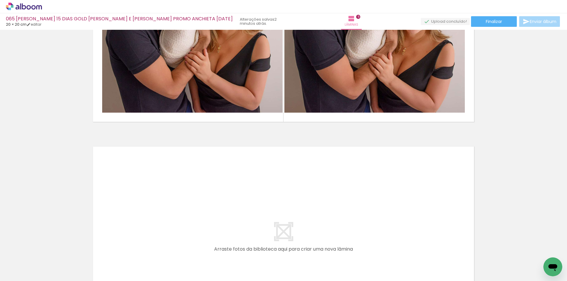
scroll to position [966, 0]
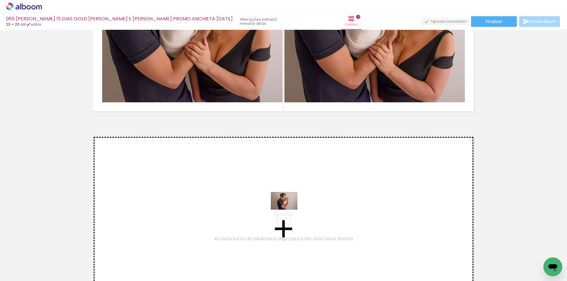
drag, startPoint x: 298, startPoint y: 260, endPoint x: 320, endPoint y: 256, distance: 21.5
click at [287, 201] on quentale-workspace at bounding box center [283, 140] width 567 height 281
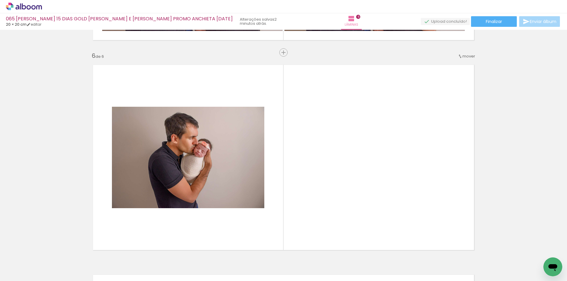
scroll to position [1058, 0]
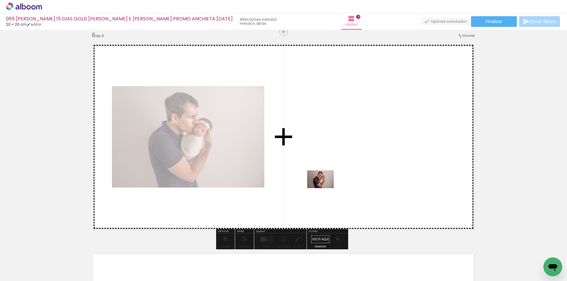
drag, startPoint x: 338, startPoint y: 263, endPoint x: 323, endPoint y: 182, distance: 82.5
click at [323, 182] on quentale-workspace at bounding box center [283, 140] width 567 height 281
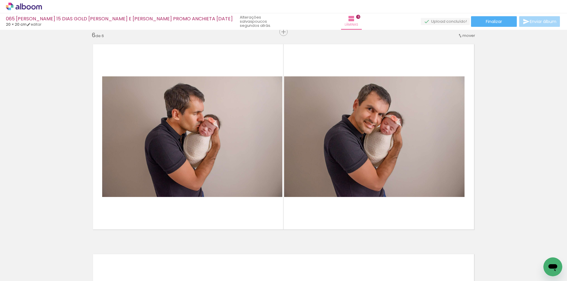
scroll to position [0, 502]
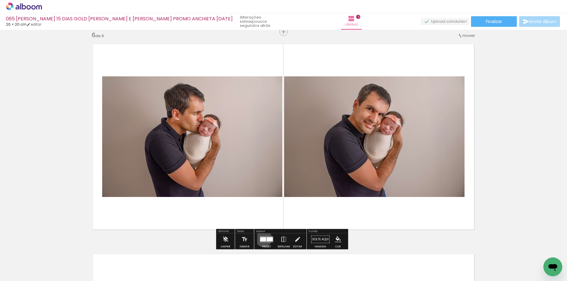
click at [262, 239] on div at bounding box center [263, 240] width 6 height 4
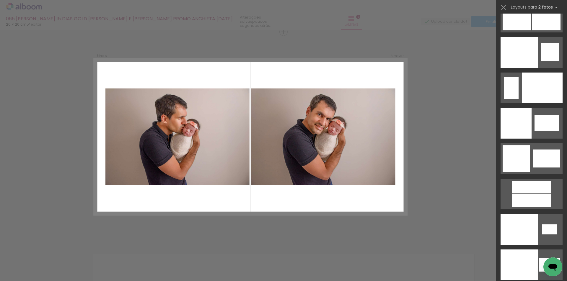
scroll to position [3069, 0]
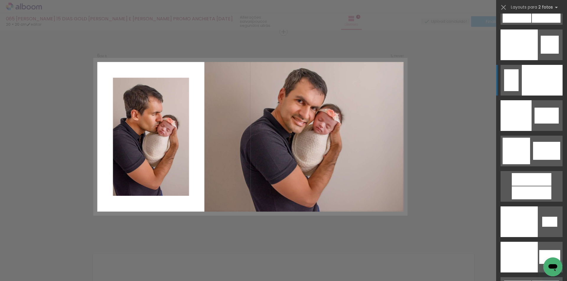
click at [536, 83] on div at bounding box center [541, 80] width 41 height 31
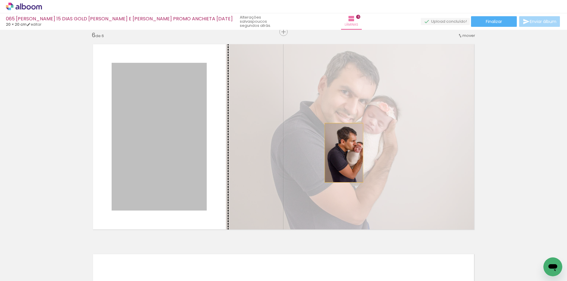
drag, startPoint x: 180, startPoint y: 155, endPoint x: 342, endPoint y: 153, distance: 161.4
click at [0, 0] on slot at bounding box center [0, 0] width 0 height 0
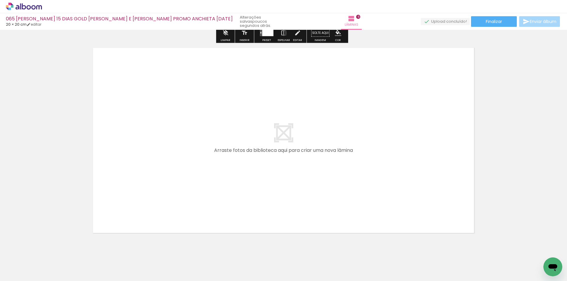
scroll to position [1279, 0]
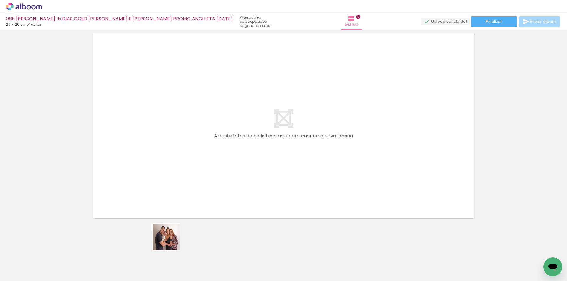
drag, startPoint x: 171, startPoint y: 242, endPoint x: 199, endPoint y: 245, distance: 28.2
click at [205, 171] on quentale-workspace at bounding box center [283, 140] width 567 height 281
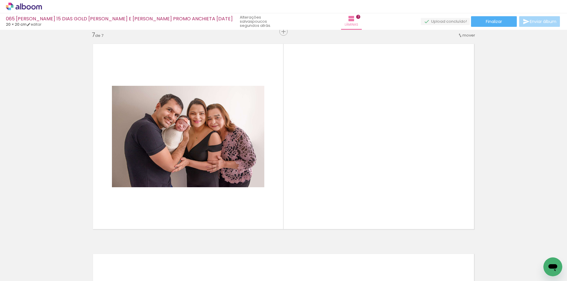
scroll to position [1268, 0]
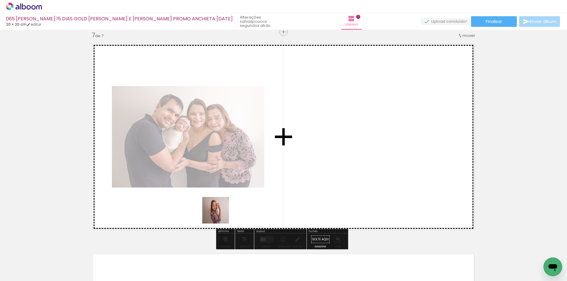
drag, startPoint x: 220, startPoint y: 215, endPoint x: 243, endPoint y: 159, distance: 60.8
click at [243, 159] on quentale-workspace at bounding box center [283, 140] width 567 height 281
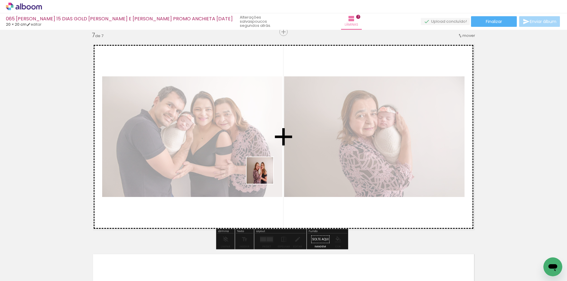
drag, startPoint x: 220, startPoint y: 261, endPoint x: 264, endPoint y: 198, distance: 77.0
click at [265, 172] on quentale-workspace at bounding box center [283, 140] width 567 height 281
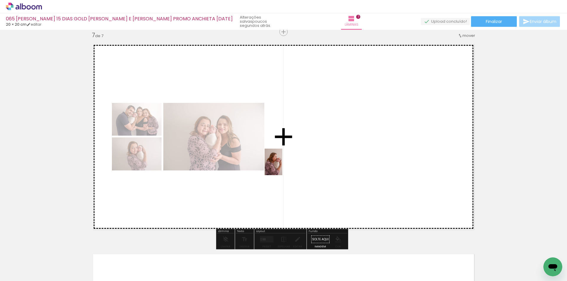
drag, startPoint x: 255, startPoint y: 261, endPoint x: 282, endPoint y: 167, distance: 97.2
click at [282, 166] on quentale-workspace at bounding box center [283, 140] width 567 height 281
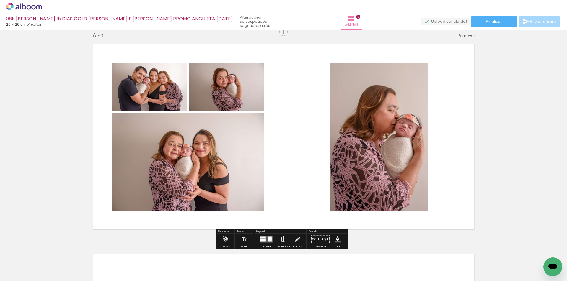
click at [263, 240] on div at bounding box center [262, 240] width 5 height 3
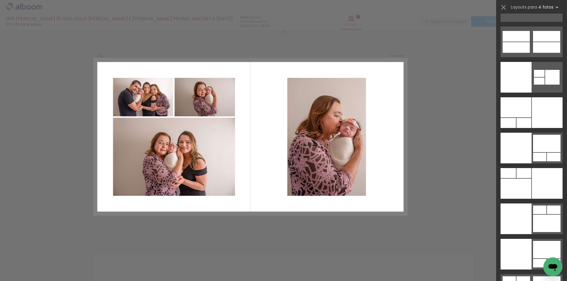
scroll to position [12573, 0]
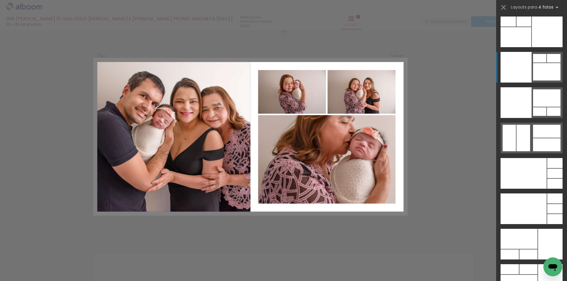
click at [534, 78] on div at bounding box center [546, 71] width 27 height 17
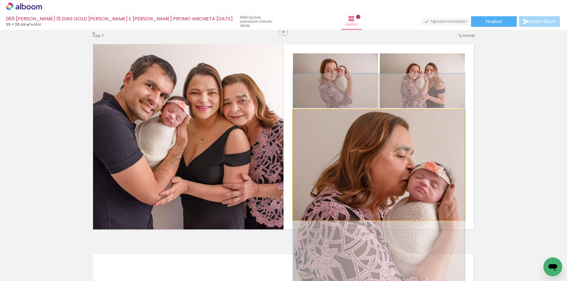
drag, startPoint x: 424, startPoint y: 146, endPoint x: 423, endPoint y: 184, distance: 37.2
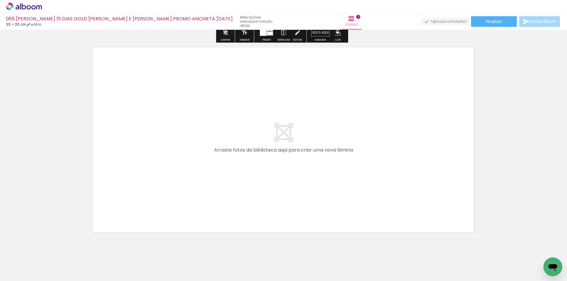
scroll to position [1489, 0]
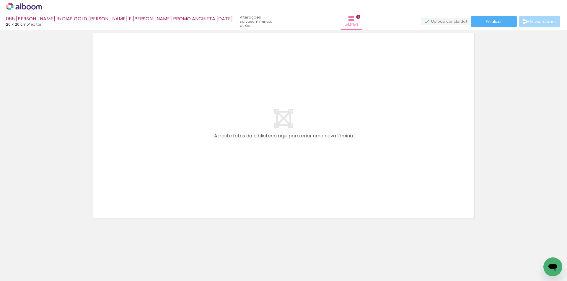
scroll to position [0, 502]
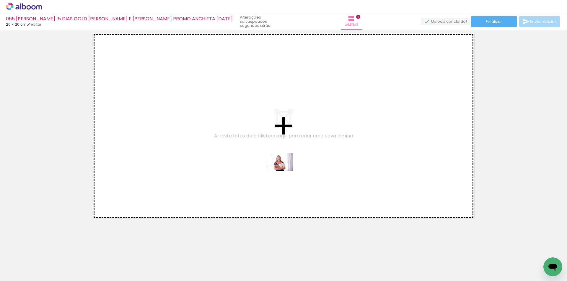
drag, startPoint x: 289, startPoint y: 265, endPoint x: 284, endPoint y: 171, distance: 94.3
click at [284, 171] on quentale-workspace at bounding box center [283, 140] width 567 height 281
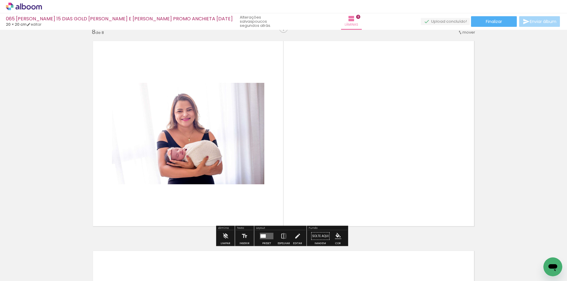
scroll to position [1478, 0]
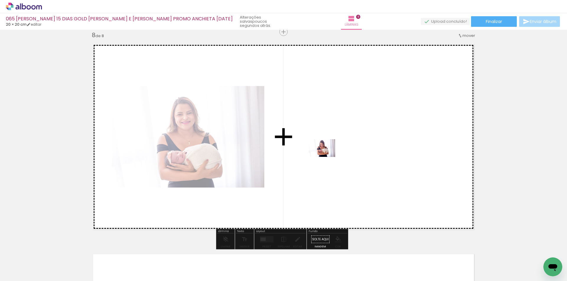
drag, startPoint x: 319, startPoint y: 265, endPoint x: 326, endPoint y: 157, distance: 108.3
click at [326, 157] on quentale-workspace at bounding box center [283, 140] width 567 height 281
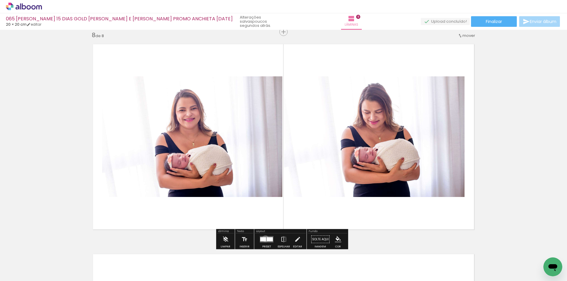
click at [264, 239] on div at bounding box center [263, 240] width 6 height 4
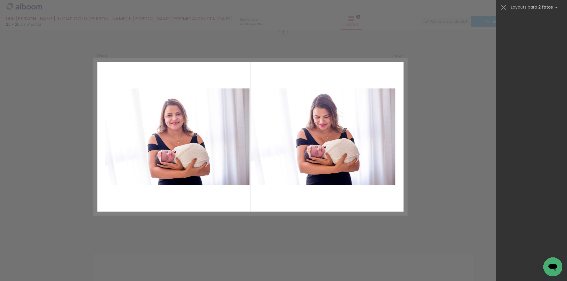
scroll to position [0, 0]
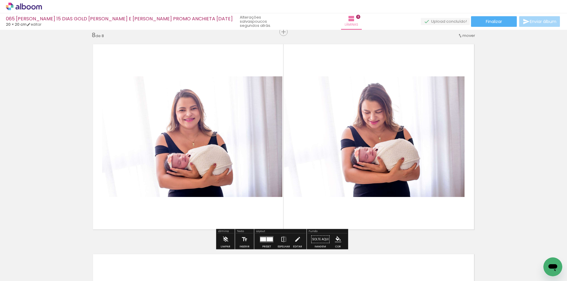
scroll to position [0, 508]
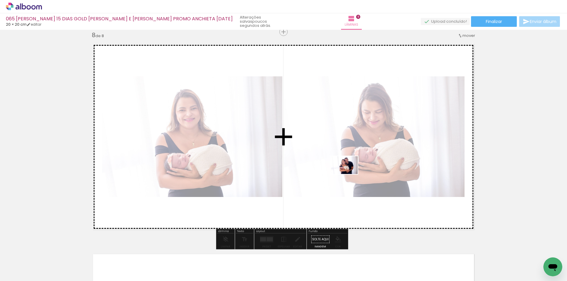
drag, startPoint x: 349, startPoint y: 265, endPoint x: 349, endPoint y: 173, distance: 91.8
click at [349, 173] on quentale-workspace at bounding box center [283, 140] width 567 height 281
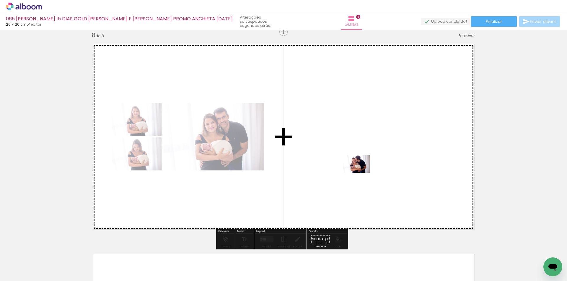
drag, startPoint x: 379, startPoint y: 263, endPoint x: 360, endPoint y: 169, distance: 95.4
click at [360, 169] on quentale-workspace at bounding box center [283, 140] width 567 height 281
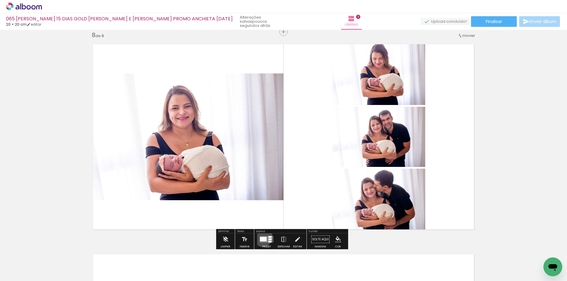
click at [261, 237] on div at bounding box center [263, 239] width 7 height 4
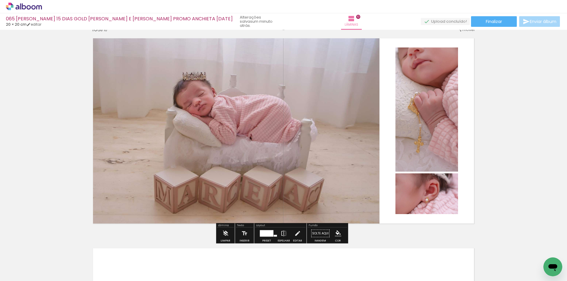
scroll to position [1869, 0]
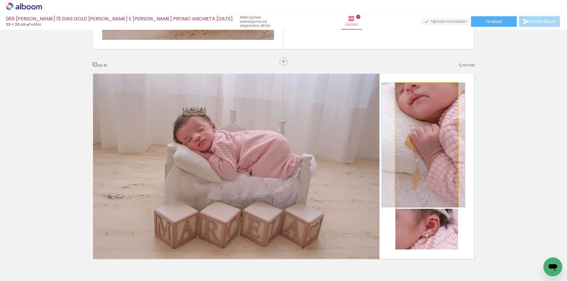
drag, startPoint x: 436, startPoint y: 132, endPoint x: 433, endPoint y: 133, distance: 3.4
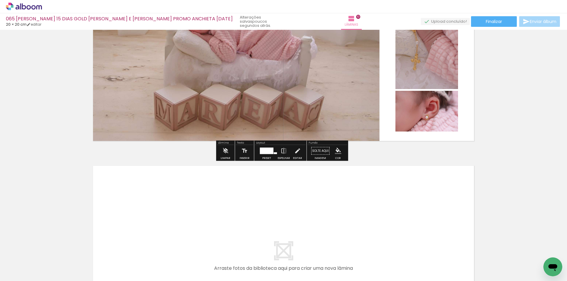
scroll to position [1899, 0]
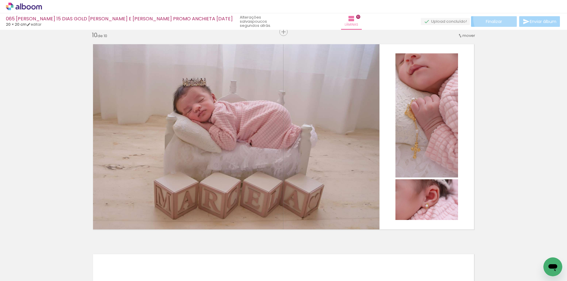
click at [498, 18] on paper-button "Finalizar" at bounding box center [494, 21] width 46 height 11
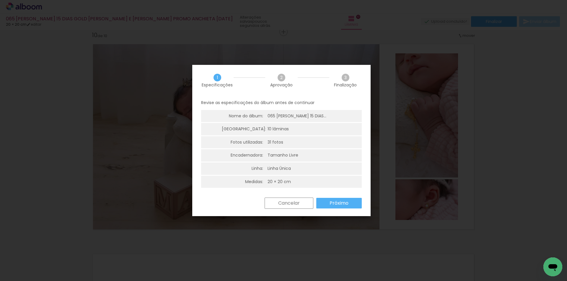
click at [0, 0] on slot "Próximo" at bounding box center [0, 0] width 0 height 0
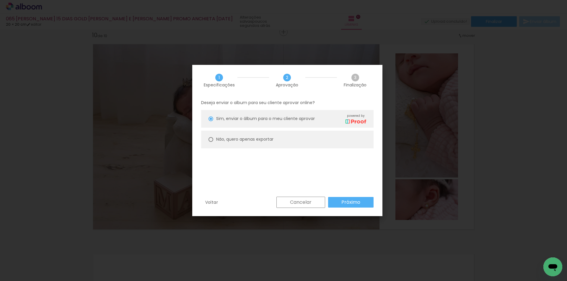
click at [0, 0] on slot "Não, quero apenas exportar" at bounding box center [0, 0] width 0 height 0
type paper-radio-button "on"
click at [0, 0] on slot "Próximo" at bounding box center [0, 0] width 0 height 0
type input "Alta, 300 DPI"
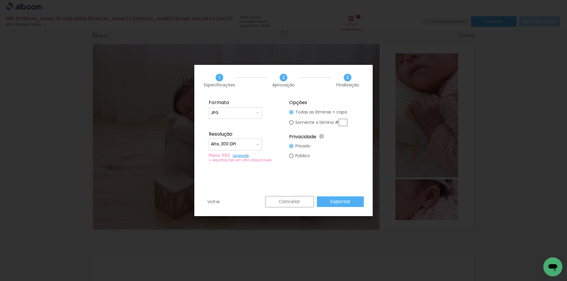
click at [0, 0] on slot "Exportar" at bounding box center [0, 0] width 0 height 0
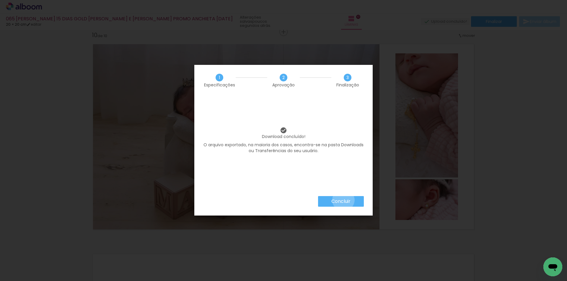
click at [0, 0] on slot "Concluir" at bounding box center [0, 0] width 0 height 0
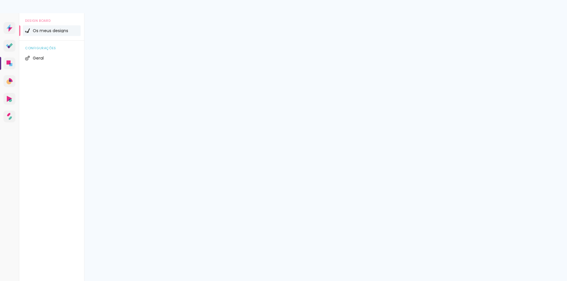
type input "Todas as fotos"
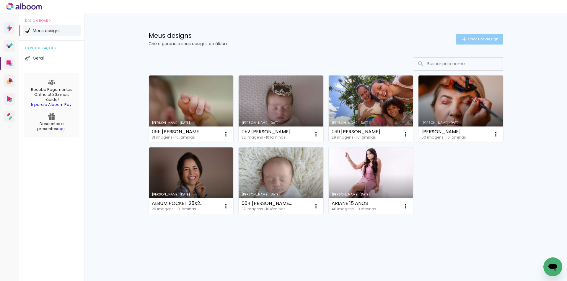
click at [473, 40] on span "Criar um design" at bounding box center [482, 39] width 31 height 4
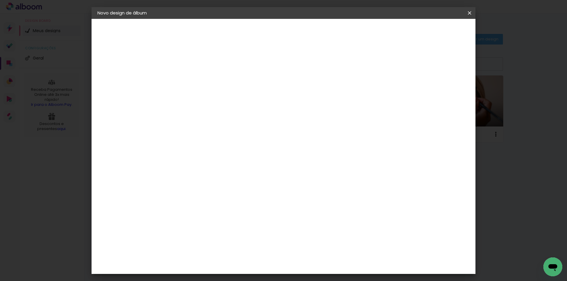
click at [194, 77] on input at bounding box center [194, 79] width 0 height 9
type input "067 [PERSON_NAME] 10 [PERSON_NAME] - GOLD + FINEART - [PERSON_NAME] [DATE]"
type paper-input "067 [PERSON_NAME] 10 [PERSON_NAME] - GOLD + FINEART - [PERSON_NAME] [DATE]"
click at [220, 69] on div "Informações Dê um título ao seu álbum. Avançar" at bounding box center [193, 44] width 51 height 50
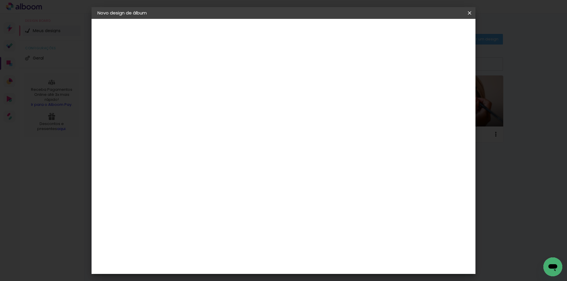
scroll to position [0, 0]
click at [0, 0] on slot "Avançar" at bounding box center [0, 0] width 0 height 0
click at [305, 90] on paper-item "Tamanho Livre" at bounding box center [276, 89] width 57 height 13
click at [0, 0] on slot "Avançar" at bounding box center [0, 0] width 0 height 0
drag, startPoint x: 316, startPoint y: 246, endPoint x: 329, endPoint y: 245, distance: 13.0
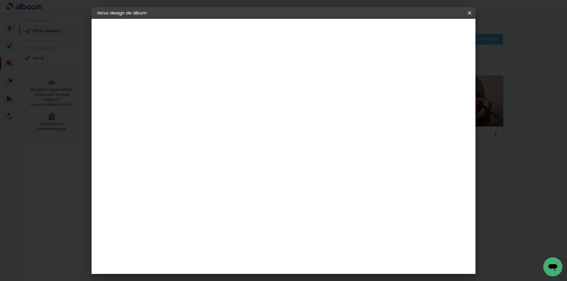
click at [329, 245] on div "60" at bounding box center [319, 246] width 22 height 9
type input "40,6"
type paper-input "40,6"
drag, startPoint x: 174, startPoint y: 156, endPoint x: 182, endPoint y: 155, distance: 8.9
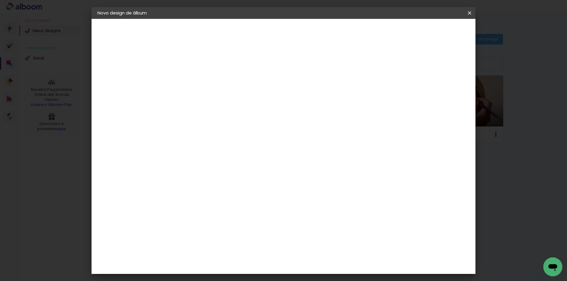
click at [182, 155] on input "30" at bounding box center [175, 157] width 15 height 9
type input "20,29"
type paper-input "20,29"
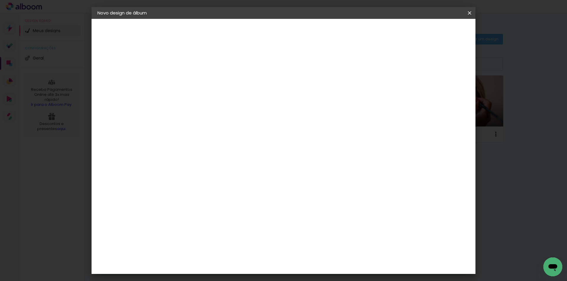
click at [432, 31] on span "Iniciar design" at bounding box center [418, 31] width 27 height 4
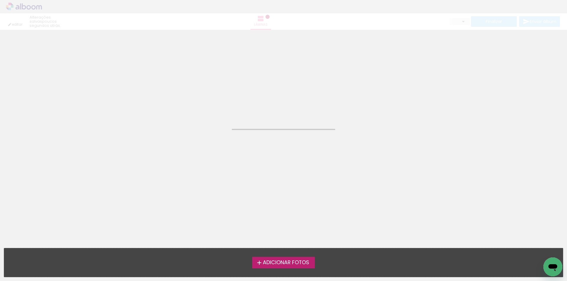
click at [292, 260] on span "Adicionar Fotos" at bounding box center [286, 262] width 46 height 5
click at [0, 0] on input "file" at bounding box center [0, 0] width 0 height 0
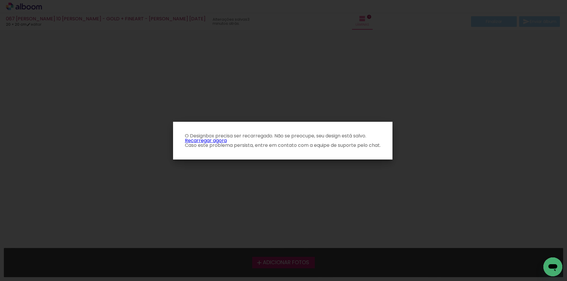
click at [211, 139] on link "Recarregar agora" at bounding box center [206, 140] width 42 height 7
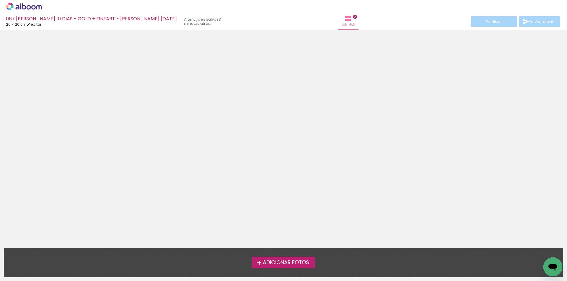
click at [40, 26] on link "editar" at bounding box center [34, 24] width 15 height 5
type input "20,29"
type input "40,6"
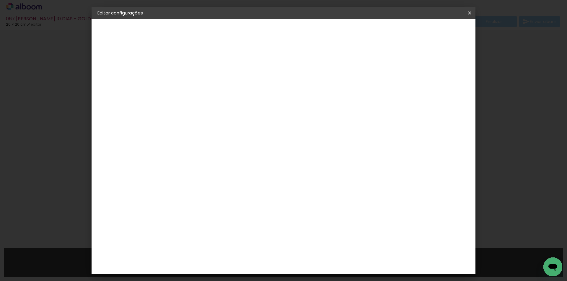
click at [471, 12] on iron-icon at bounding box center [469, 13] width 7 height 6
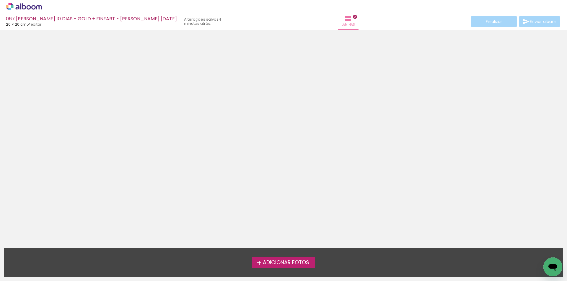
click at [282, 262] on span "Adicionar Fotos" at bounding box center [286, 262] width 46 height 5
click at [0, 0] on input "file" at bounding box center [0, 0] width 0 height 0
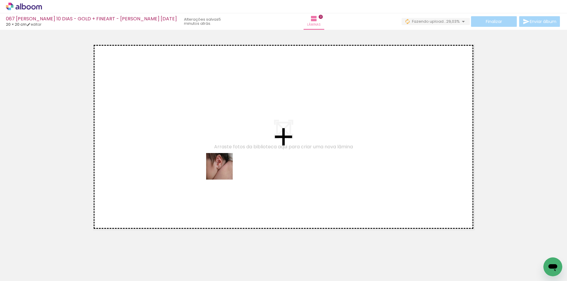
drag, startPoint x: 220, startPoint y: 195, endPoint x: 179, endPoint y: 231, distance: 55.2
click at [224, 170] on quentale-workspace at bounding box center [283, 140] width 567 height 281
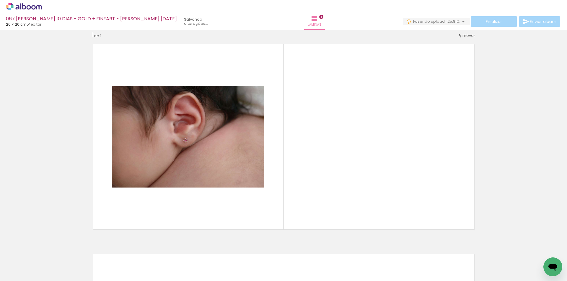
scroll to position [8, 0]
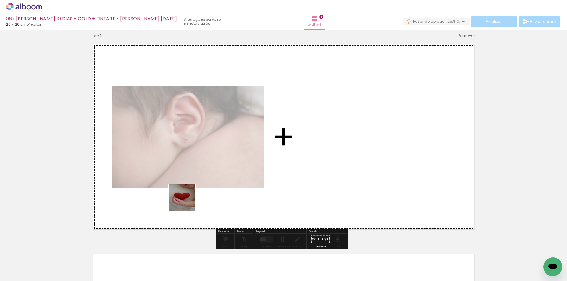
drag, startPoint x: 161, startPoint y: 256, endPoint x: 164, endPoint y: 234, distance: 22.3
click at [200, 160] on quentale-workspace at bounding box center [283, 140] width 567 height 281
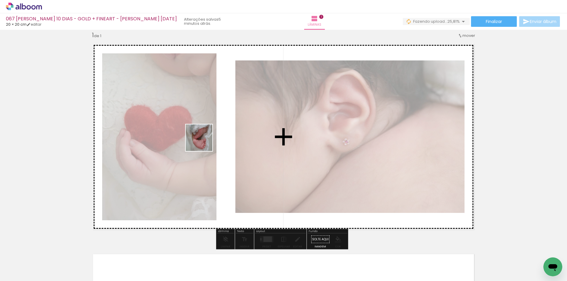
drag, startPoint x: 133, startPoint y: 257, endPoint x: 141, endPoint y: 214, distance: 43.5
click at [205, 138] on quentale-workspace at bounding box center [283, 140] width 567 height 281
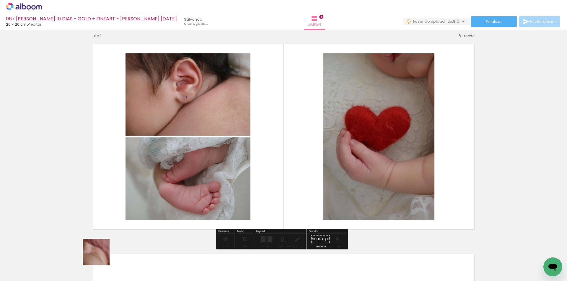
drag, startPoint x: 99, startPoint y: 260, endPoint x: 230, endPoint y: 116, distance: 194.9
click at [230, 116] on quentale-workspace at bounding box center [283, 140] width 567 height 281
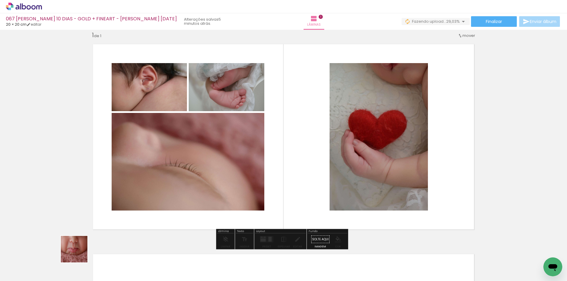
drag, startPoint x: 78, startPoint y: 254, endPoint x: 195, endPoint y: 138, distance: 164.2
click at [195, 138] on quentale-workspace at bounding box center [283, 140] width 567 height 281
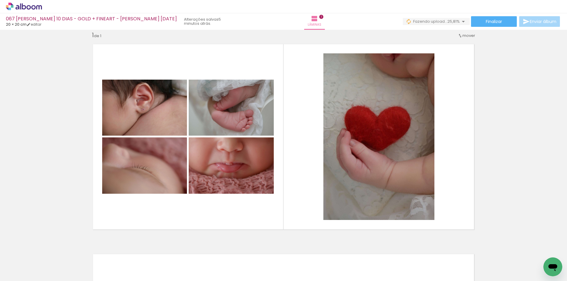
scroll to position [0, 508]
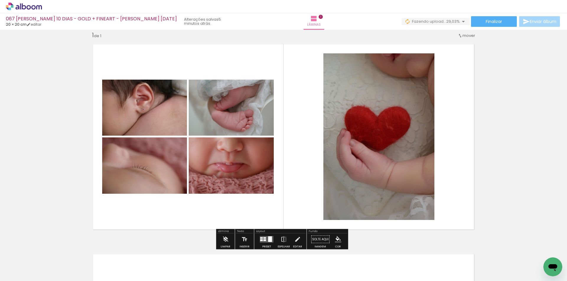
click at [265, 239] on quentale-layouter at bounding box center [267, 239] width 14 height 6
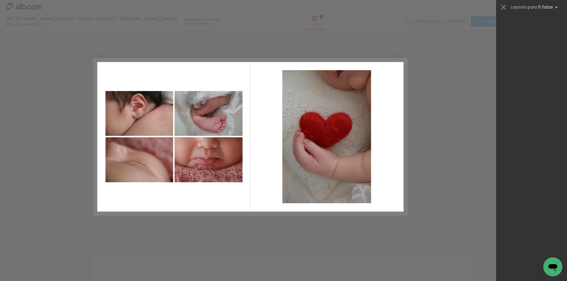
scroll to position [16234, 0]
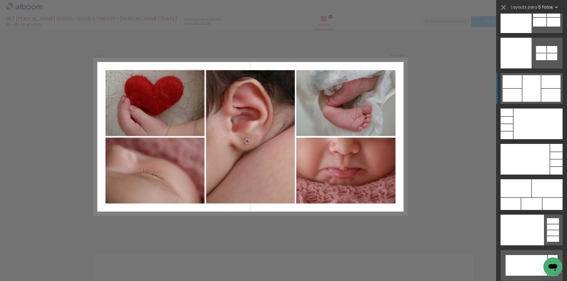
click at [527, 88] on div at bounding box center [531, 88] width 18 height 27
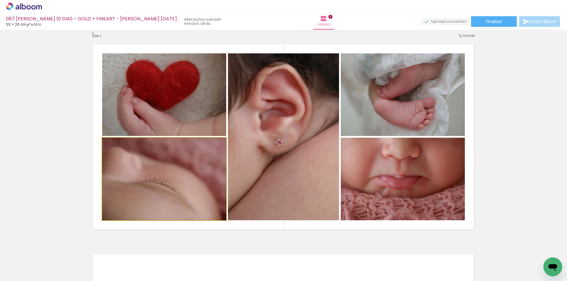
click at [189, 166] on quentale-photo at bounding box center [164, 179] width 124 height 83
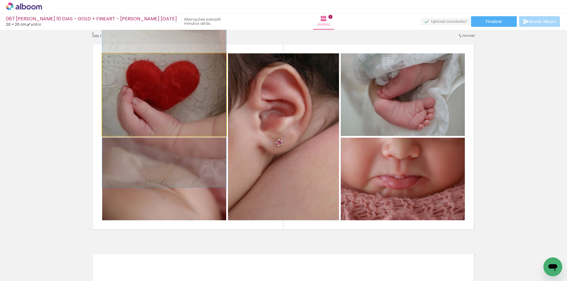
click at [189, 114] on quentale-photo at bounding box center [164, 94] width 124 height 83
click at [190, 113] on quentale-photo at bounding box center [164, 94] width 124 height 83
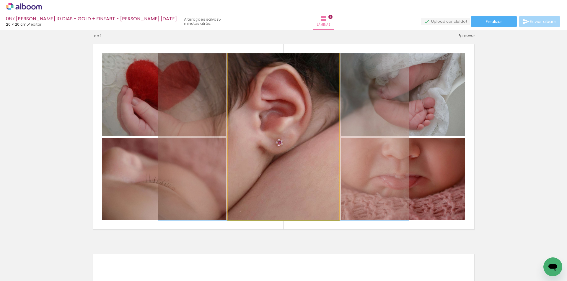
click at [307, 133] on quentale-photo at bounding box center [283, 136] width 111 height 167
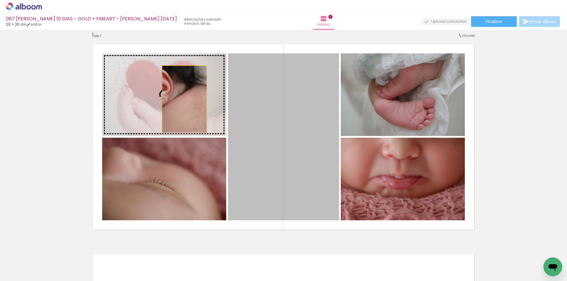
drag, startPoint x: 279, startPoint y: 130, endPoint x: 179, endPoint y: 98, distance: 105.4
click at [0, 0] on slot at bounding box center [0, 0] width 0 height 0
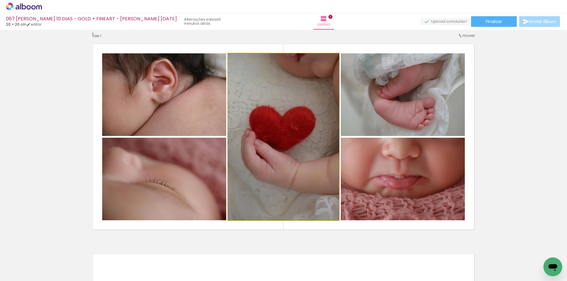
click at [294, 110] on quentale-photo at bounding box center [283, 136] width 111 height 167
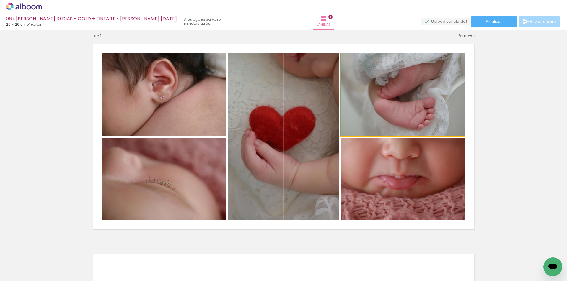
click at [391, 106] on quentale-photo at bounding box center [403, 94] width 124 height 83
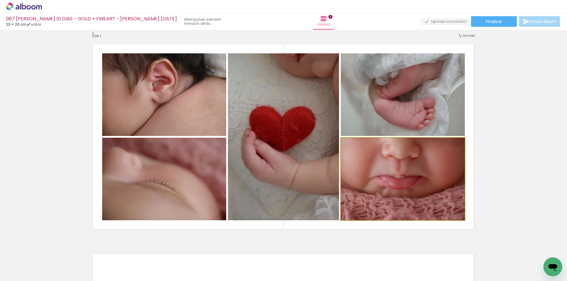
click at [405, 156] on quentale-photo at bounding box center [403, 179] width 124 height 83
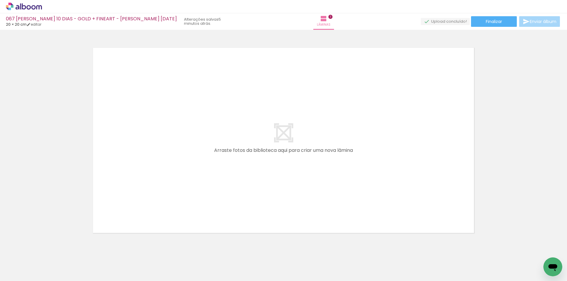
scroll to position [0, 0]
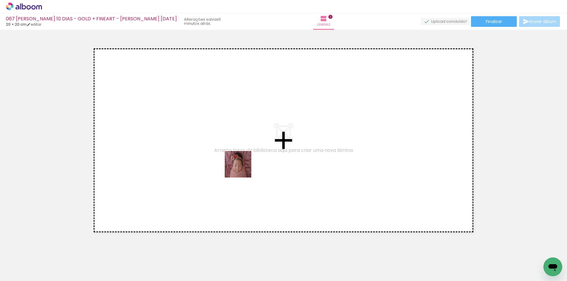
drag, startPoint x: 234, startPoint y: 267, endPoint x: 263, endPoint y: 240, distance: 39.0
click at [242, 168] on quentale-workspace at bounding box center [283, 140] width 567 height 281
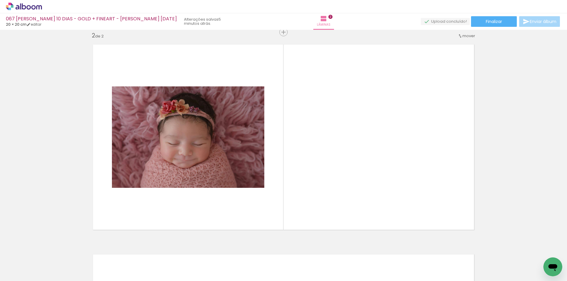
scroll to position [218, 0]
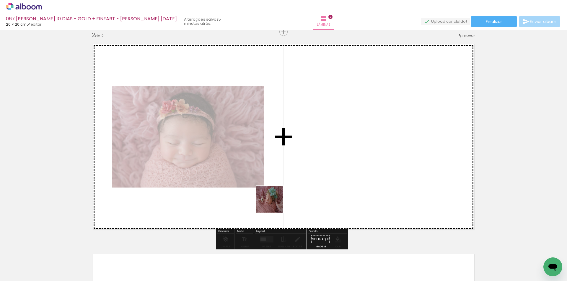
drag, startPoint x: 274, startPoint y: 204, endPoint x: 294, endPoint y: 209, distance: 20.8
click at [280, 161] on quentale-workspace at bounding box center [283, 140] width 567 height 281
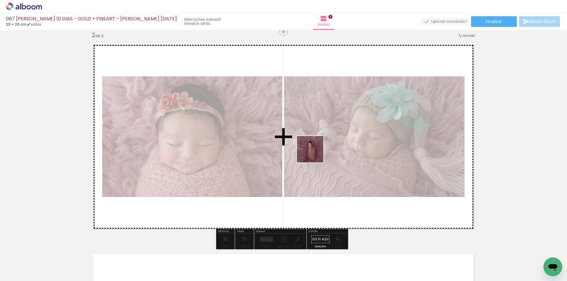
drag, startPoint x: 295, startPoint y: 261, endPoint x: 332, endPoint y: 222, distance: 53.9
click at [315, 147] on quentale-workspace at bounding box center [283, 140] width 567 height 281
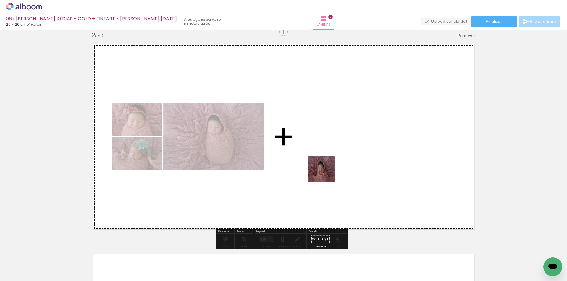
drag, startPoint x: 326, startPoint y: 224, endPoint x: 324, endPoint y: 168, distance: 56.1
click at [324, 153] on quentale-workspace at bounding box center [283, 140] width 567 height 281
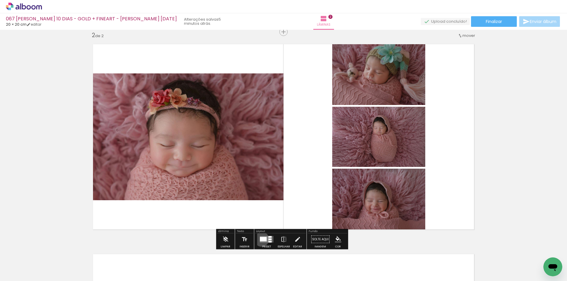
click at [260, 239] on div at bounding box center [263, 239] width 7 height 4
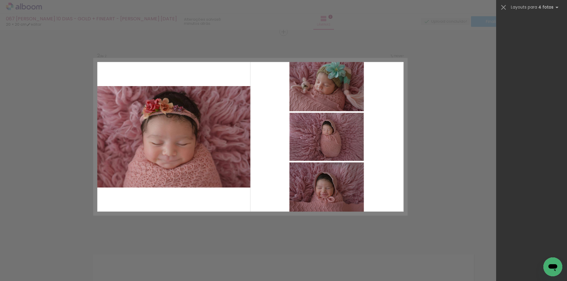
scroll to position [12941, 0]
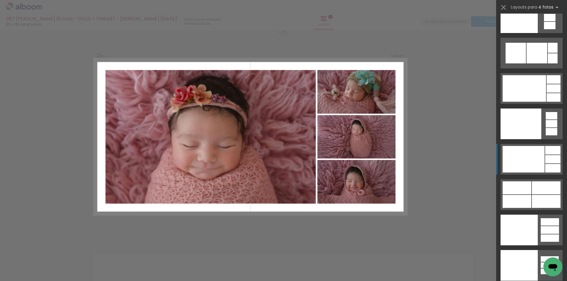
click at [535, 157] on div at bounding box center [523, 159] width 42 height 27
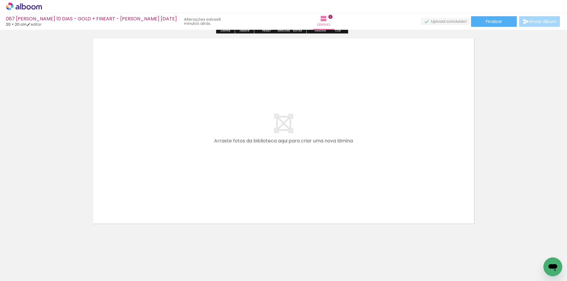
scroll to position [439, 0]
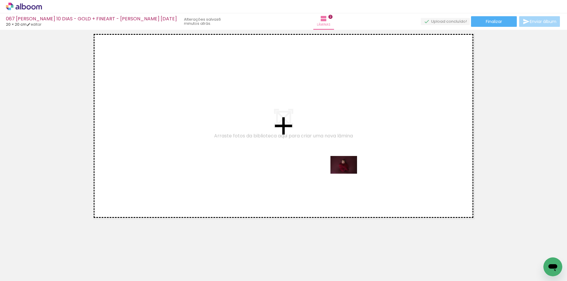
drag, startPoint x: 363, startPoint y: 252, endPoint x: 348, endPoint y: 174, distance: 79.3
click at [348, 174] on quentale-workspace at bounding box center [283, 140] width 567 height 281
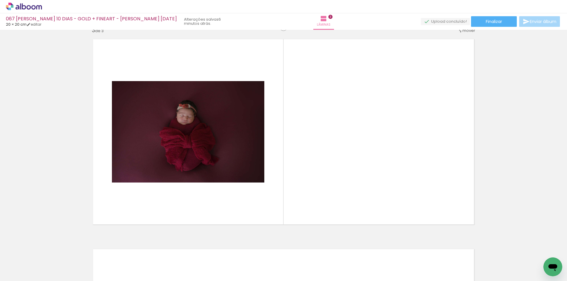
scroll to position [428, 0]
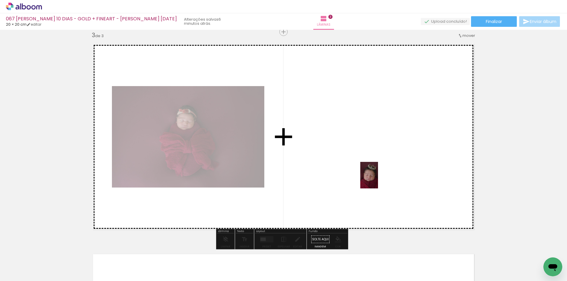
drag, startPoint x: 395, startPoint y: 267, endPoint x: 391, endPoint y: 197, distance: 70.3
click at [376, 170] on quentale-workspace at bounding box center [283, 140] width 567 height 281
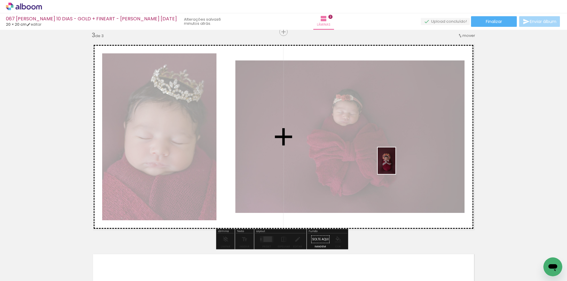
drag, startPoint x: 426, startPoint y: 267, endPoint x: 395, endPoint y: 162, distance: 109.2
click at [395, 162] on quentale-workspace at bounding box center [283, 140] width 567 height 281
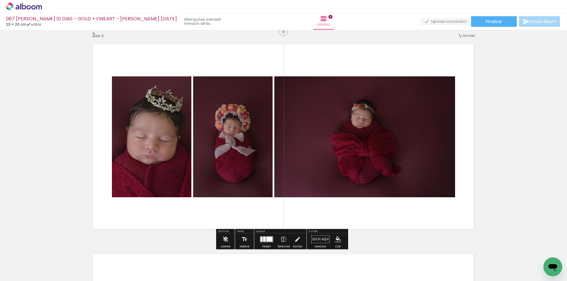
click at [263, 237] on div at bounding box center [264, 239] width 3 height 5
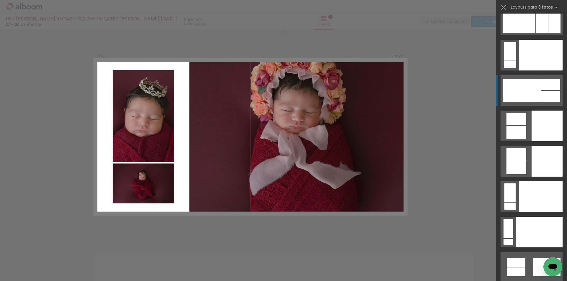
scroll to position [6390, 0]
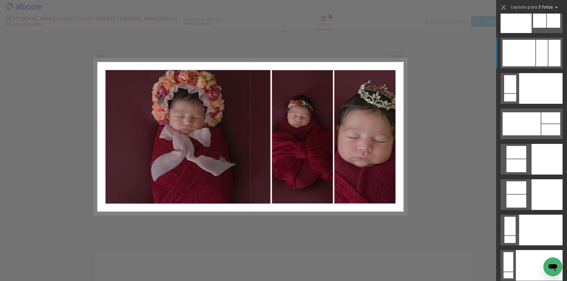
click at [537, 53] on div at bounding box center [542, 53] width 12 height 27
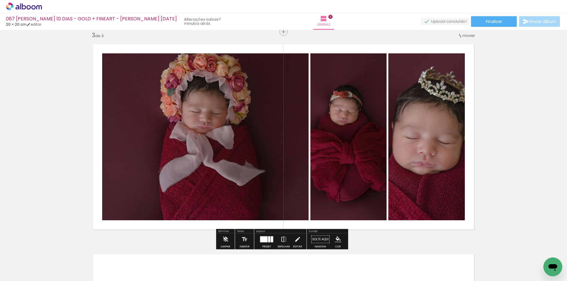
click at [280, 240] on iron-icon at bounding box center [283, 240] width 6 height 12
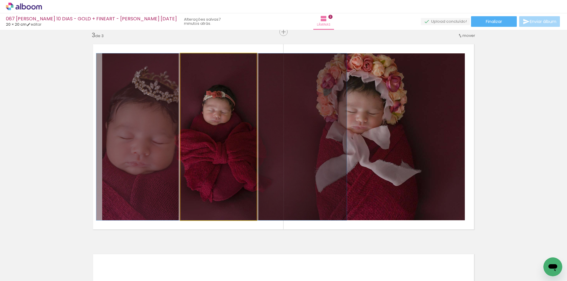
drag, startPoint x: 227, startPoint y: 148, endPoint x: 230, endPoint y: 147, distance: 3.1
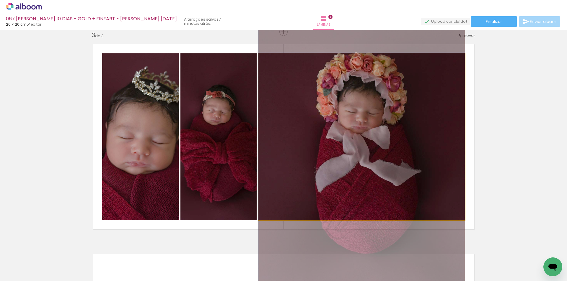
click at [312, 138] on quentale-photo at bounding box center [361, 136] width 206 height 167
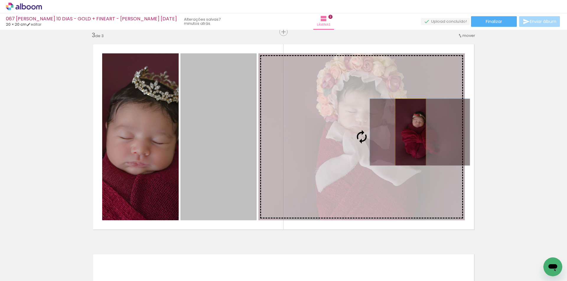
drag, startPoint x: 225, startPoint y: 142, endPoint x: 408, endPoint y: 132, distance: 183.8
click at [0, 0] on slot at bounding box center [0, 0] width 0 height 0
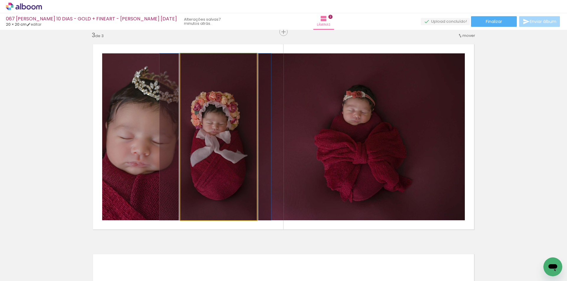
drag, startPoint x: 236, startPoint y: 143, endPoint x: 233, endPoint y: 143, distance: 3.2
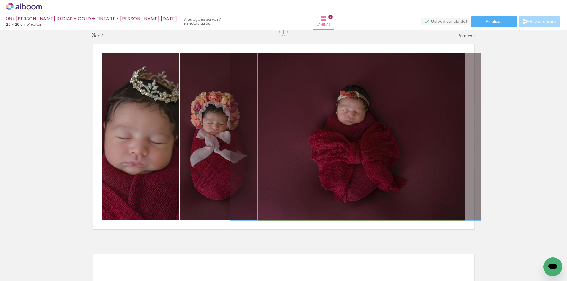
drag, startPoint x: 367, startPoint y: 176, endPoint x: 361, endPoint y: 176, distance: 5.9
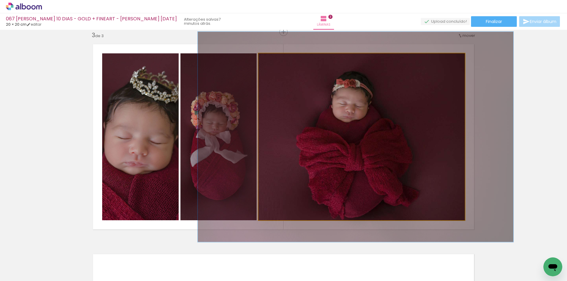
drag, startPoint x: 271, startPoint y: 60, endPoint x: 277, endPoint y: 59, distance: 5.4
type paper-slider "126"
click at [277, 59] on div at bounding box center [277, 59] width 5 height 5
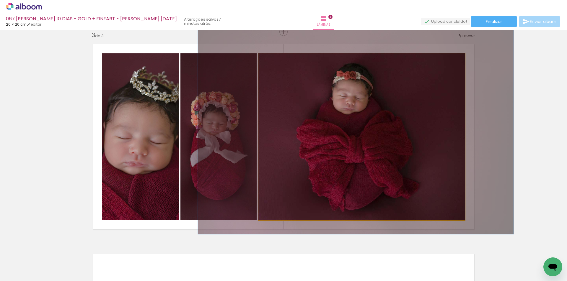
drag, startPoint x: 370, startPoint y: 126, endPoint x: 370, endPoint y: 118, distance: 8.0
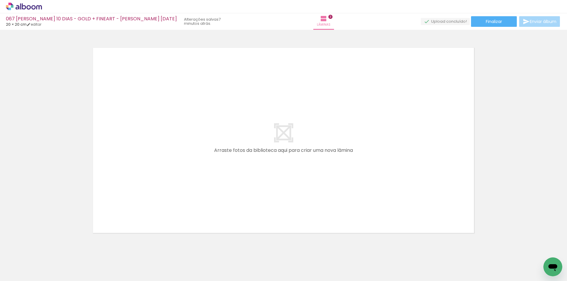
scroll to position [0, 199]
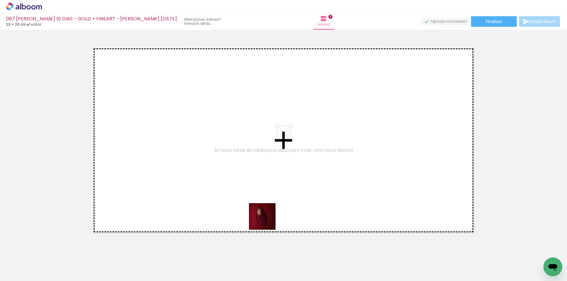
drag, startPoint x: 266, startPoint y: 221, endPoint x: 289, endPoint y: 243, distance: 31.5
click at [264, 180] on quentale-workspace at bounding box center [283, 140] width 567 height 281
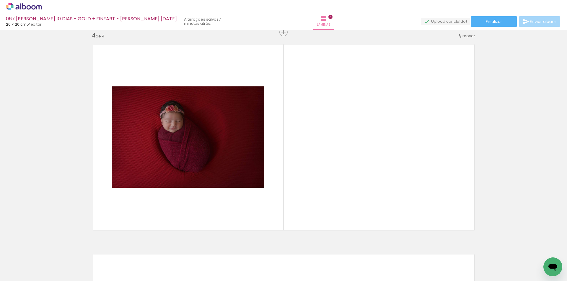
scroll to position [638, 0]
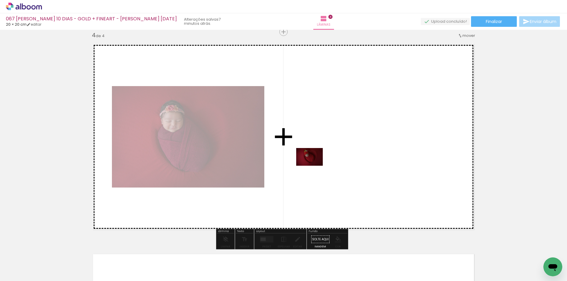
drag, startPoint x: 296, startPoint y: 261, endPoint x: 314, endPoint y: 166, distance: 96.9
click at [314, 166] on quentale-workspace at bounding box center [283, 140] width 567 height 281
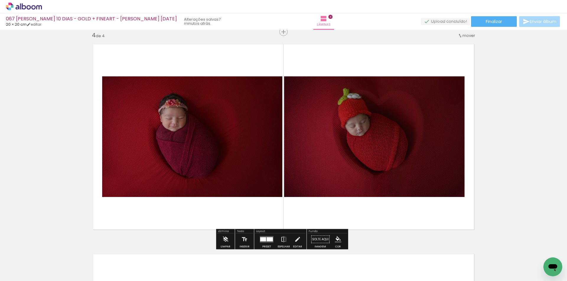
drag, startPoint x: 265, startPoint y: 241, endPoint x: 291, endPoint y: 230, distance: 28.0
click at [266, 241] on div at bounding box center [269, 240] width 6 height 4
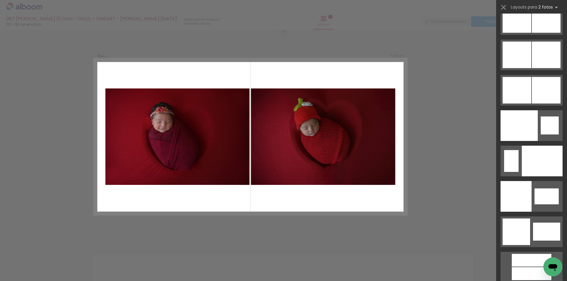
scroll to position [2957, 0]
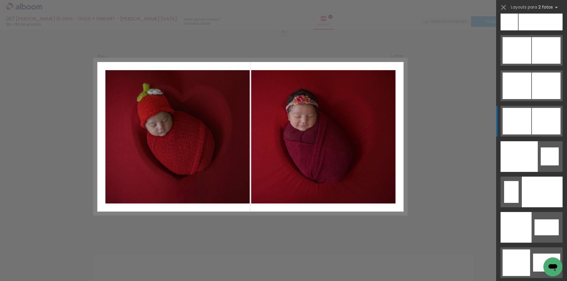
click at [535, 118] on div at bounding box center [545, 121] width 29 height 27
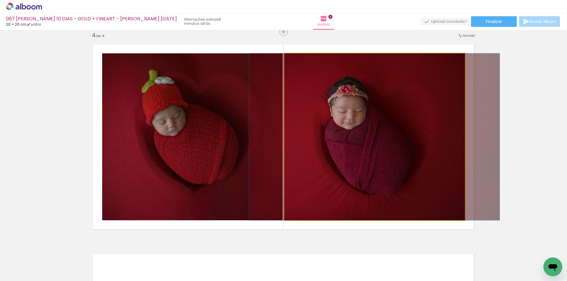
click at [410, 131] on quentale-photo at bounding box center [374, 136] width 180 height 167
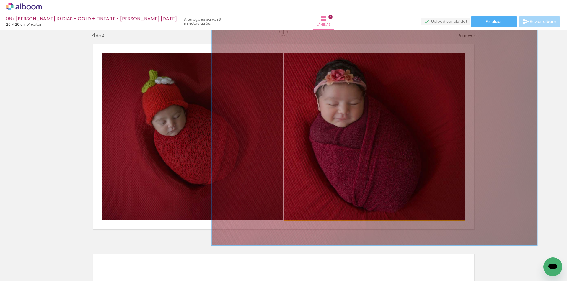
drag, startPoint x: 298, startPoint y: 60, endPoint x: 305, endPoint y: 59, distance: 6.4
type paper-slider "130"
click at [305, 59] on div at bounding box center [304, 59] width 9 height 9
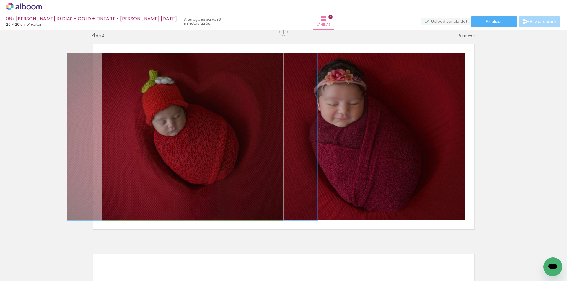
click at [251, 92] on quentale-photo at bounding box center [192, 136] width 180 height 167
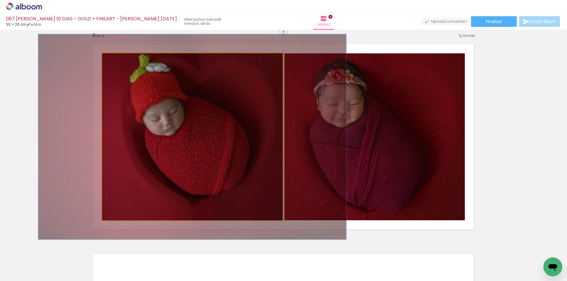
drag, startPoint x: 117, startPoint y: 60, endPoint x: 121, endPoint y: 60, distance: 3.9
type paper-slider "123"
click at [121, 60] on div at bounding box center [120, 59] width 9 height 9
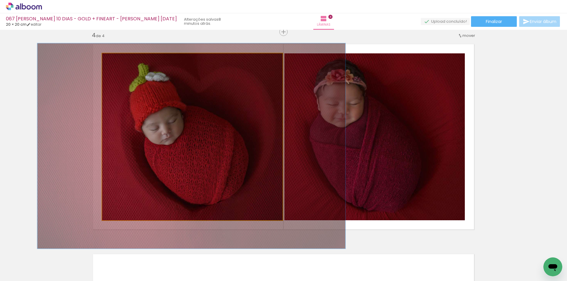
drag, startPoint x: 195, startPoint y: 96, endPoint x: 194, endPoint y: 105, distance: 8.9
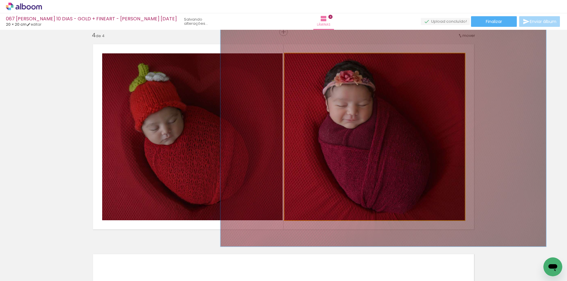
drag, startPoint x: 361, startPoint y: 102, endPoint x: 369, endPoint y: 103, distance: 8.9
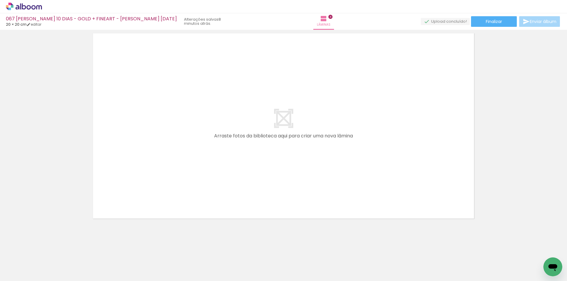
scroll to position [0, 315]
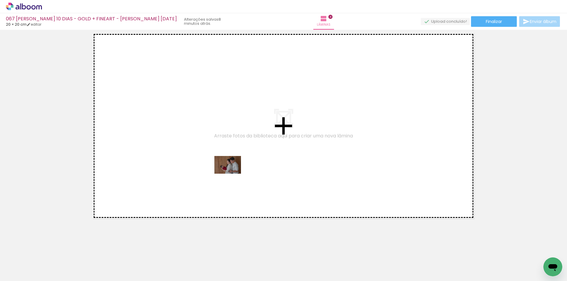
drag, startPoint x: 219, startPoint y: 265, endPoint x: 232, endPoint y: 163, distance: 102.6
click at [232, 163] on quentale-workspace at bounding box center [283, 140] width 567 height 281
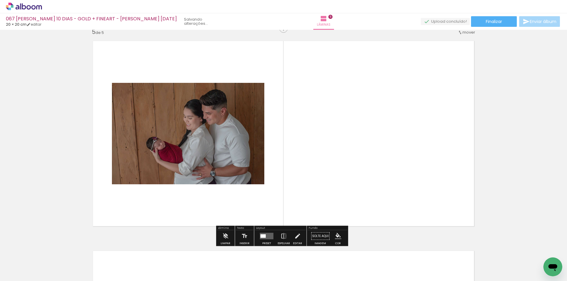
scroll to position [848, 0]
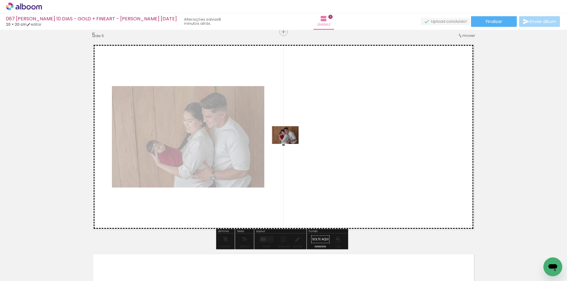
drag, startPoint x: 243, startPoint y: 263, endPoint x: 289, endPoint y: 144, distance: 127.2
click at [289, 144] on quentale-workspace at bounding box center [283, 140] width 567 height 281
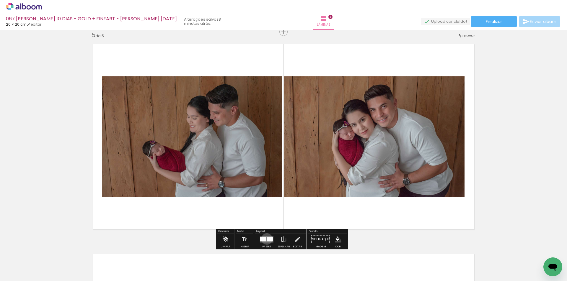
click at [266, 239] on div at bounding box center [269, 240] width 6 height 4
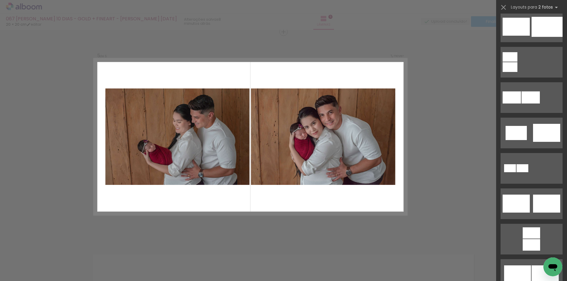
scroll to position [0, 0]
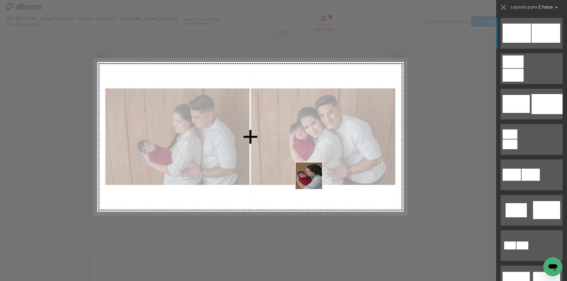
drag, startPoint x: 330, startPoint y: 222, endPoint x: 305, endPoint y: 160, distance: 66.5
click at [305, 160] on quentale-workspace at bounding box center [283, 140] width 567 height 281
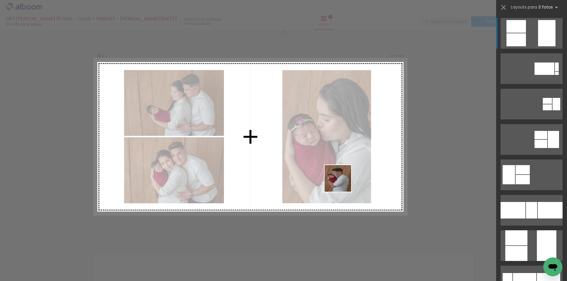
drag, startPoint x: 377, startPoint y: 266, endPoint x: 322, endPoint y: 132, distance: 144.5
click at [322, 132] on quentale-workspace at bounding box center [283, 140] width 567 height 281
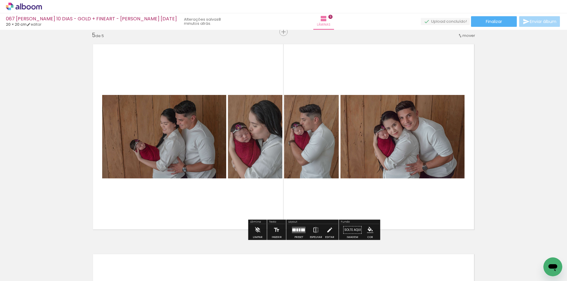
click at [294, 230] on quentale-layouter at bounding box center [299, 230] width 14 height 6
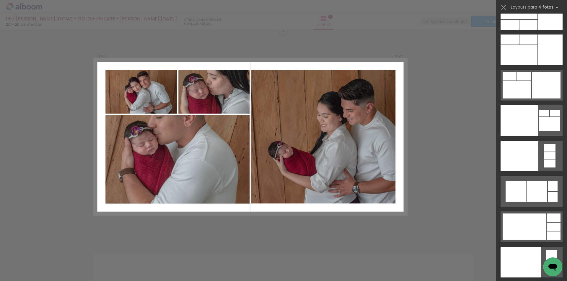
scroll to position [12793, 0]
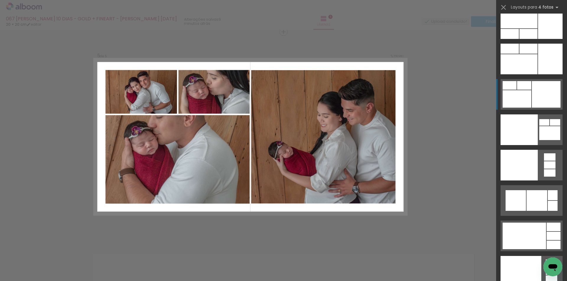
click at [531, 91] on div at bounding box center [545, 94] width 29 height 27
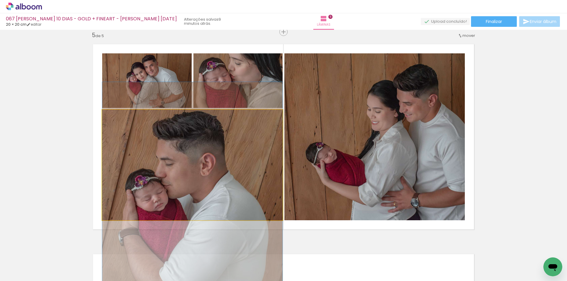
drag, startPoint x: 242, startPoint y: 168, endPoint x: 242, endPoint y: 220, distance: 51.9
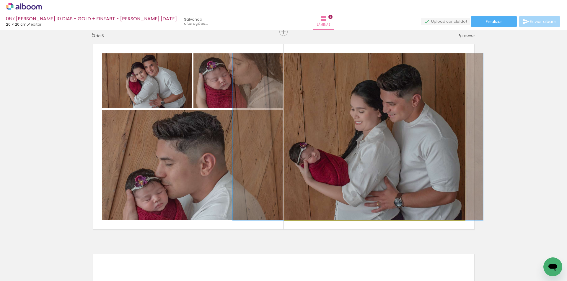
drag, startPoint x: 359, startPoint y: 144, endPoint x: 343, endPoint y: 144, distance: 16.5
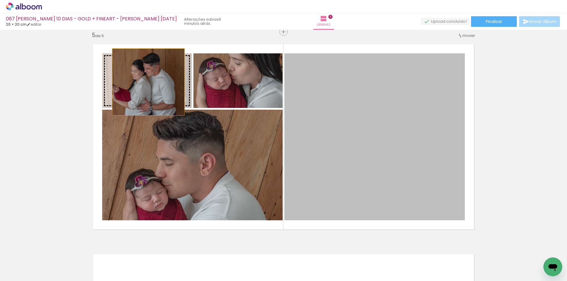
drag, startPoint x: 341, startPoint y: 119, endPoint x: 146, endPoint y: 82, distance: 197.9
click at [0, 0] on slot at bounding box center [0, 0] width 0 height 0
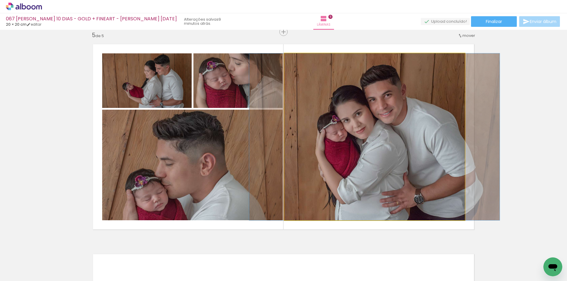
click at [379, 128] on quentale-photo at bounding box center [374, 136] width 180 height 167
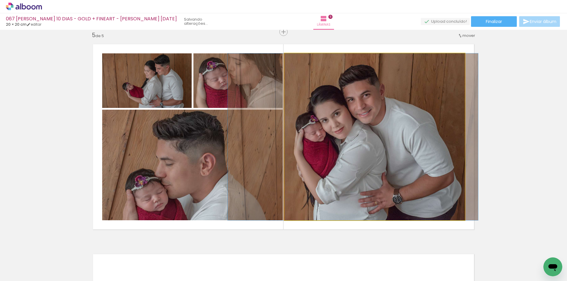
drag, startPoint x: 404, startPoint y: 141, endPoint x: 383, endPoint y: 138, distance: 21.7
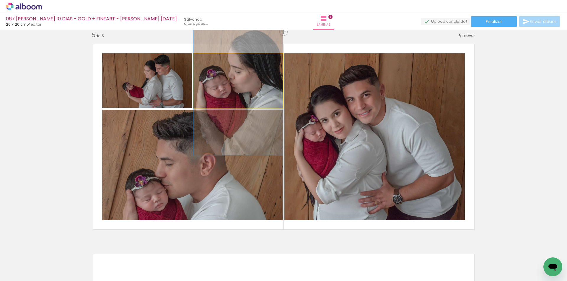
drag, startPoint x: 238, startPoint y: 95, endPoint x: 240, endPoint y: 104, distance: 8.3
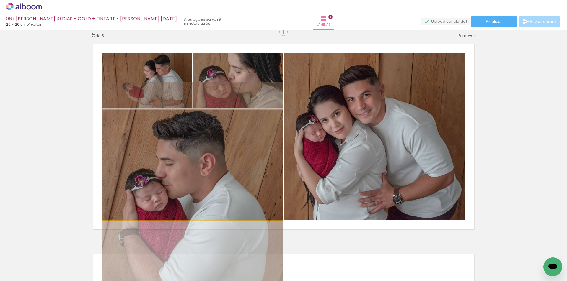
click at [237, 178] on quentale-photo at bounding box center [192, 165] width 180 height 111
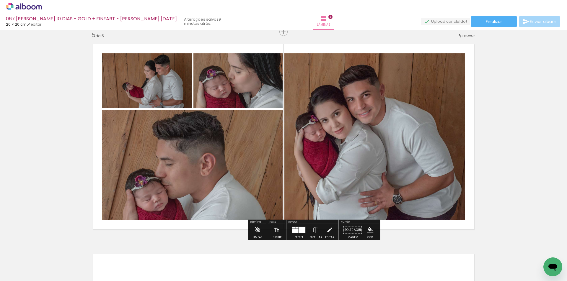
click at [238, 180] on quentale-photo at bounding box center [192, 165] width 180 height 111
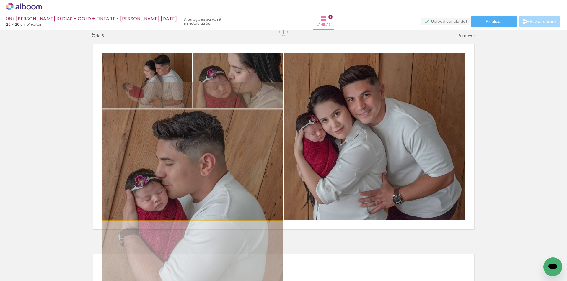
click at [238, 180] on quentale-photo at bounding box center [192, 165] width 180 height 111
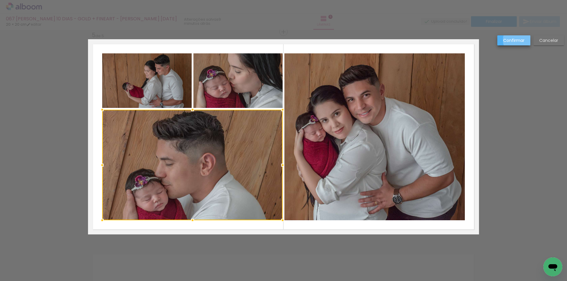
click at [0, 0] on slot "Confirmar" at bounding box center [0, 0] width 0 height 0
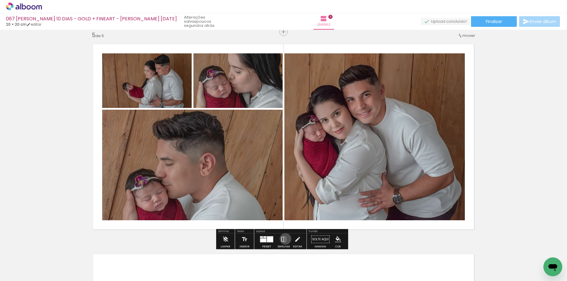
click at [284, 239] on iron-icon at bounding box center [283, 240] width 6 height 12
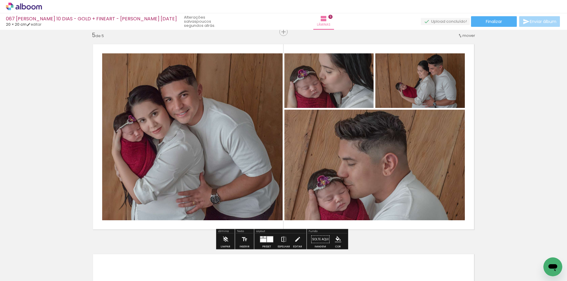
click at [284, 239] on iron-icon at bounding box center [283, 240] width 6 height 12
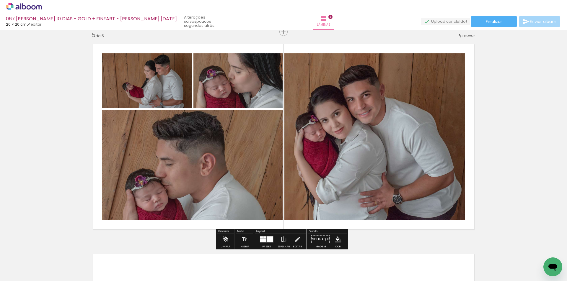
click at [267, 239] on div at bounding box center [270, 240] width 6 height 6
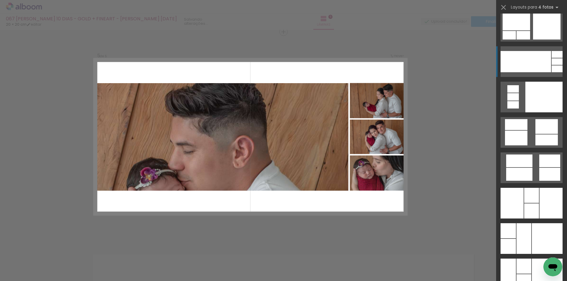
scroll to position [11613, 0]
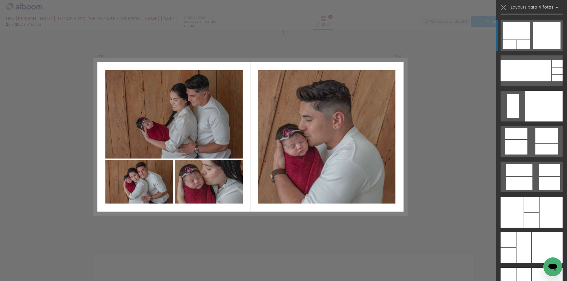
click at [530, 43] on quentale-layouter at bounding box center [531, 35] width 62 height 31
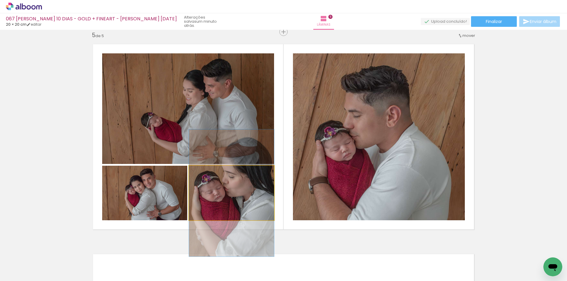
click at [245, 194] on quentale-photo at bounding box center [231, 193] width 85 height 55
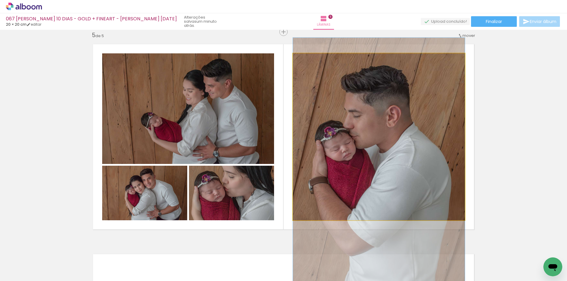
click at [339, 162] on quentale-photo at bounding box center [379, 136] width 172 height 167
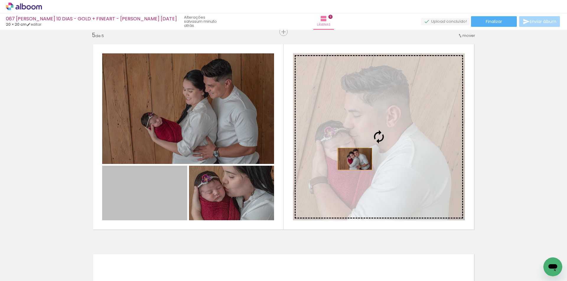
drag, startPoint x: 162, startPoint y: 197, endPoint x: 352, endPoint y: 159, distance: 194.3
click at [0, 0] on slot at bounding box center [0, 0] width 0 height 0
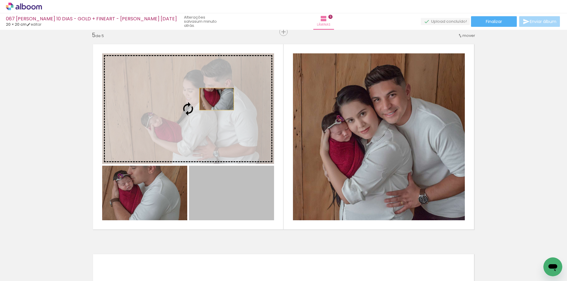
drag, startPoint x: 246, startPoint y: 195, endPoint x: 214, endPoint y: 99, distance: 101.3
click at [0, 0] on slot at bounding box center [0, 0] width 0 height 0
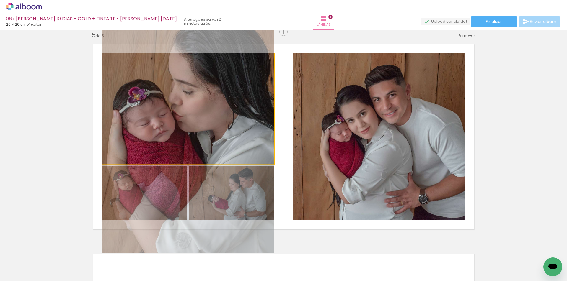
drag, startPoint x: 243, startPoint y: 105, endPoint x: 243, endPoint y: 121, distance: 15.6
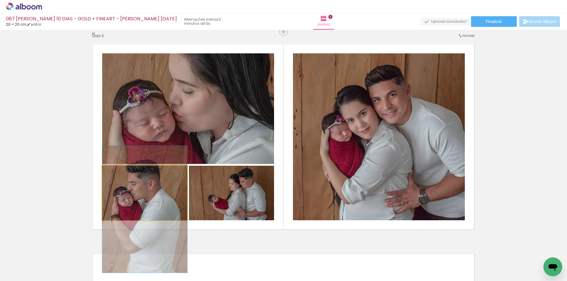
drag, startPoint x: 165, startPoint y: 187, endPoint x: 165, endPoint y: 203, distance: 16.2
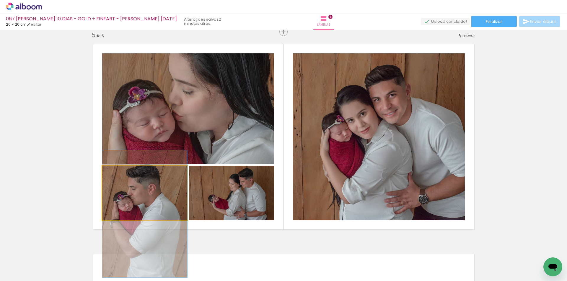
drag, startPoint x: 170, startPoint y: 197, endPoint x: 170, endPoint y: 202, distance: 4.7
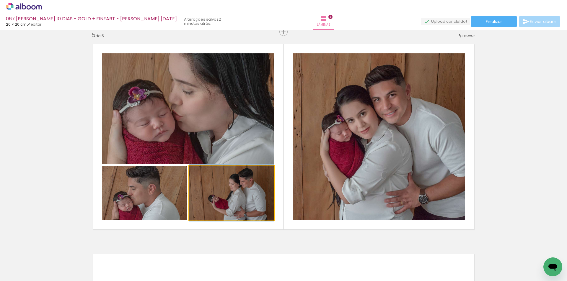
click at [244, 189] on quentale-photo at bounding box center [231, 193] width 85 height 55
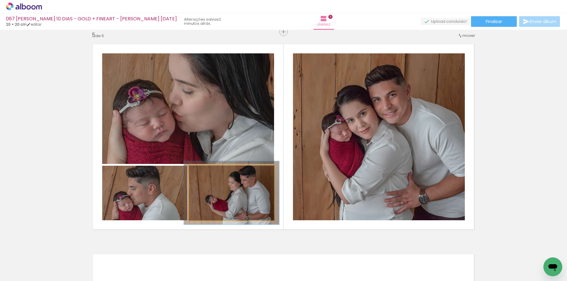
type paper-slider "112"
click at [205, 173] on div at bounding box center [204, 171] width 9 height 9
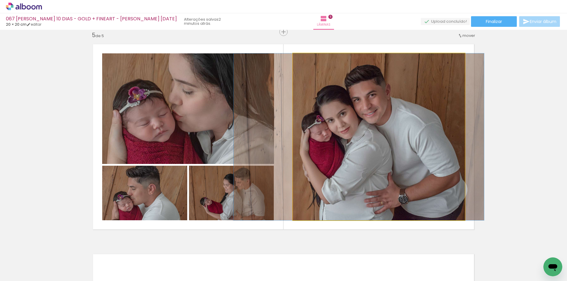
drag, startPoint x: 375, startPoint y: 157, endPoint x: 355, endPoint y: 159, distance: 20.1
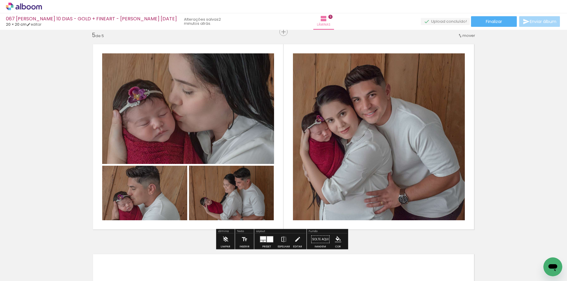
click at [150, 193] on quentale-photo at bounding box center [144, 193] width 85 height 55
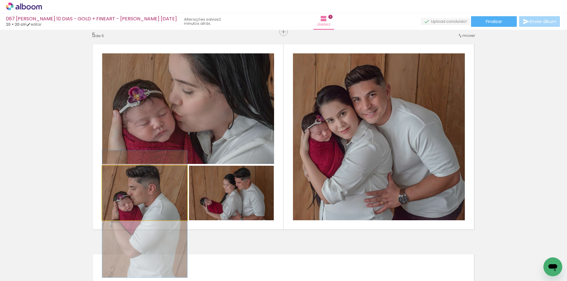
click at [150, 193] on quentale-photo at bounding box center [144, 193] width 85 height 55
click at [145, 193] on quentale-photo at bounding box center [144, 193] width 85 height 55
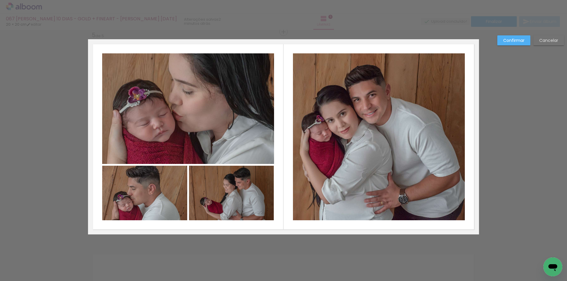
click at [146, 193] on quentale-photo at bounding box center [144, 193] width 85 height 55
click at [185, 193] on div at bounding box center [187, 193] width 12 height 12
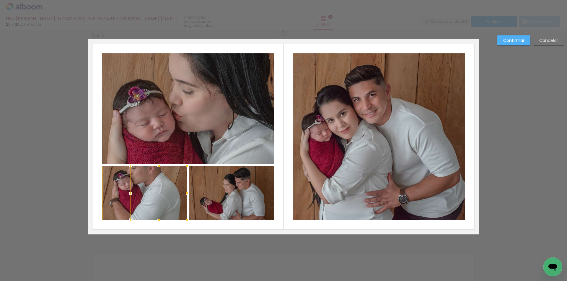
drag, startPoint x: 102, startPoint y: 193, endPoint x: 211, endPoint y: 192, distance: 108.6
click at [211, 192] on album-spread "5 de 5" at bounding box center [283, 136] width 391 height 195
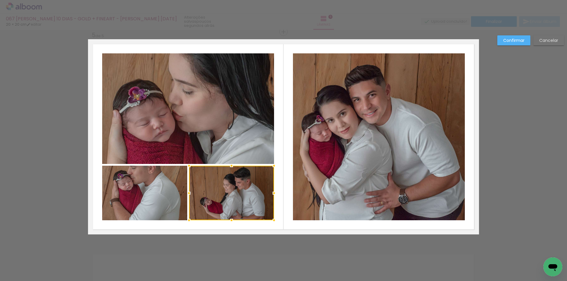
click at [168, 197] on quentale-photo at bounding box center [144, 193] width 85 height 55
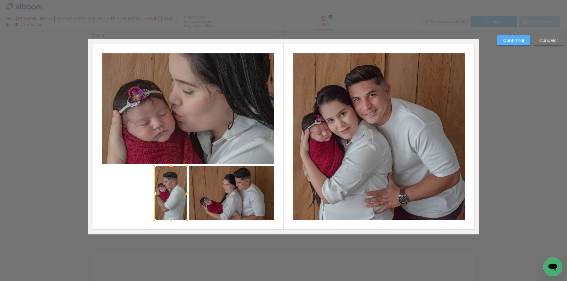
drag, startPoint x: 102, startPoint y: 193, endPoint x: 155, endPoint y: 199, distance: 52.5
click at [155, 199] on div at bounding box center [154, 193] width 12 height 12
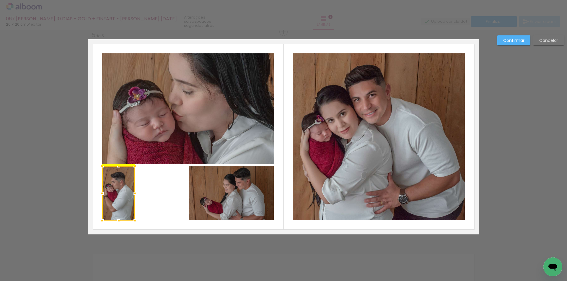
drag, startPoint x: 172, startPoint y: 193, endPoint x: 120, endPoint y: 194, distance: 52.2
click at [120, 194] on div at bounding box center [118, 193] width 33 height 55
click at [148, 191] on quentale-layouter at bounding box center [283, 136] width 391 height 195
click at [217, 197] on quentale-photo at bounding box center [231, 193] width 85 height 55
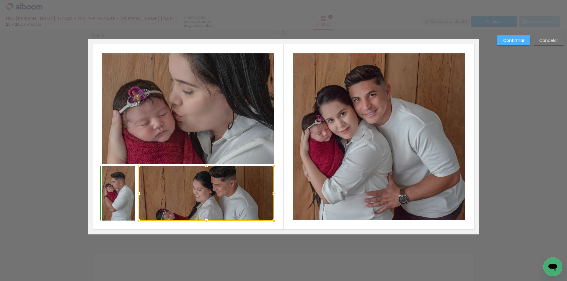
drag, startPoint x: 187, startPoint y: 220, endPoint x: 137, endPoint y: 222, distance: 50.5
click at [137, 222] on div at bounding box center [138, 221] width 12 height 12
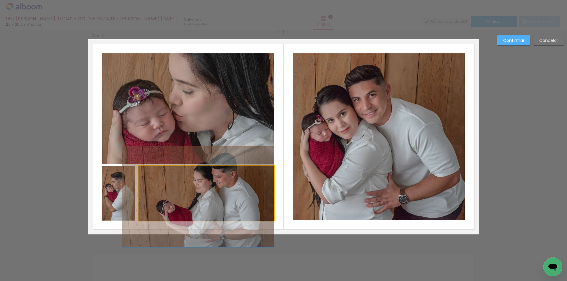
drag, startPoint x: 228, startPoint y: 199, endPoint x: 228, endPoint y: 191, distance: 8.9
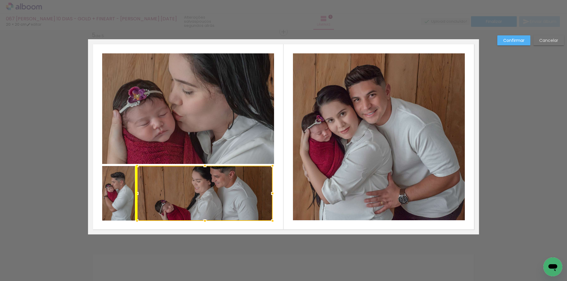
drag, startPoint x: 238, startPoint y: 202, endPoint x: 241, endPoint y: 198, distance: 5.1
click at [241, 198] on div at bounding box center [204, 193] width 135 height 55
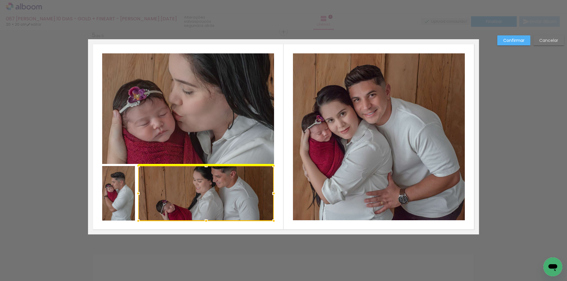
click at [242, 198] on div at bounding box center [205, 193] width 135 height 55
click at [285, 192] on quentale-layouter at bounding box center [283, 136] width 391 height 195
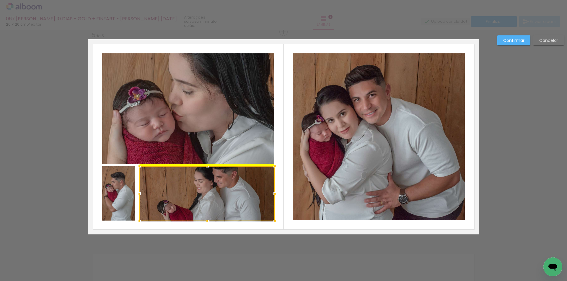
click at [256, 197] on div at bounding box center [206, 193] width 135 height 55
click at [283, 187] on quentale-layouter at bounding box center [283, 136] width 391 height 195
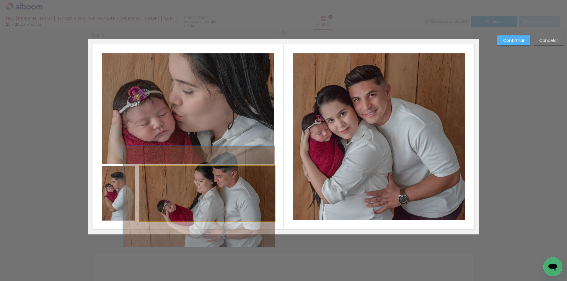
drag, startPoint x: 262, startPoint y: 193, endPoint x: 259, endPoint y: 192, distance: 3.6
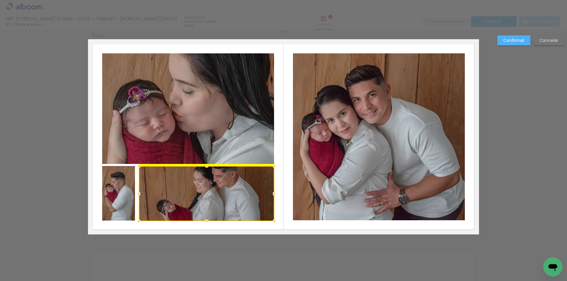
click at [259, 192] on div at bounding box center [206, 193] width 135 height 55
click at [285, 189] on quentale-layouter at bounding box center [283, 136] width 391 height 195
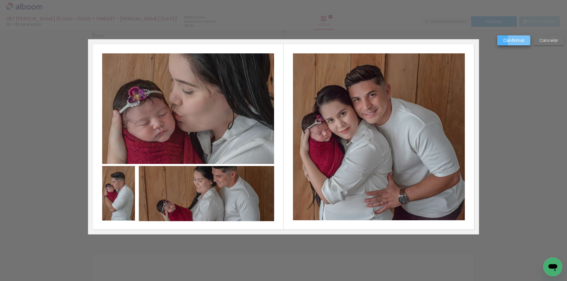
click at [0, 0] on slot "Confirmar" at bounding box center [0, 0] width 0 height 0
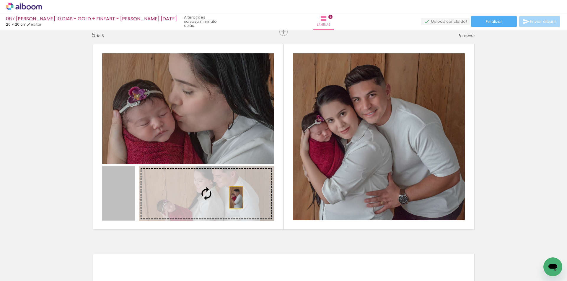
drag, startPoint x: 125, startPoint y: 197, endPoint x: 238, endPoint y: 197, distance: 112.7
click at [0, 0] on slot at bounding box center [0, 0] width 0 height 0
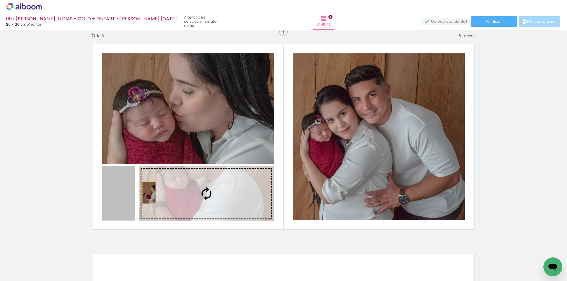
drag, startPoint x: 122, startPoint y: 192, endPoint x: 186, endPoint y: 193, distance: 63.4
click at [0, 0] on slot at bounding box center [0, 0] width 0 height 0
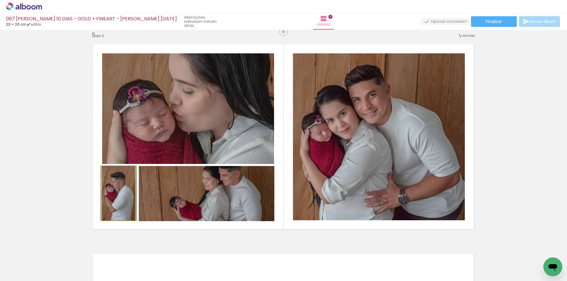
drag, startPoint x: 121, startPoint y: 192, endPoint x: 115, endPoint y: 200, distance: 9.9
click at [115, 200] on quentale-photo at bounding box center [118, 193] width 33 height 55
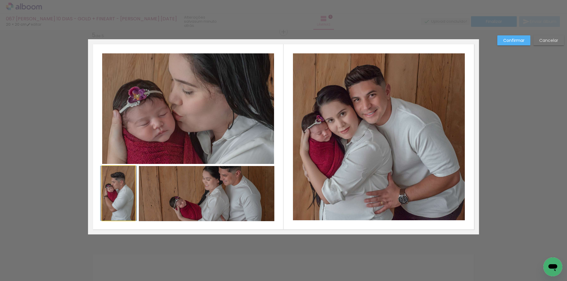
click at [115, 200] on quentale-photo at bounding box center [118, 193] width 33 height 55
click at [115, 200] on div at bounding box center [118, 193] width 33 height 55
click at [123, 187] on div at bounding box center [118, 193] width 33 height 55
click at [148, 177] on quentale-photo at bounding box center [206, 193] width 135 height 55
click at [124, 178] on quentale-photo at bounding box center [118, 193] width 33 height 55
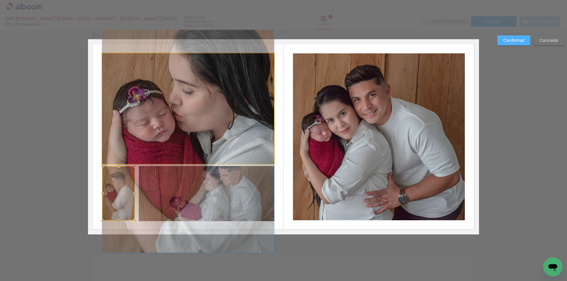
click at [150, 132] on quentale-photo at bounding box center [188, 108] width 172 height 111
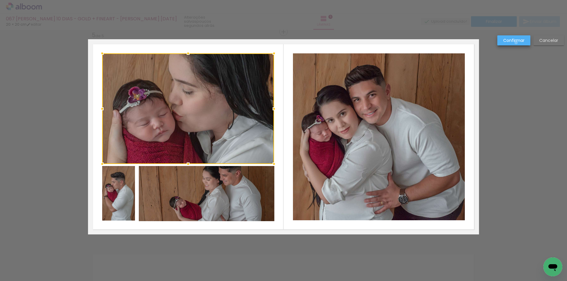
click at [0, 0] on slot "Confirmar" at bounding box center [0, 0] width 0 height 0
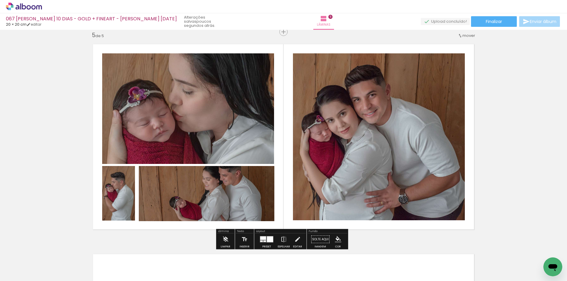
click at [126, 191] on quentale-photo at bounding box center [118, 193] width 33 height 55
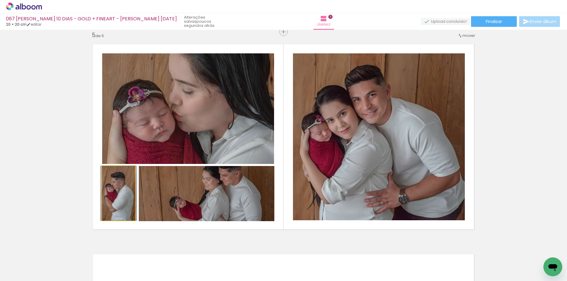
click at [126, 191] on quentale-photo at bounding box center [118, 193] width 33 height 55
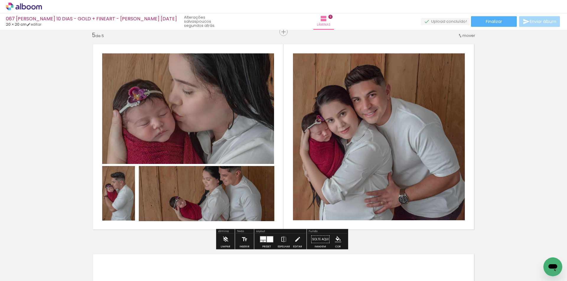
click at [126, 191] on quentale-photo at bounding box center [118, 193] width 33 height 55
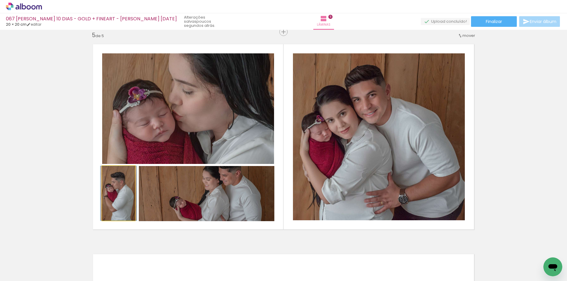
click at [126, 191] on quentale-photo at bounding box center [118, 193] width 33 height 55
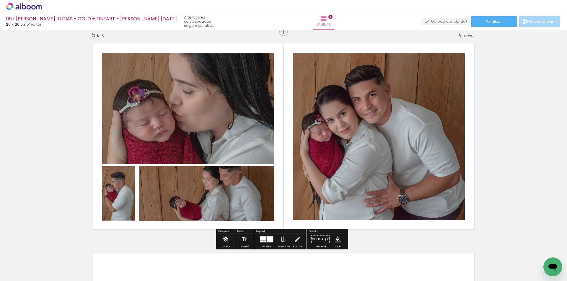
click at [126, 196] on quentale-photo at bounding box center [118, 193] width 33 height 55
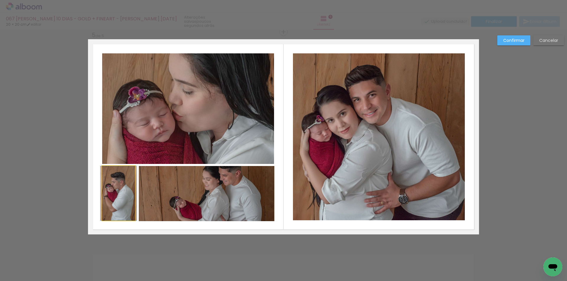
click at [126, 196] on quentale-photo at bounding box center [118, 193] width 33 height 55
click at [0, 0] on slot "Confirmar" at bounding box center [0, 0] width 0 height 0
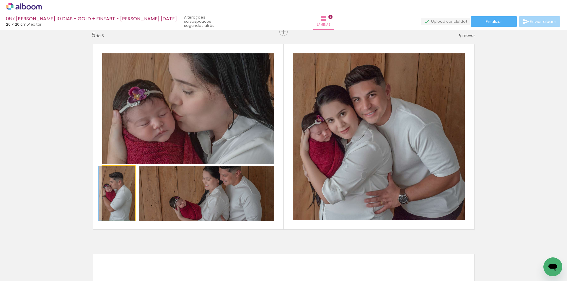
drag, startPoint x: 124, startPoint y: 194, endPoint x: 113, endPoint y: 192, distance: 11.0
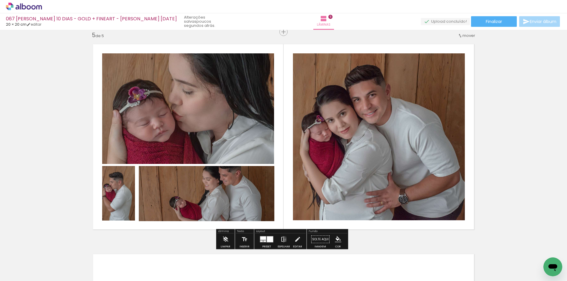
click at [283, 240] on iron-icon at bounding box center [283, 240] width 6 height 12
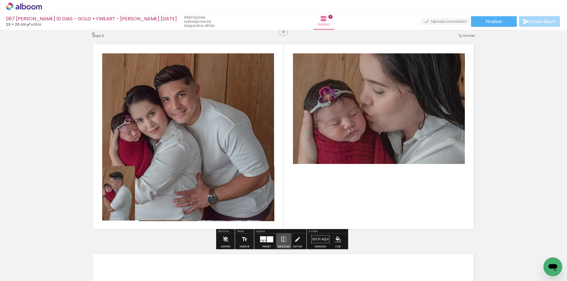
click at [283, 240] on iron-icon at bounding box center [283, 240] width 6 height 12
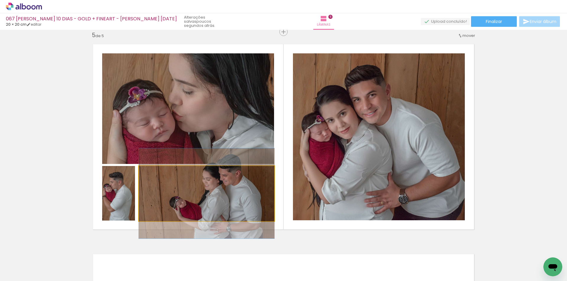
click at [194, 200] on quentale-photo at bounding box center [206, 193] width 135 height 55
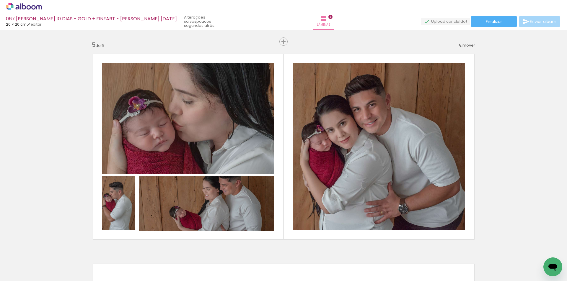
scroll to position [833, 0]
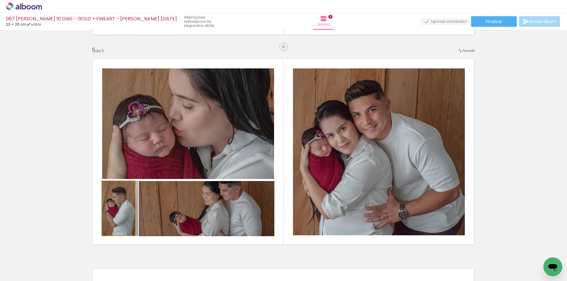
drag, startPoint x: 116, startPoint y: 214, endPoint x: 119, endPoint y: 213, distance: 3.0
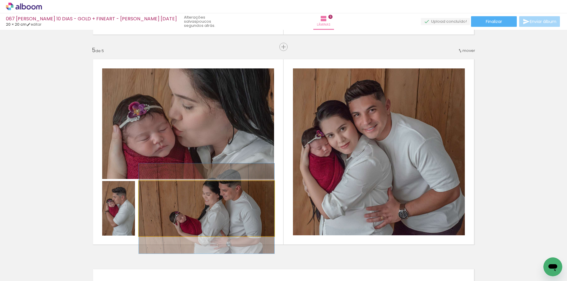
click at [150, 207] on quentale-photo at bounding box center [206, 208] width 135 height 55
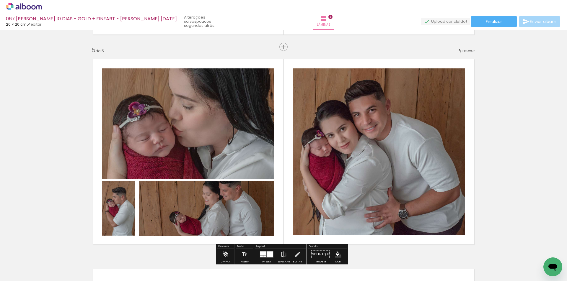
click at [143, 209] on quentale-photo at bounding box center [206, 208] width 135 height 55
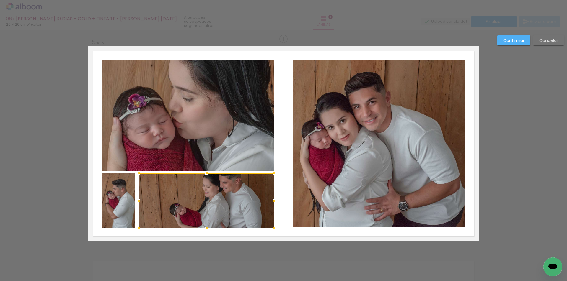
scroll to position [848, 0]
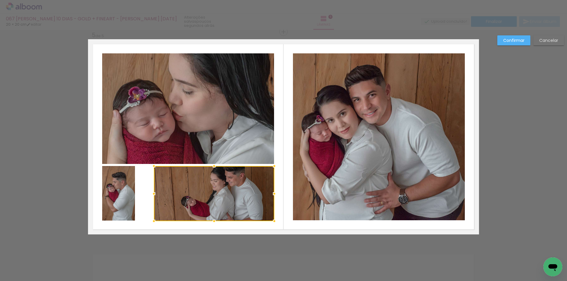
drag, startPoint x: 138, startPoint y: 195, endPoint x: 153, endPoint y: 194, distance: 15.1
click at [153, 194] on div at bounding box center [154, 194] width 12 height 12
click at [126, 204] on quentale-photo at bounding box center [118, 193] width 33 height 55
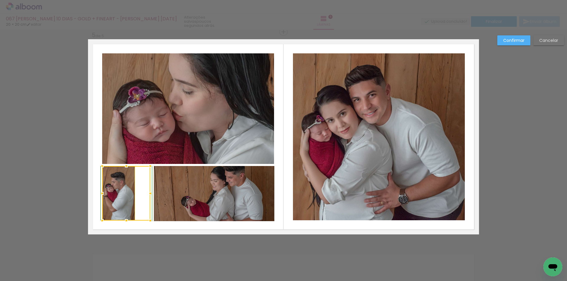
drag, startPoint x: 133, startPoint y: 221, endPoint x: 163, endPoint y: 221, distance: 30.7
click at [163, 221] on album-spread "5 de 5" at bounding box center [283, 136] width 391 height 195
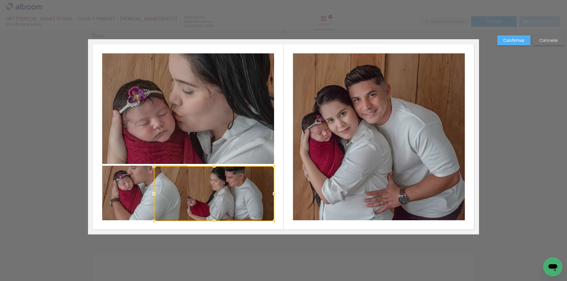
click at [134, 196] on quentale-photo at bounding box center [144, 193] width 85 height 55
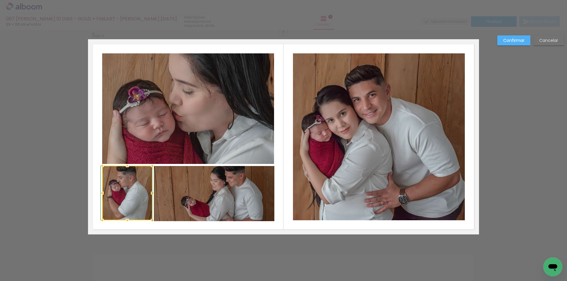
drag, startPoint x: 187, startPoint y: 220, endPoint x: 152, endPoint y: 222, distance: 34.9
click at [152, 222] on div at bounding box center [152, 221] width 12 height 12
click at [140, 211] on quentale-photo at bounding box center [127, 193] width 50 height 55
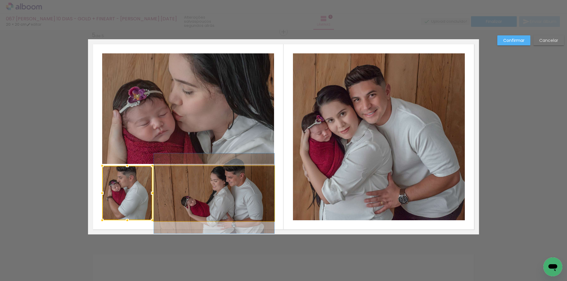
click at [169, 215] on quentale-photo at bounding box center [214, 193] width 120 height 55
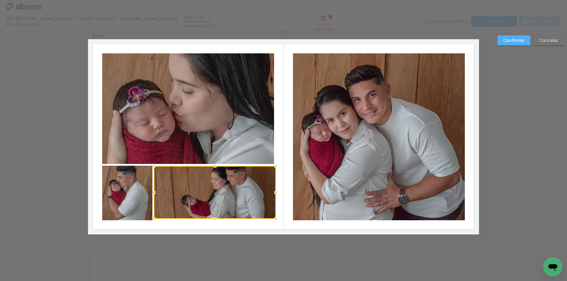
drag, startPoint x: 271, startPoint y: 222, endPoint x: 273, endPoint y: 218, distance: 3.8
click at [273, 218] on div at bounding box center [276, 219] width 12 height 12
click at [243, 224] on quentale-layouter at bounding box center [283, 136] width 391 height 195
click at [141, 217] on quentale-photo at bounding box center [127, 193] width 50 height 55
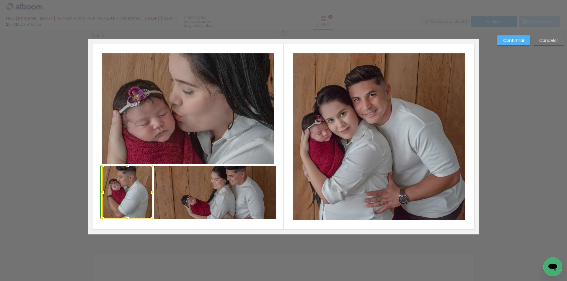
click at [151, 220] on div at bounding box center [152, 219] width 12 height 12
click at [164, 224] on quentale-layouter at bounding box center [283, 136] width 391 height 195
click at [260, 215] on quentale-photo at bounding box center [215, 192] width 122 height 53
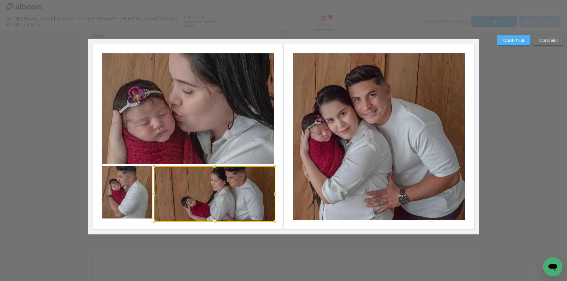
drag, startPoint x: 273, startPoint y: 219, endPoint x: 272, endPoint y: 222, distance: 3.3
click at [272, 222] on div at bounding box center [275, 222] width 12 height 12
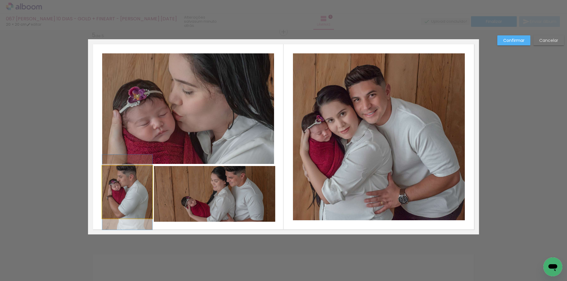
click at [138, 212] on quentale-photo at bounding box center [127, 192] width 50 height 53
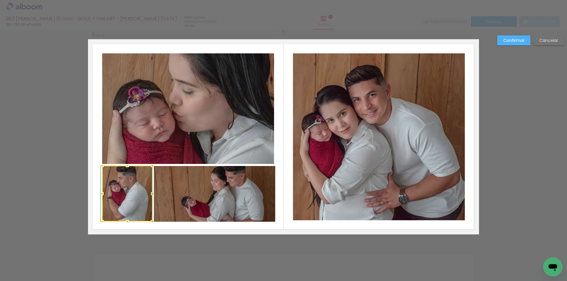
click at [151, 220] on div at bounding box center [152, 222] width 12 height 12
click at [161, 226] on quentale-layouter at bounding box center [283, 136] width 391 height 195
click at [0, 0] on slot "Confirmar" at bounding box center [0, 0] width 0 height 0
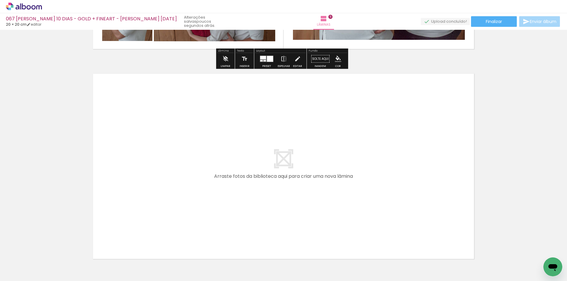
scroll to position [1055, 0]
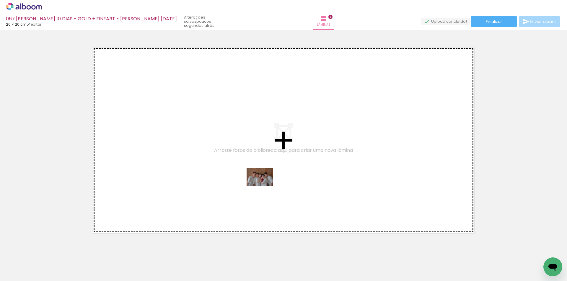
drag, startPoint x: 281, startPoint y: 263, endPoint x: 305, endPoint y: 256, distance: 25.6
click at [264, 185] on quentale-workspace at bounding box center [283, 140] width 567 height 281
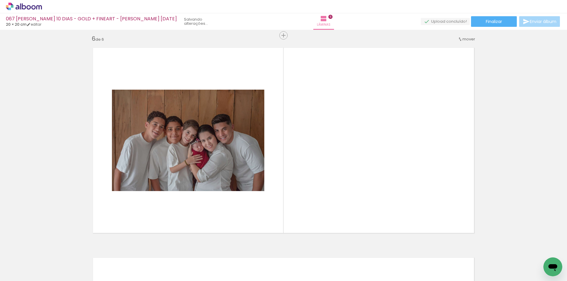
scroll to position [1058, 0]
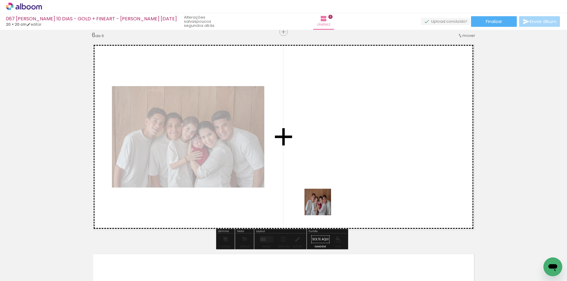
drag, startPoint x: 308, startPoint y: 266, endPoint x: 331, endPoint y: 161, distance: 106.8
click at [331, 161] on quentale-workspace at bounding box center [283, 140] width 567 height 281
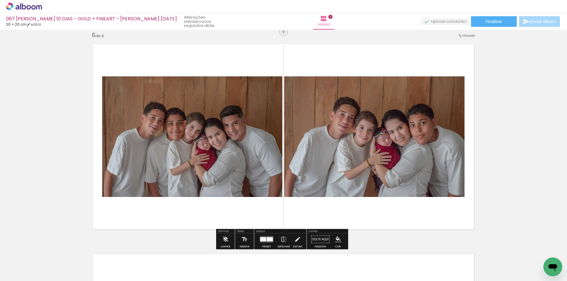
click at [266, 242] on quentale-layouter at bounding box center [267, 239] width 14 height 6
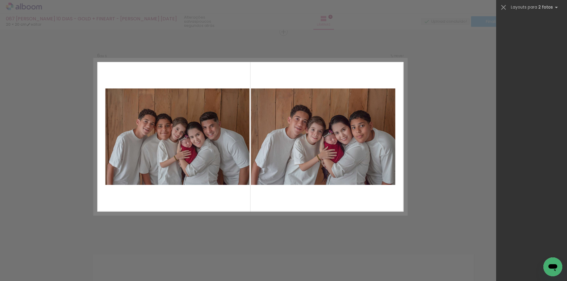
scroll to position [2050, 0]
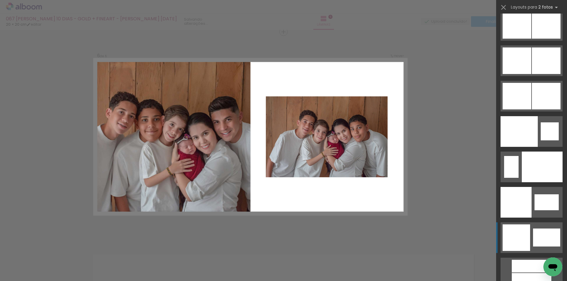
scroll to position [2978, 0]
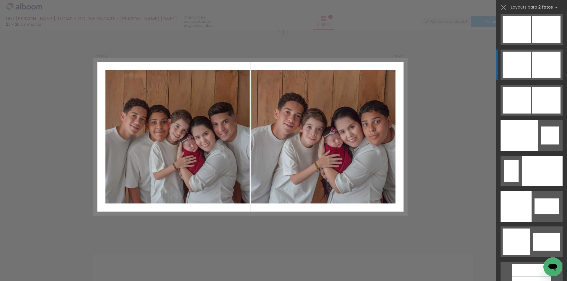
click at [534, 69] on div at bounding box center [545, 65] width 29 height 27
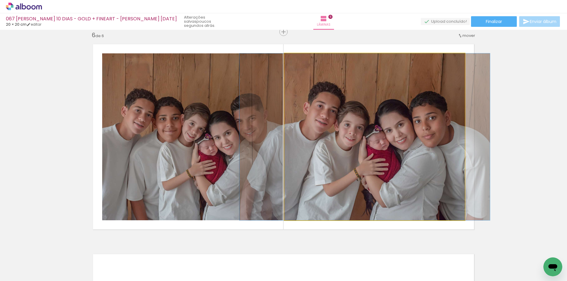
drag, startPoint x: 349, startPoint y: 144, endPoint x: 339, endPoint y: 142, distance: 10.0
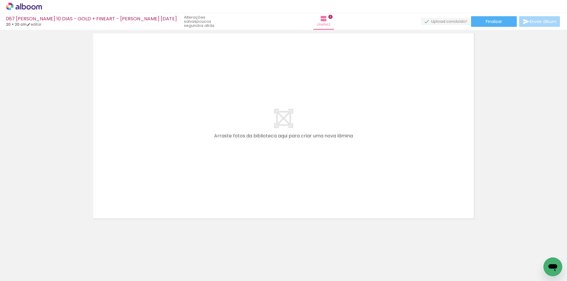
scroll to position [0, 508]
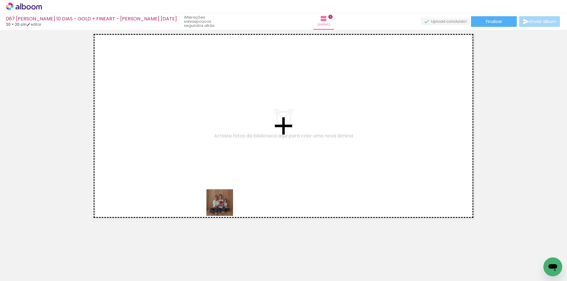
drag, startPoint x: 217, startPoint y: 262, endPoint x: 242, endPoint y: 213, distance: 55.3
click at [228, 183] on quentale-workspace at bounding box center [283, 140] width 567 height 281
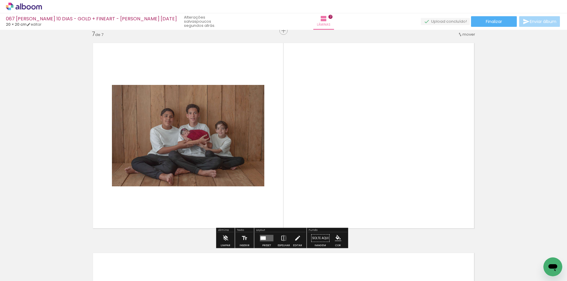
scroll to position [1268, 0]
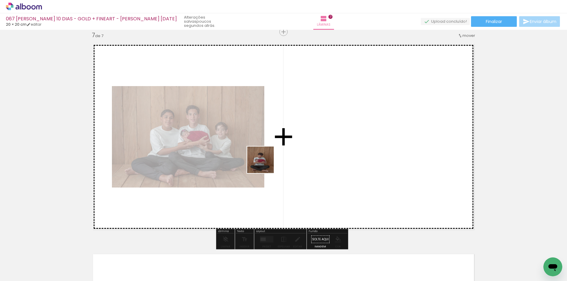
drag, startPoint x: 248, startPoint y: 264, endPoint x: 275, endPoint y: 216, distance: 55.1
click at [266, 160] on quentale-workspace at bounding box center [283, 140] width 567 height 281
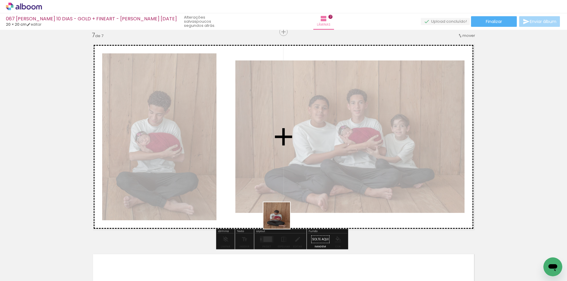
drag, startPoint x: 281, startPoint y: 261, endPoint x: 289, endPoint y: 158, distance: 103.3
click at [289, 158] on quentale-workspace at bounding box center [283, 140] width 567 height 281
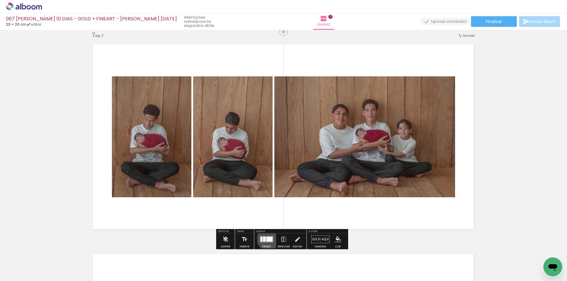
click at [266, 239] on div at bounding box center [269, 239] width 6 height 5
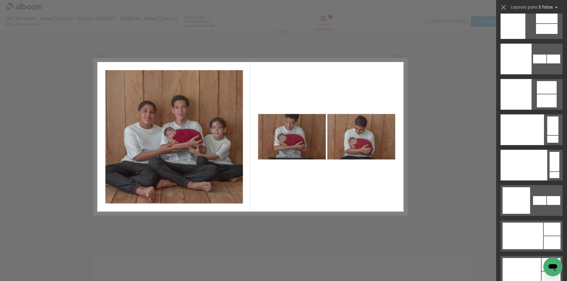
scroll to position [7334, 0]
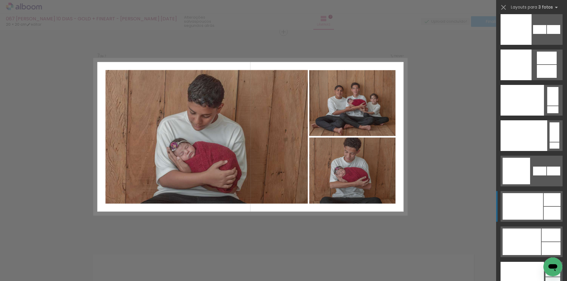
click at [536, 204] on div at bounding box center [522, 206] width 40 height 27
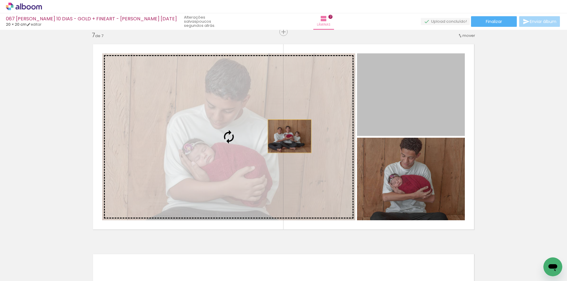
drag, startPoint x: 421, startPoint y: 109, endPoint x: 287, endPoint y: 136, distance: 136.1
click at [0, 0] on slot at bounding box center [0, 0] width 0 height 0
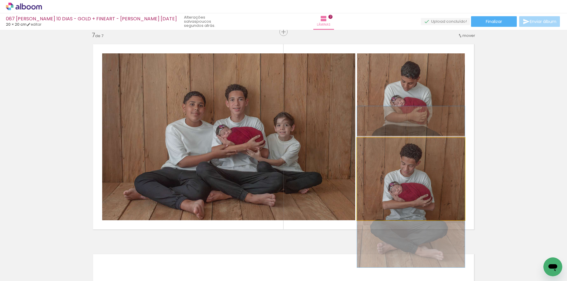
drag, startPoint x: 389, startPoint y: 166, endPoint x: 389, endPoint y: 174, distance: 8.0
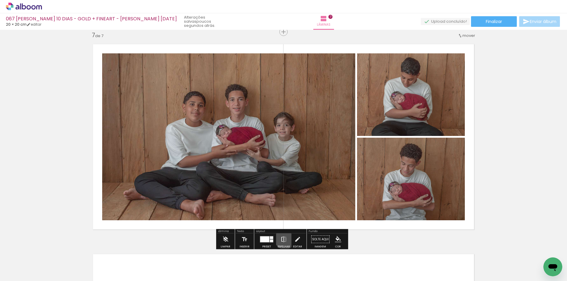
click at [283, 239] on iron-icon at bounding box center [283, 240] width 6 height 12
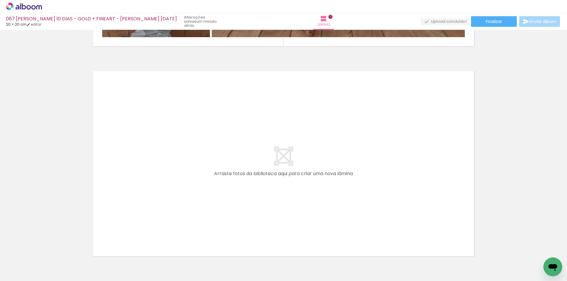
scroll to position [1475, 0]
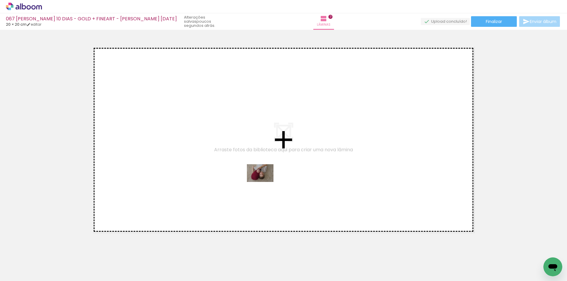
drag, startPoint x: 315, startPoint y: 265, endPoint x: 263, endPoint y: 180, distance: 99.4
click at [263, 180] on quentale-workspace at bounding box center [283, 140] width 567 height 281
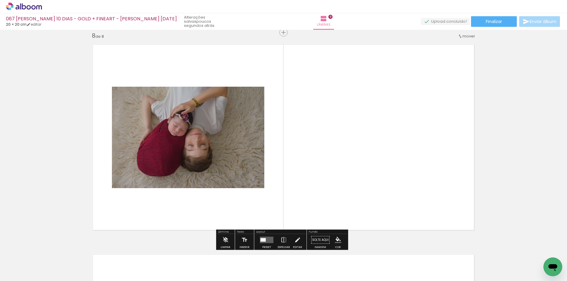
scroll to position [1478, 0]
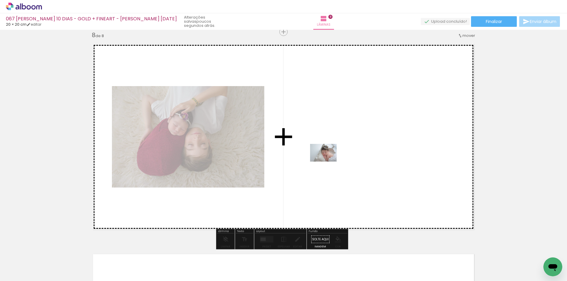
drag, startPoint x: 350, startPoint y: 263, endPoint x: 328, endPoint y: 162, distance: 103.4
click at [328, 162] on quentale-workspace at bounding box center [283, 140] width 567 height 281
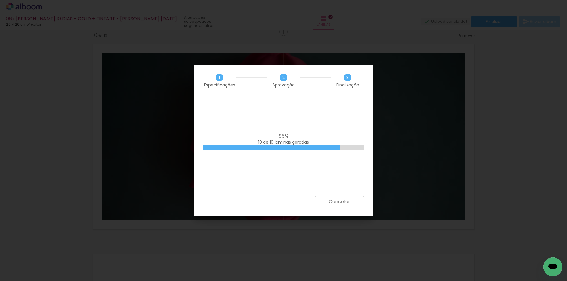
scroll to position [0, 508]
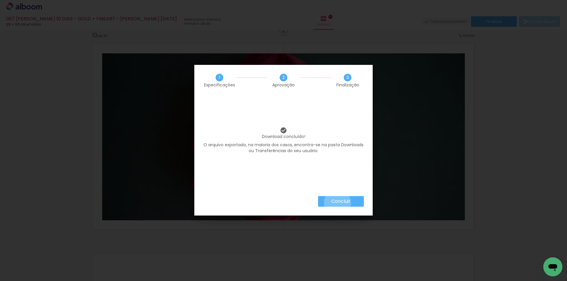
drag, startPoint x: 337, startPoint y: 203, endPoint x: 302, endPoint y: 151, distance: 62.6
click at [0, 0] on slot "Concluir" at bounding box center [0, 0] width 0 height 0
